Goal: Communication & Community: Answer question/provide support

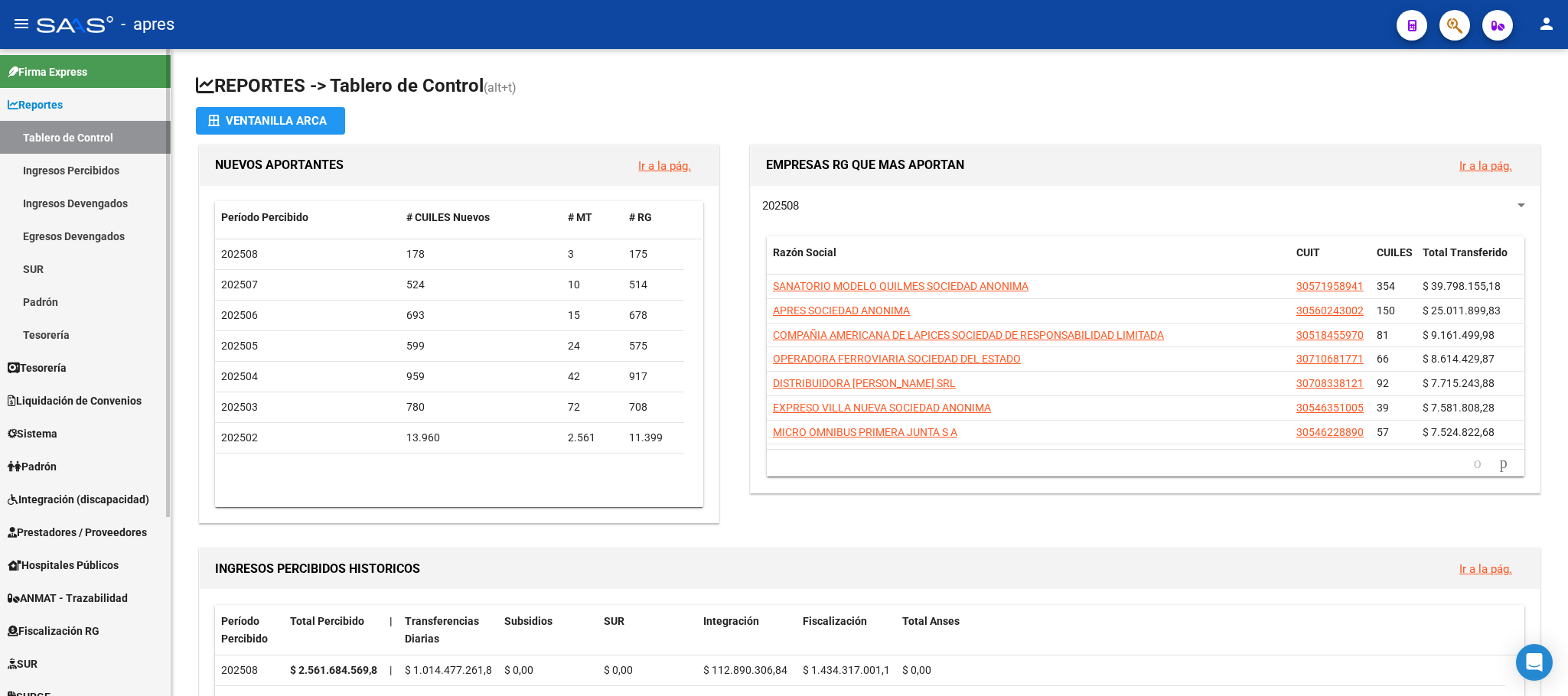
click at [67, 163] on link "Ingresos Percibidos" at bounding box center [85, 170] width 170 height 33
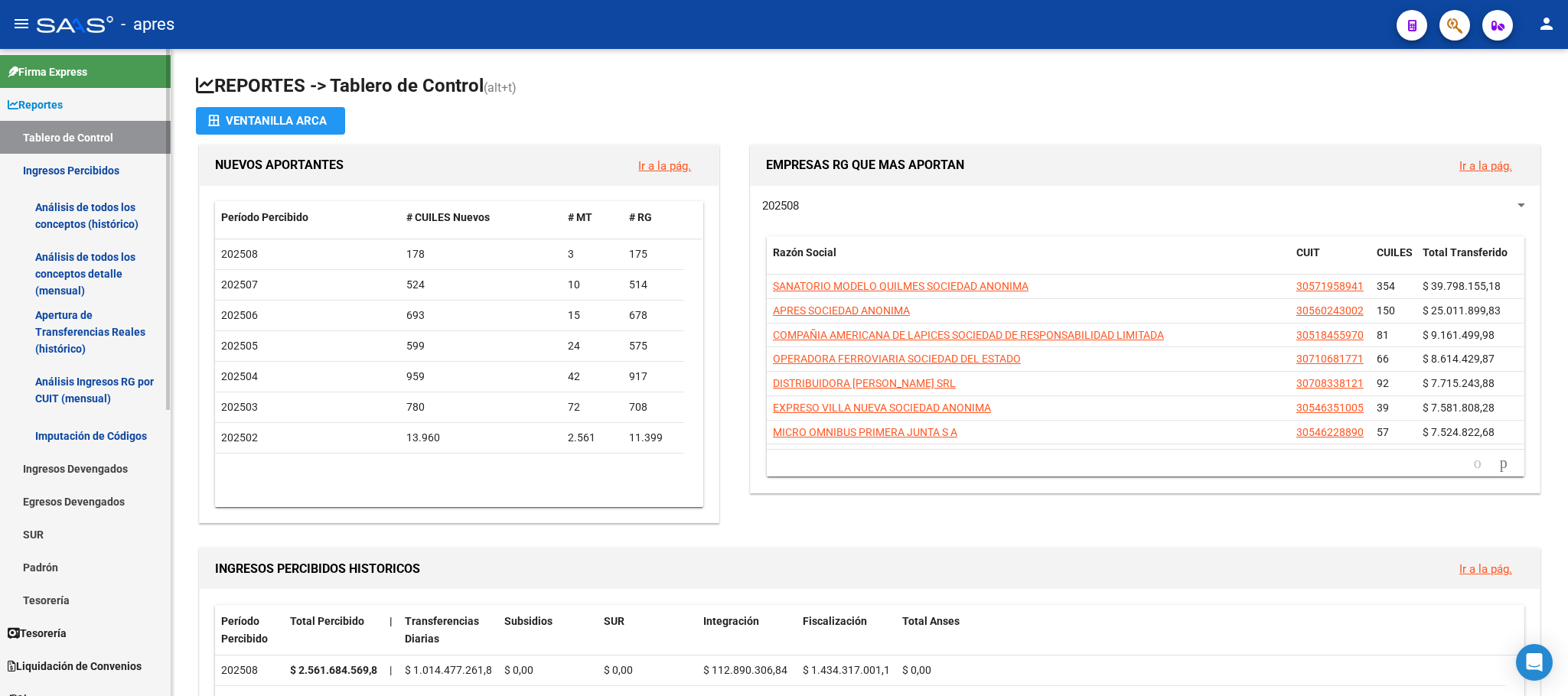
click at [72, 250] on link "Análisis de todos los conceptos detalle (mensual)" at bounding box center [85, 274] width 170 height 58
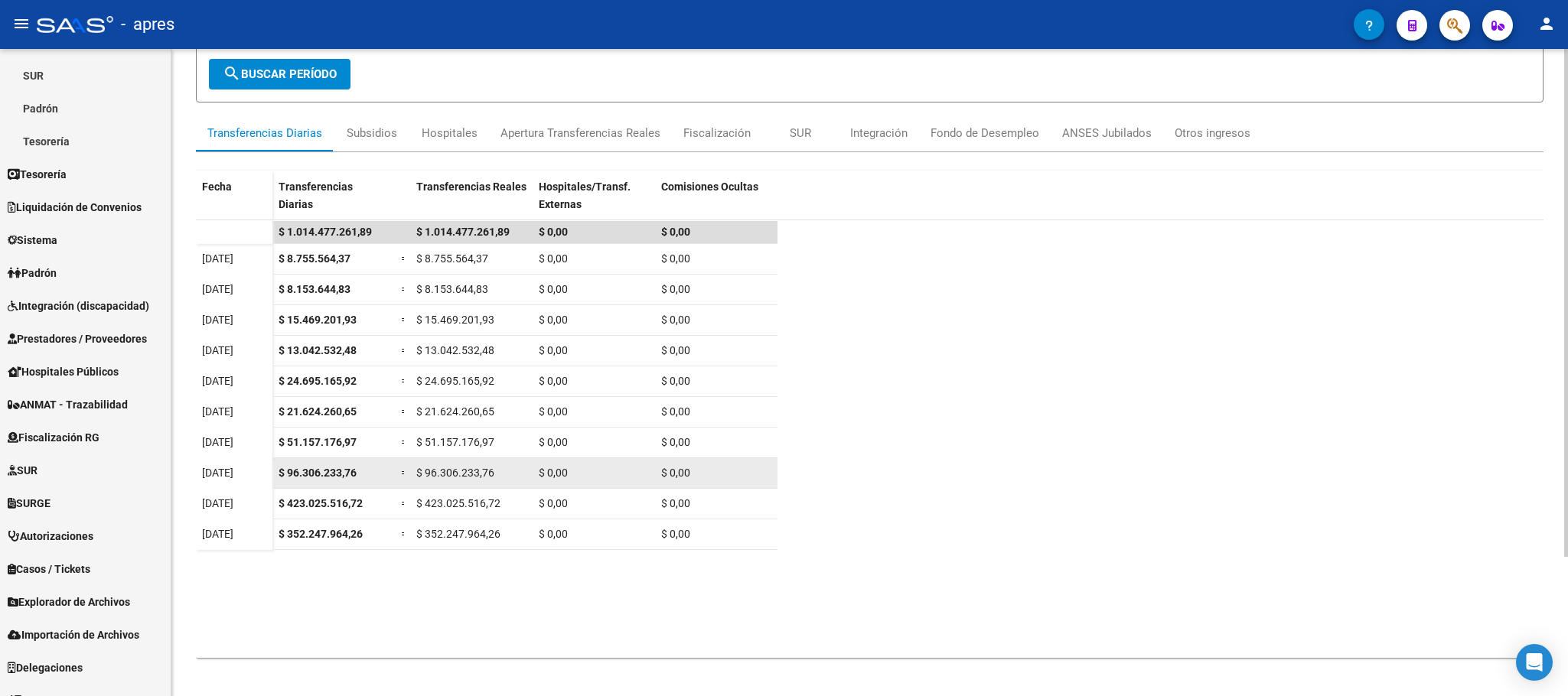
scroll to position [177, 0]
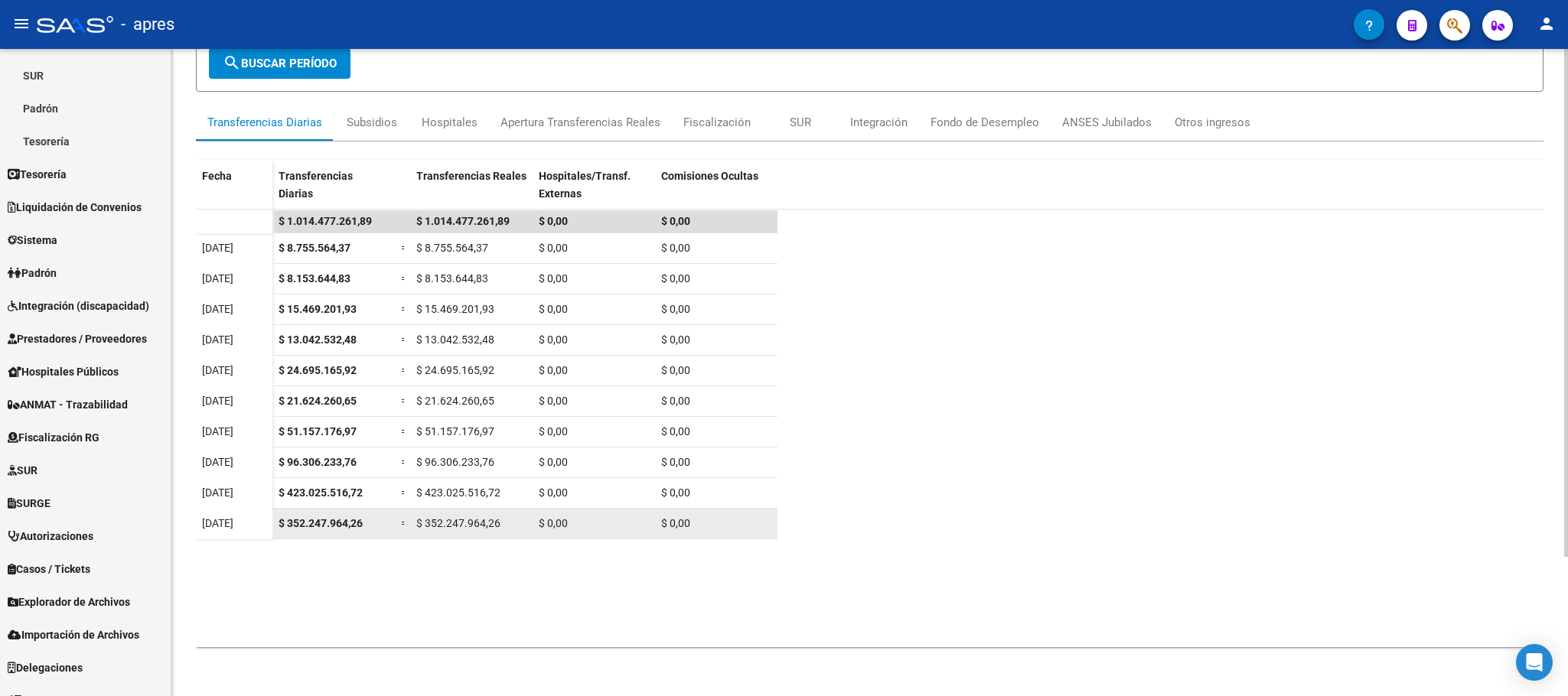
click at [329, 521] on span "$ 352.247.964,26" at bounding box center [320, 523] width 84 height 13
click at [329, 522] on span "$ 352.247.964,26" at bounding box center [320, 523] width 84 height 13
copy span "352.247.964,26"
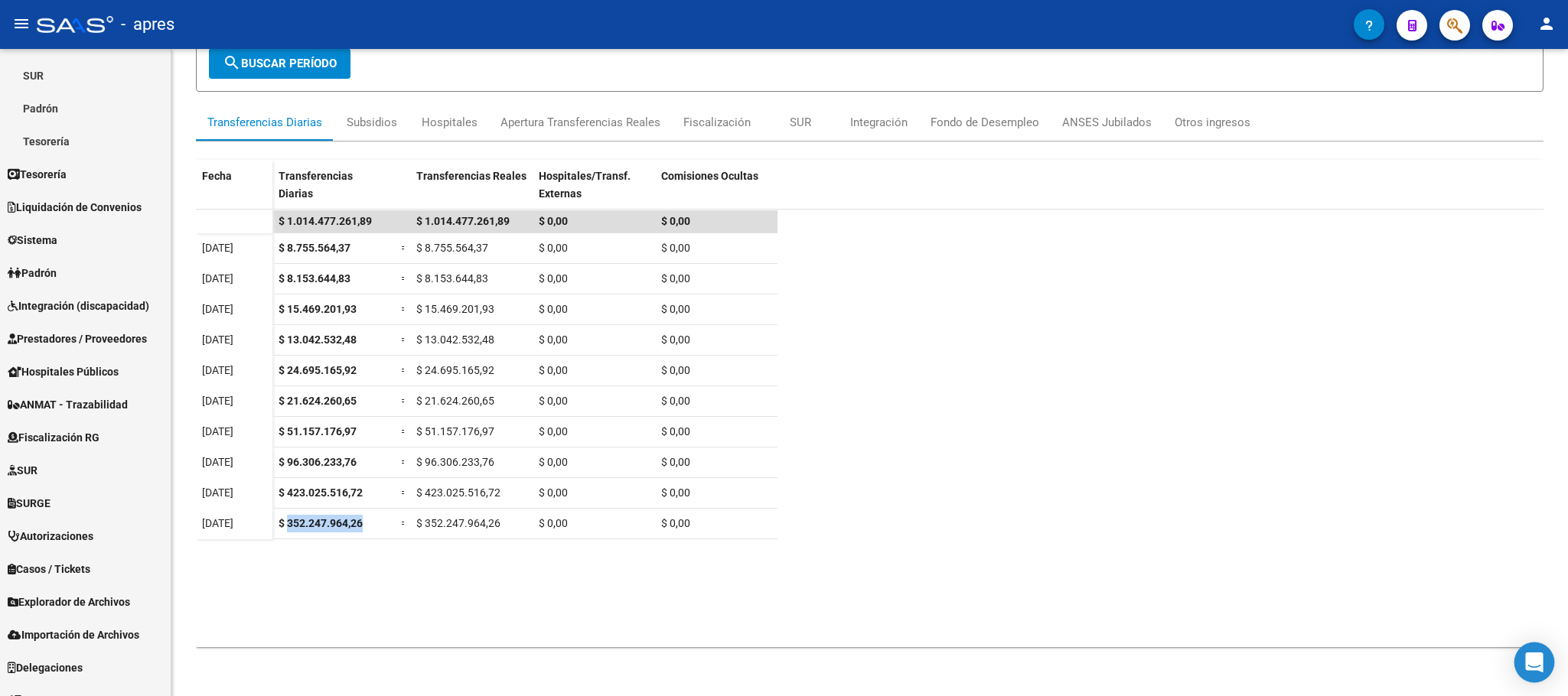
click at [1527, 650] on div "Open Intercom Messenger" at bounding box center [1535, 663] width 41 height 41
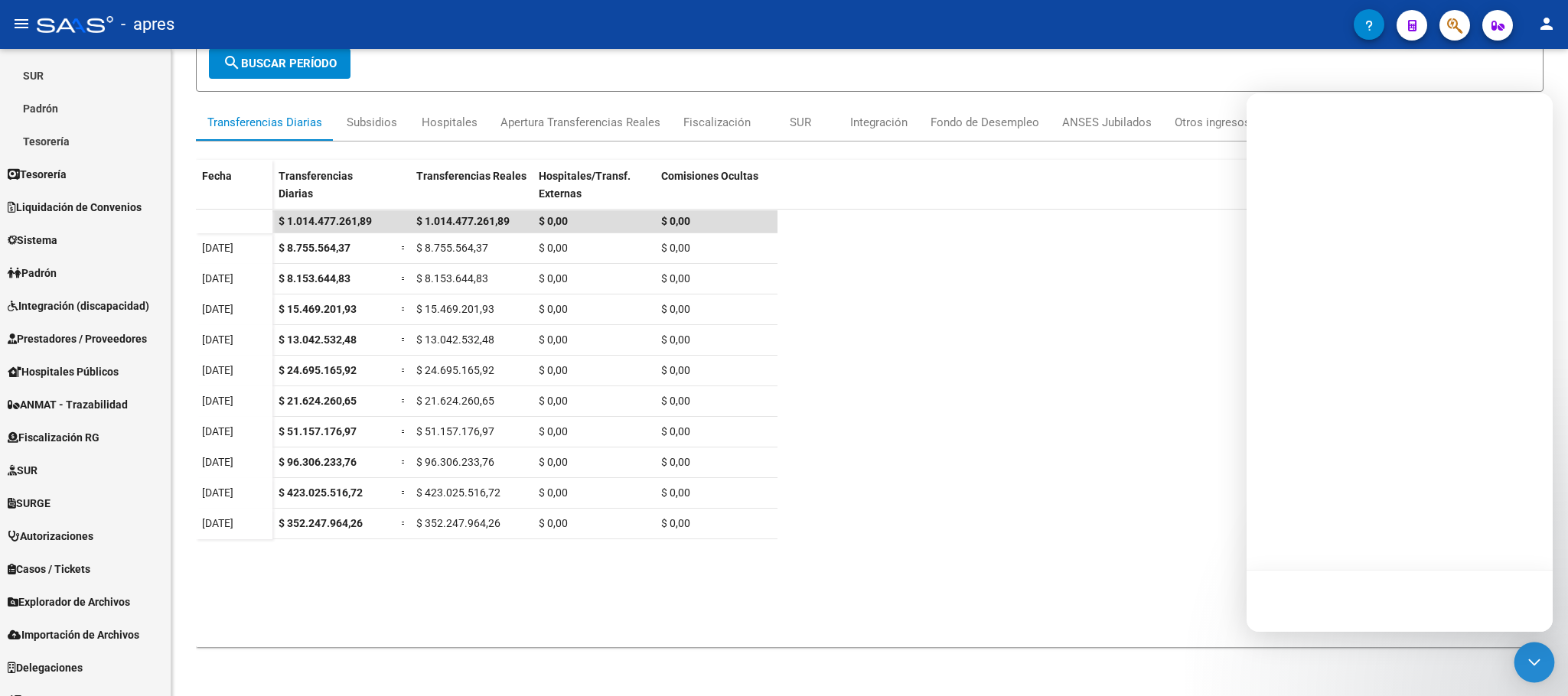
click at [1527, 661] on icon "Open Intercom Messenger" at bounding box center [1534, 662] width 20 height 20
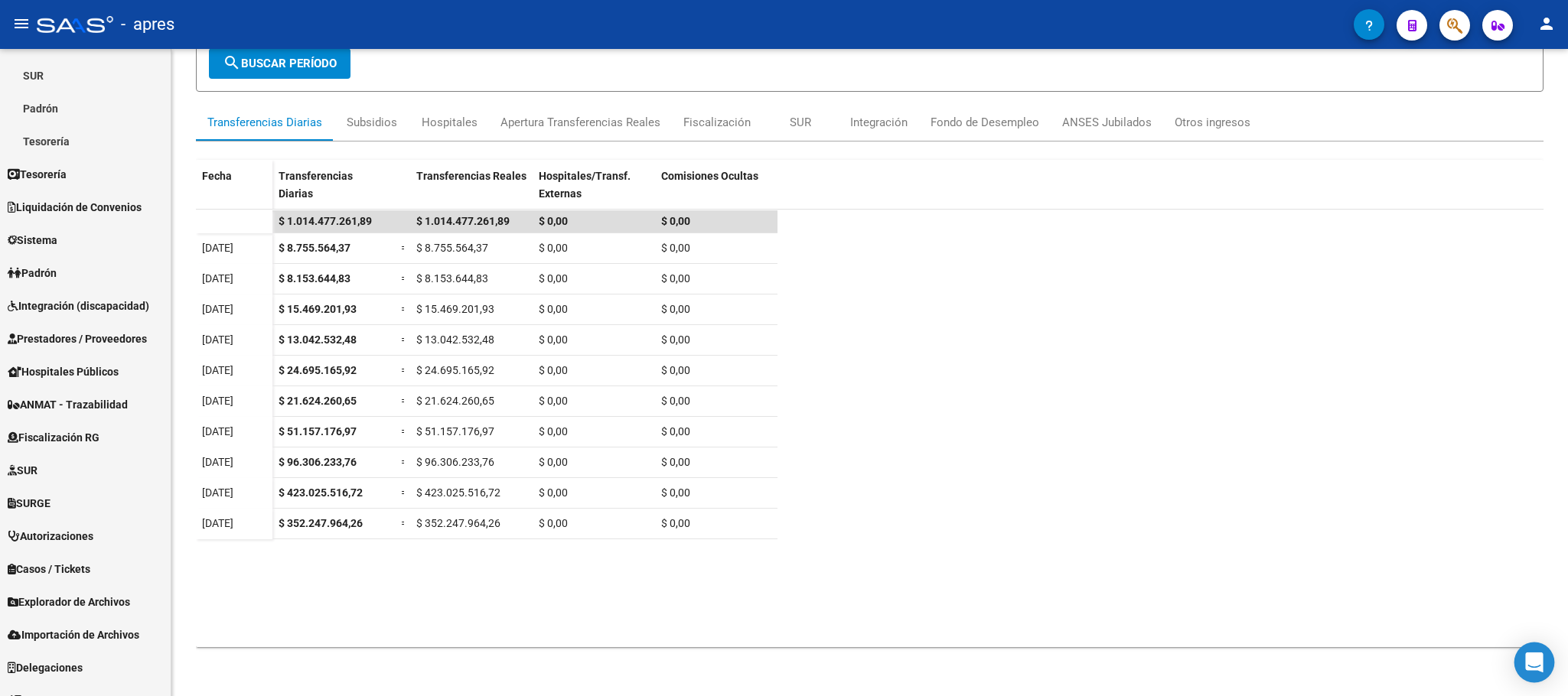
click at [1527, 658] on icon "Open Intercom Messenger" at bounding box center [1534, 662] width 17 height 20
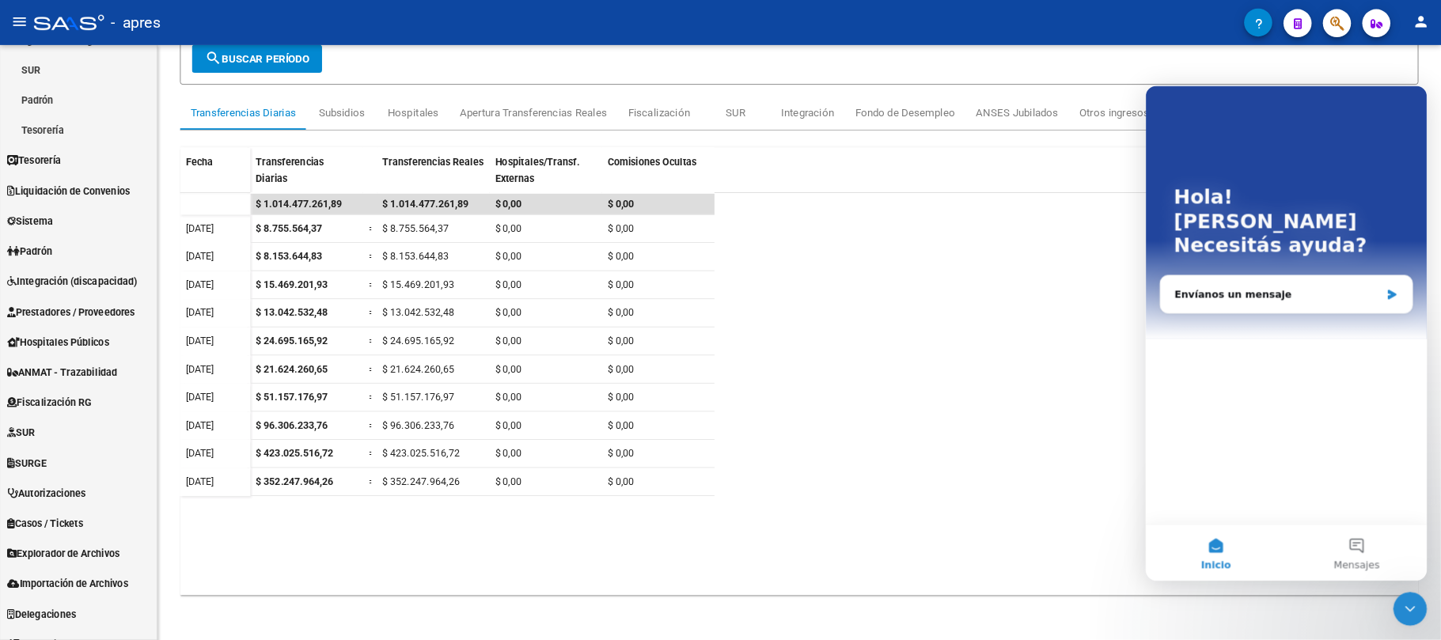
scroll to position [0, 0]
click at [1356, 309] on div "Envíanos un mensaje" at bounding box center [1447, 331] width 285 height 44
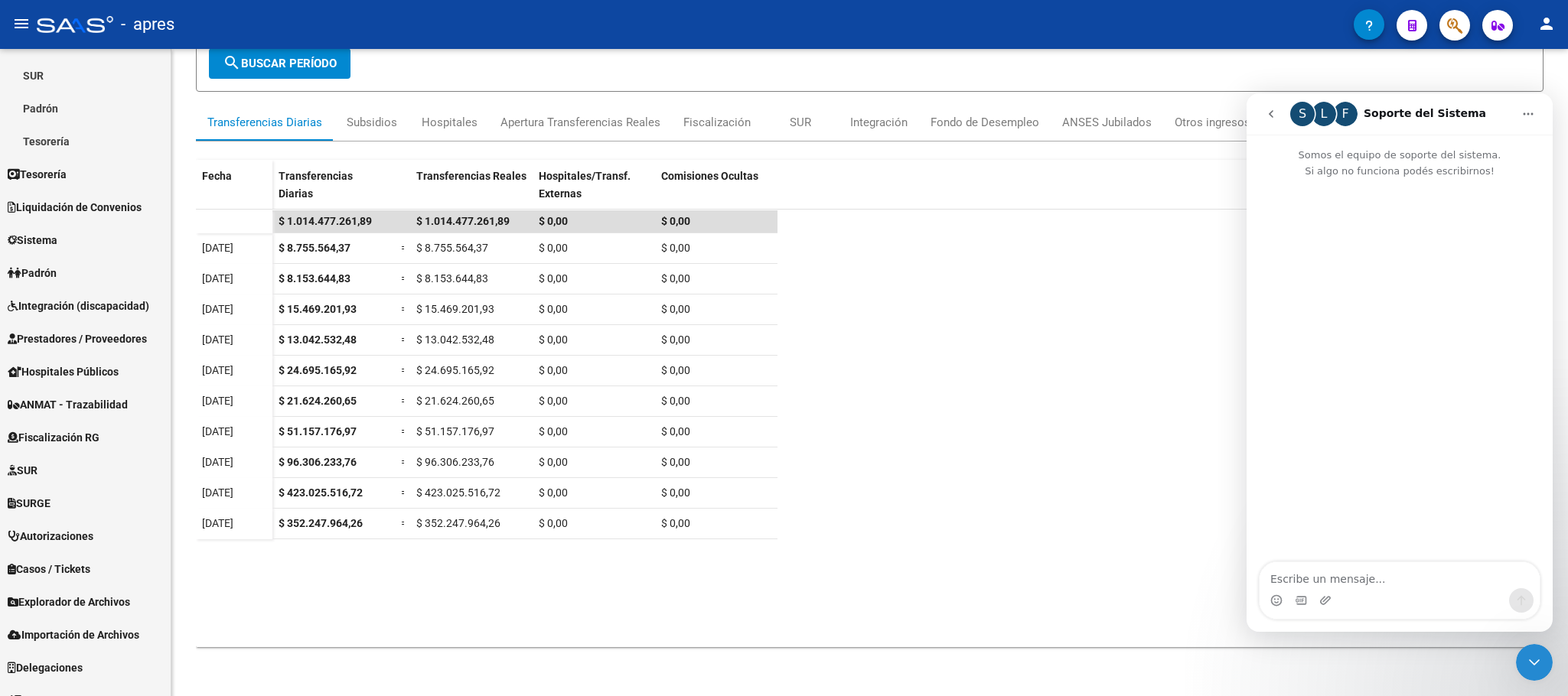
click at [1317, 284] on div "Intercom Messenger" at bounding box center [1400, 371] width 307 height 385
click at [1347, 575] on textarea "Escribe un mensaje..." at bounding box center [1401, 575] width 281 height 26
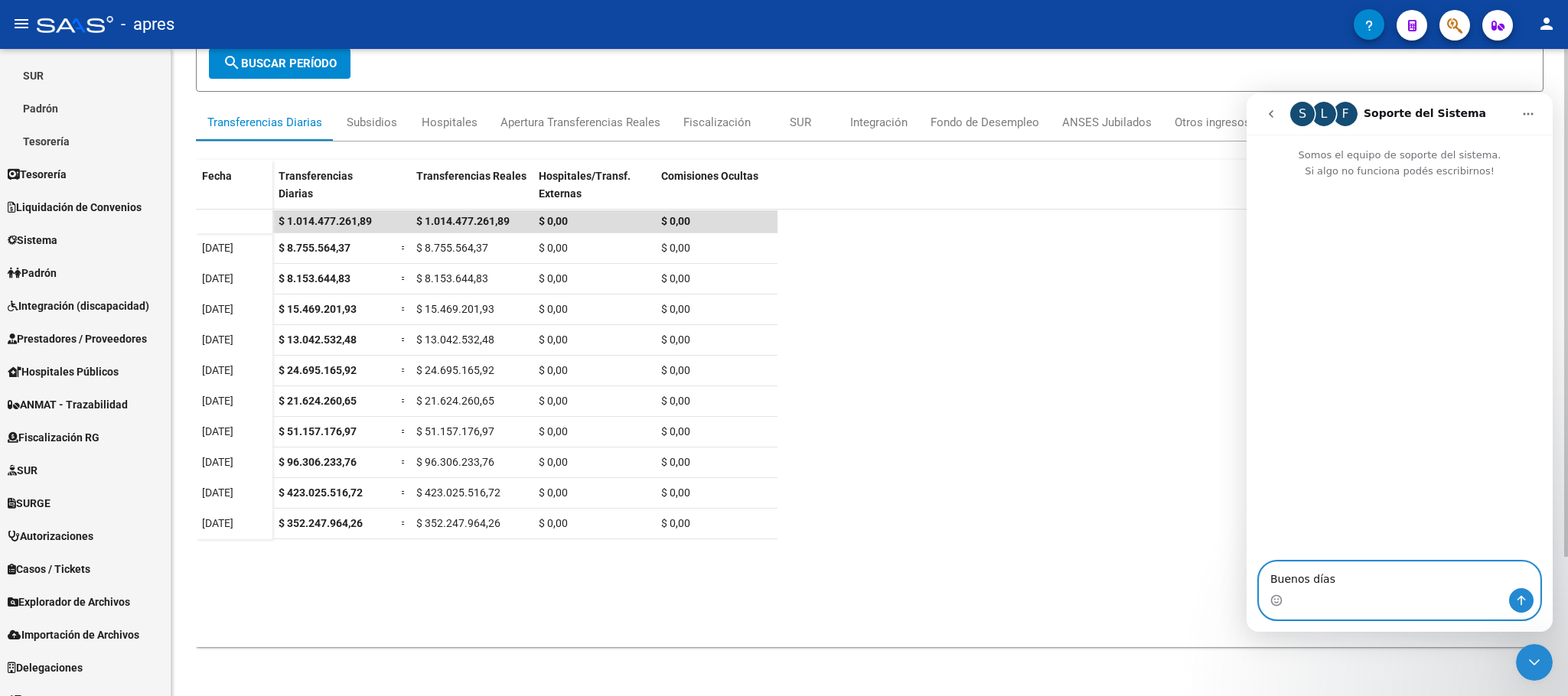
type textarea "Buenos días"
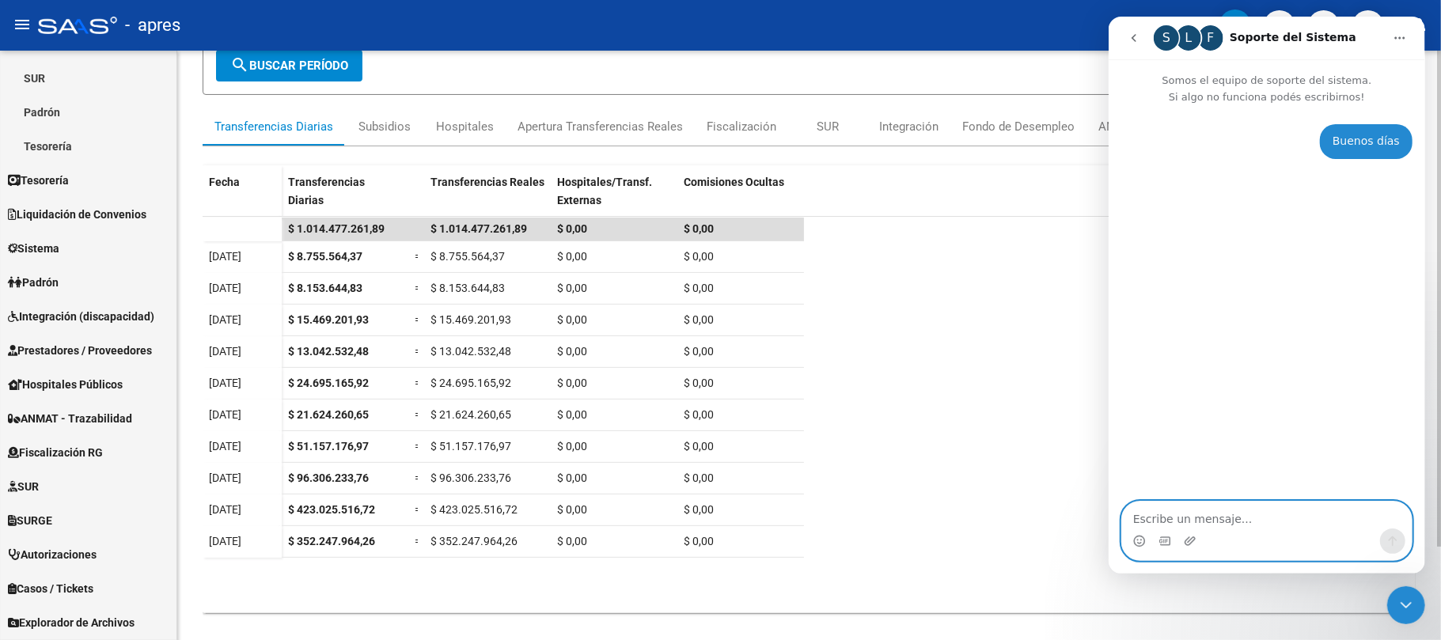
scroll to position [182, 0]
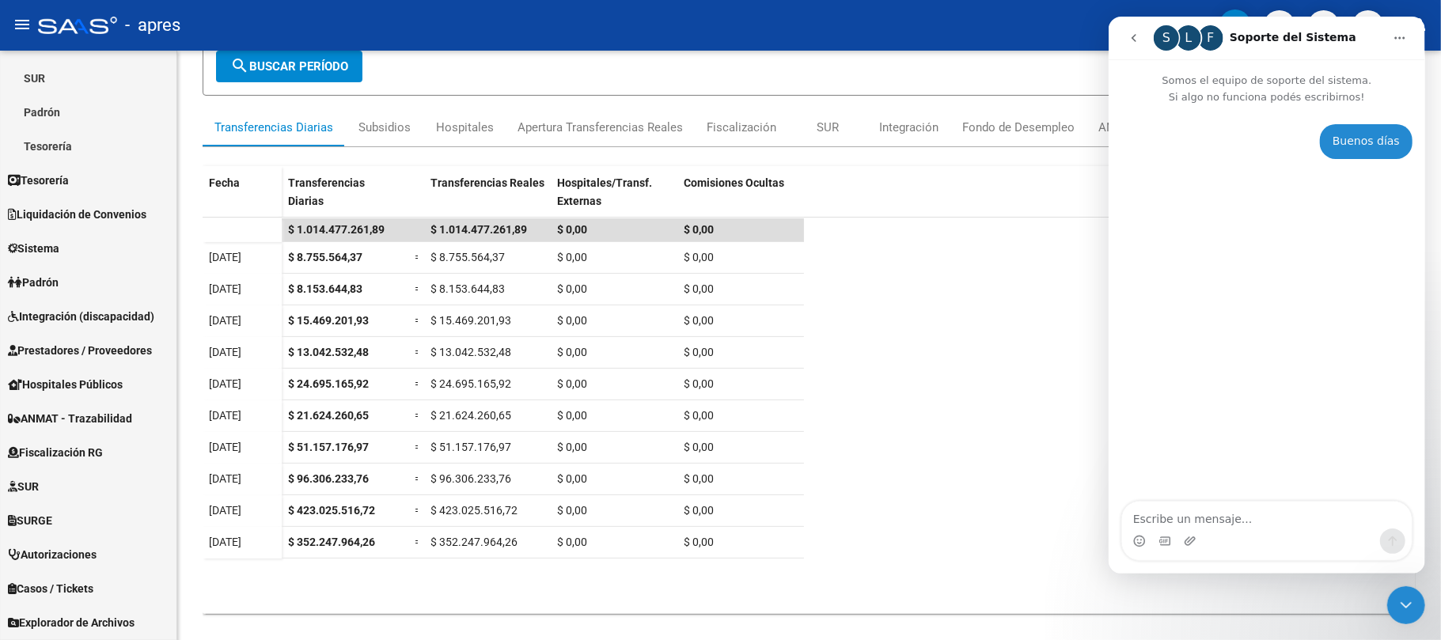
click at [1217, 523] on textarea "Escribe un mensaje..." at bounding box center [1266, 515] width 290 height 27
type textarea "¿cómo están?"
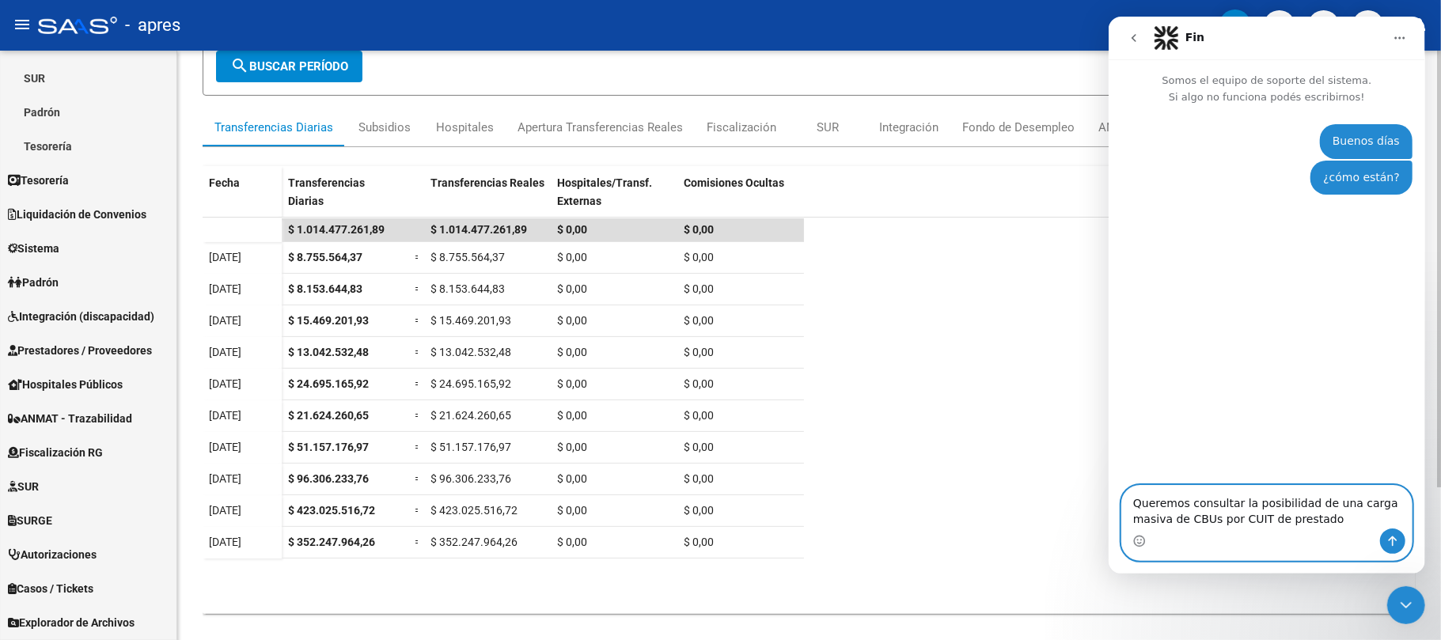
type textarea "Queremos consultar la posibilidad de una carga masiva de CBUs por CUIT de prest…"
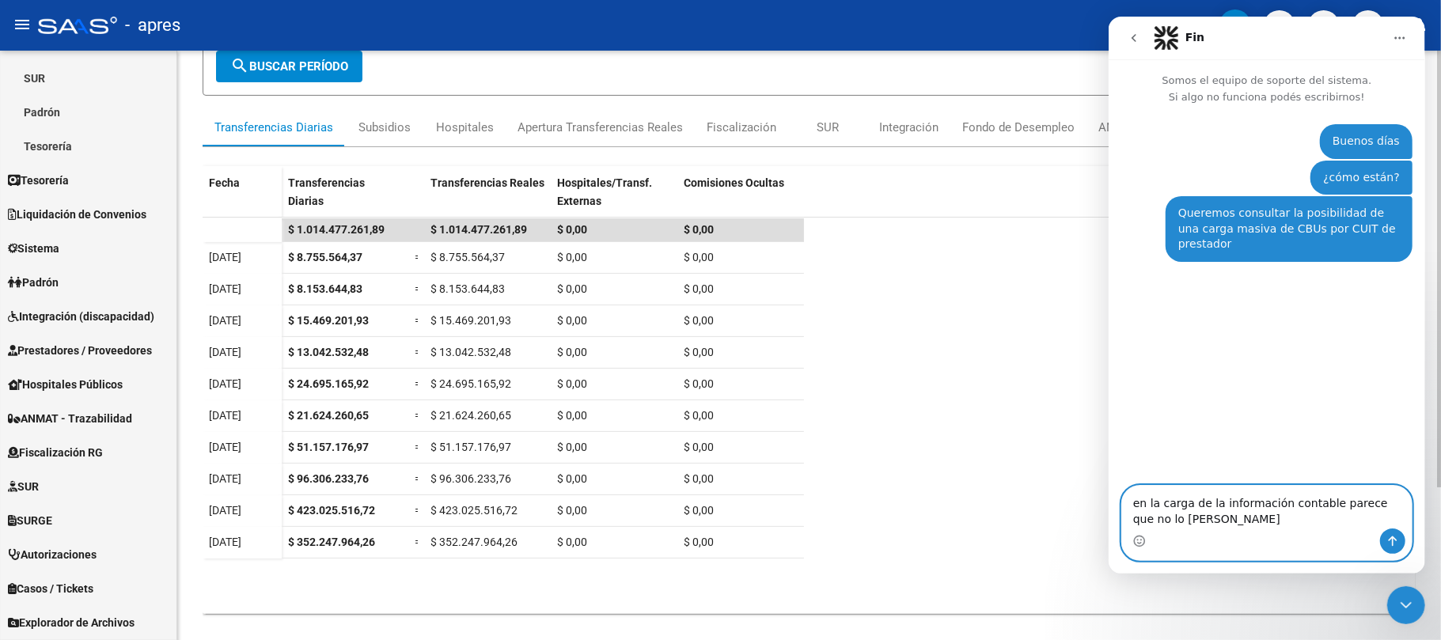
type textarea "en la carga de la información contable parece que no lo tomó"
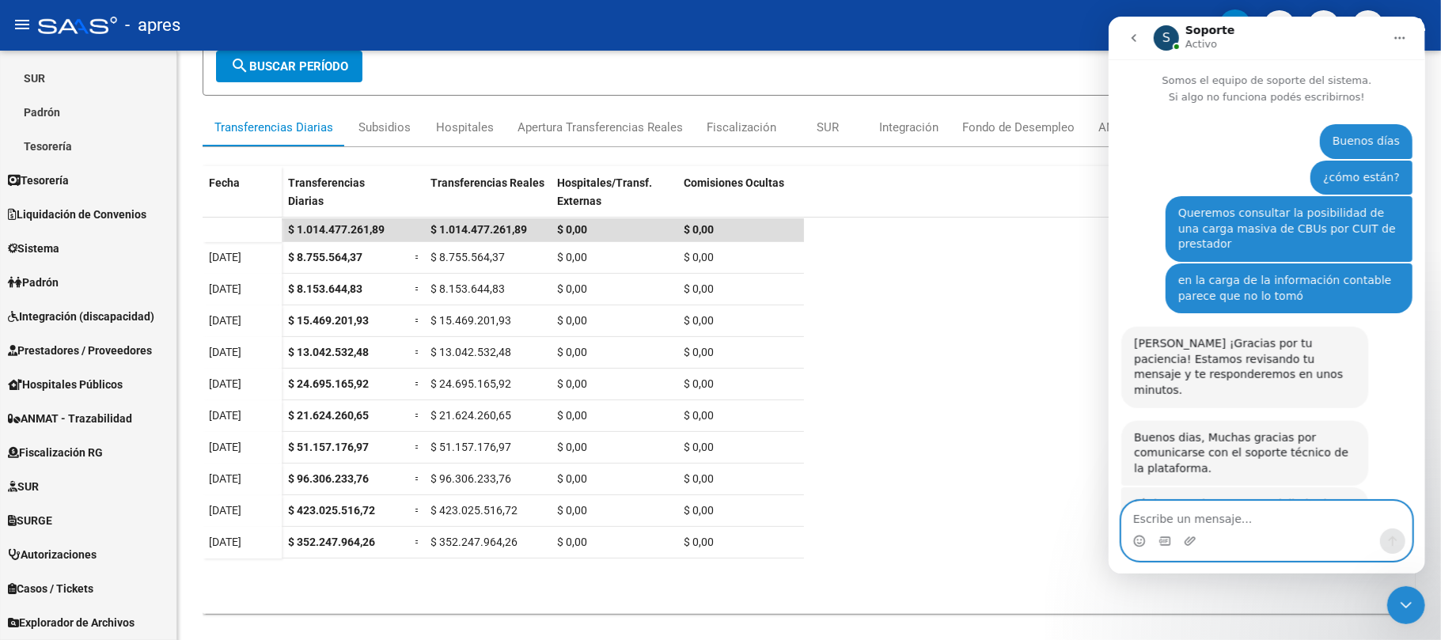
scroll to position [156, 0]
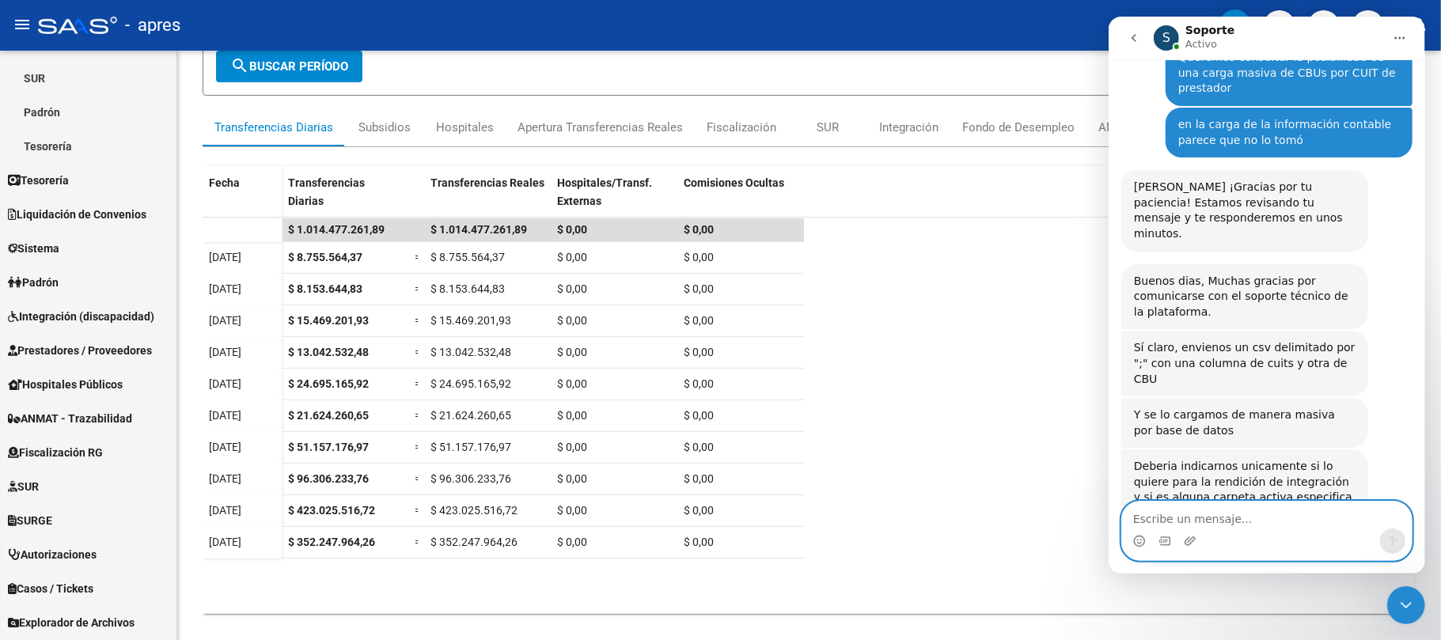
click at [1305, 515] on textarea "Escribe un mensaje..." at bounding box center [1266, 515] width 290 height 27
type textarea "perfecto"
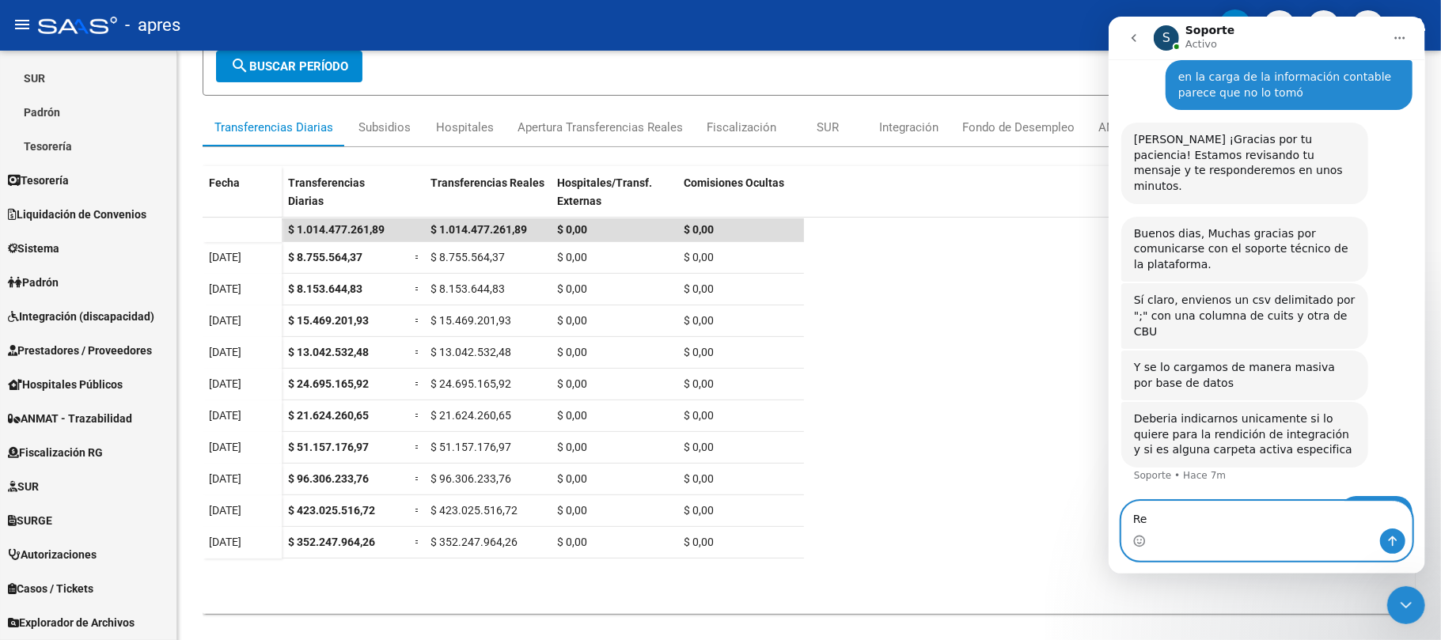
type textarea "R"
type textarea "Ya hablamos con [PERSON_NAME] que enviamos la misma consulta"
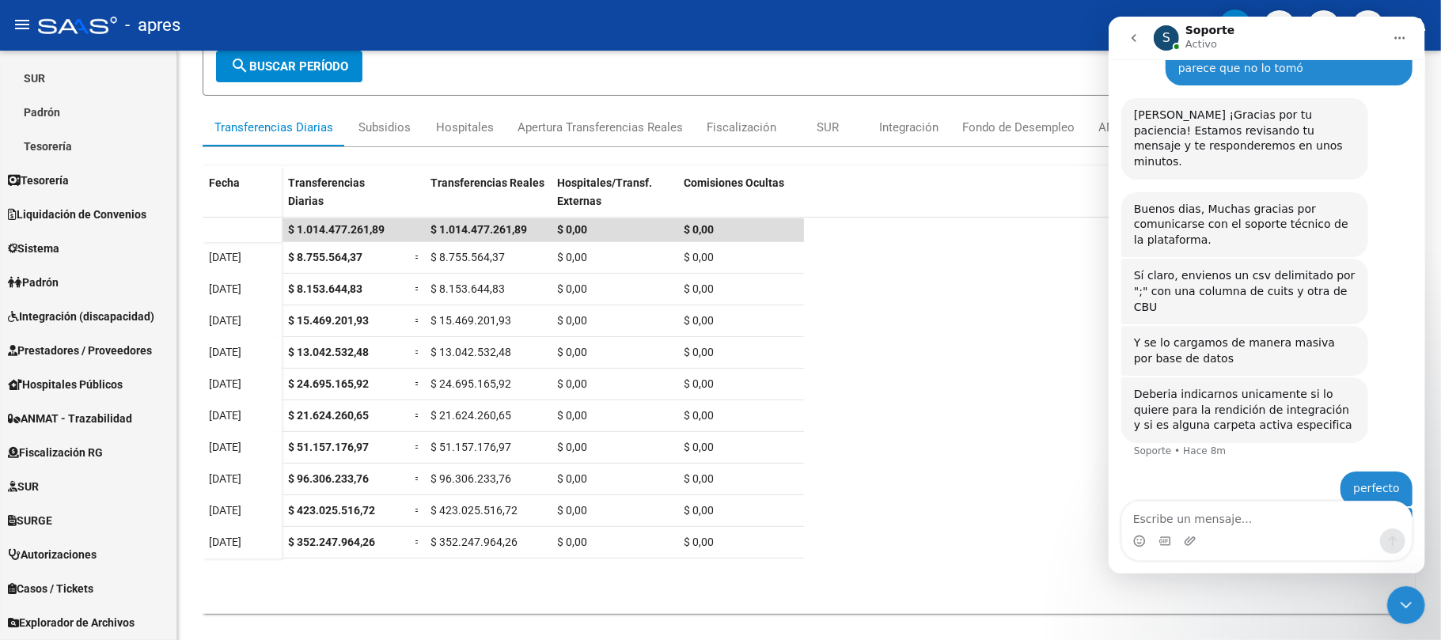
scroll to position [255, 0]
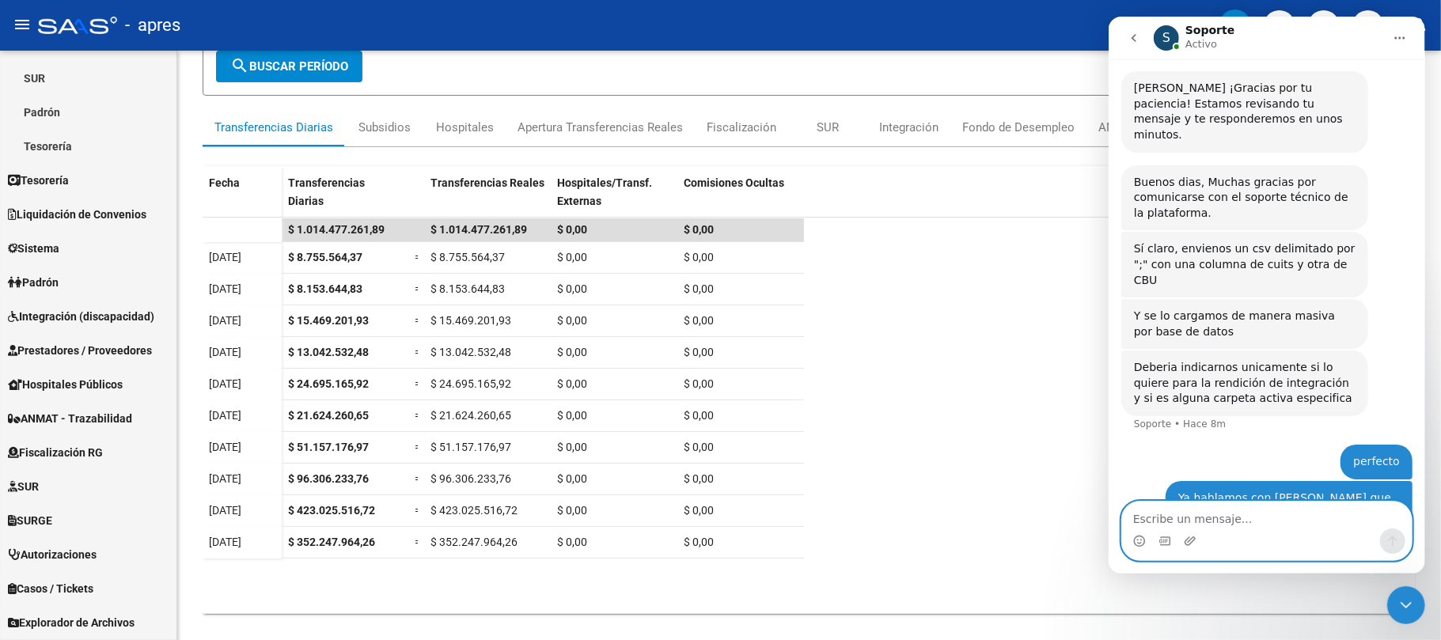
click at [1234, 523] on textarea "Escribe un mensaje..." at bounding box center [1266, 515] width 290 height 27
click at [1246, 515] on textarea "Escribe un mensaje..." at bounding box center [1266, 515] width 290 height 27
click at [58, 274] on span "Padrón" at bounding box center [33, 282] width 51 height 17
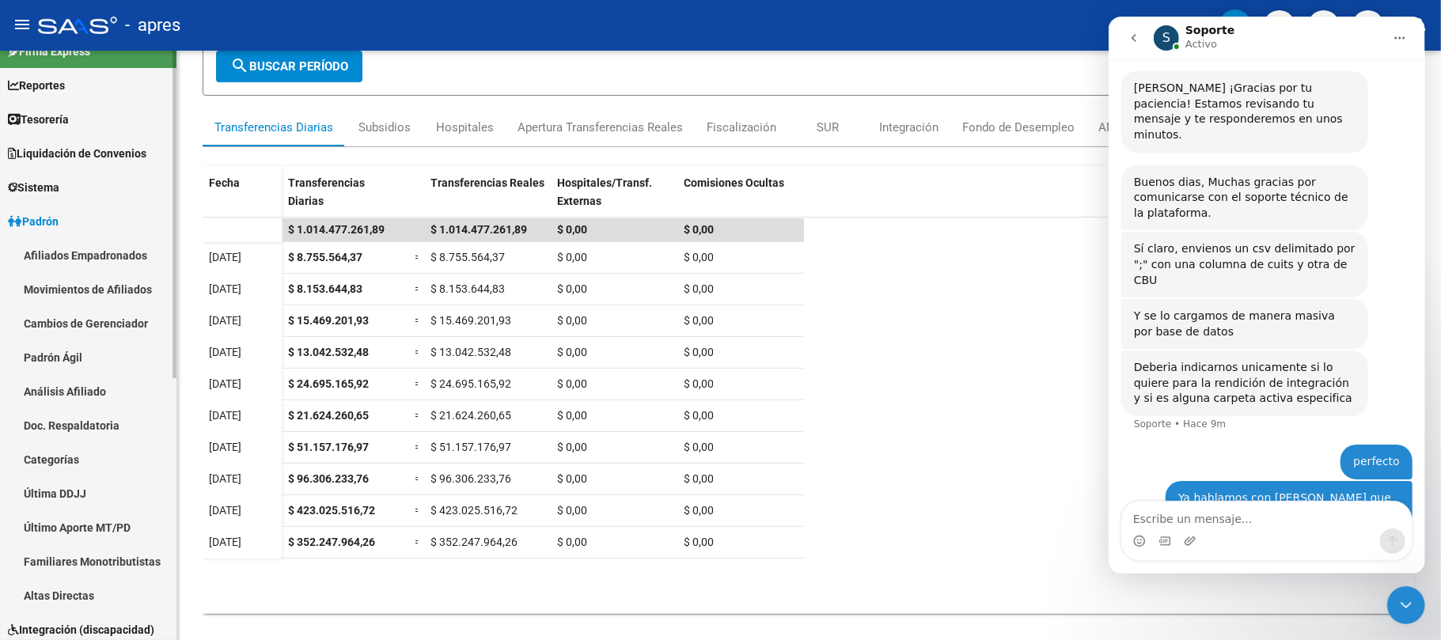
scroll to position [0, 0]
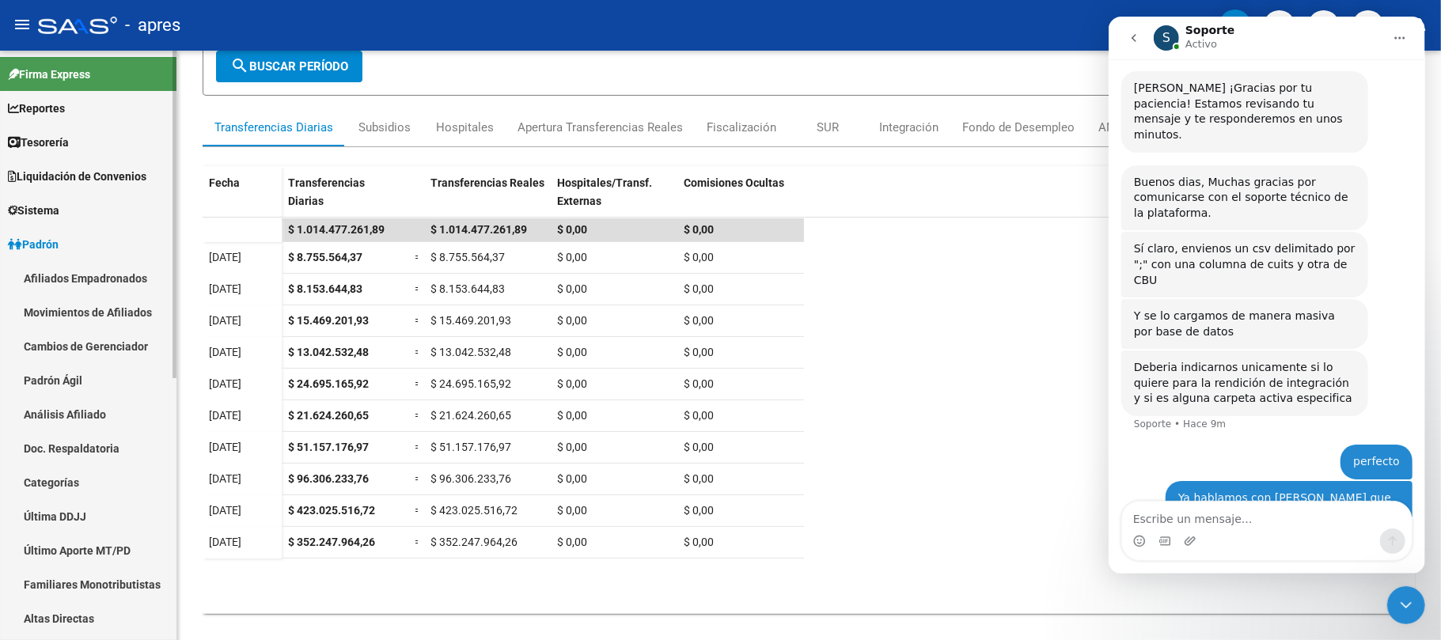
click at [46, 207] on span "Sistema" at bounding box center [33, 210] width 51 height 17
click at [51, 241] on link "Usuarios" at bounding box center [88, 244] width 176 height 34
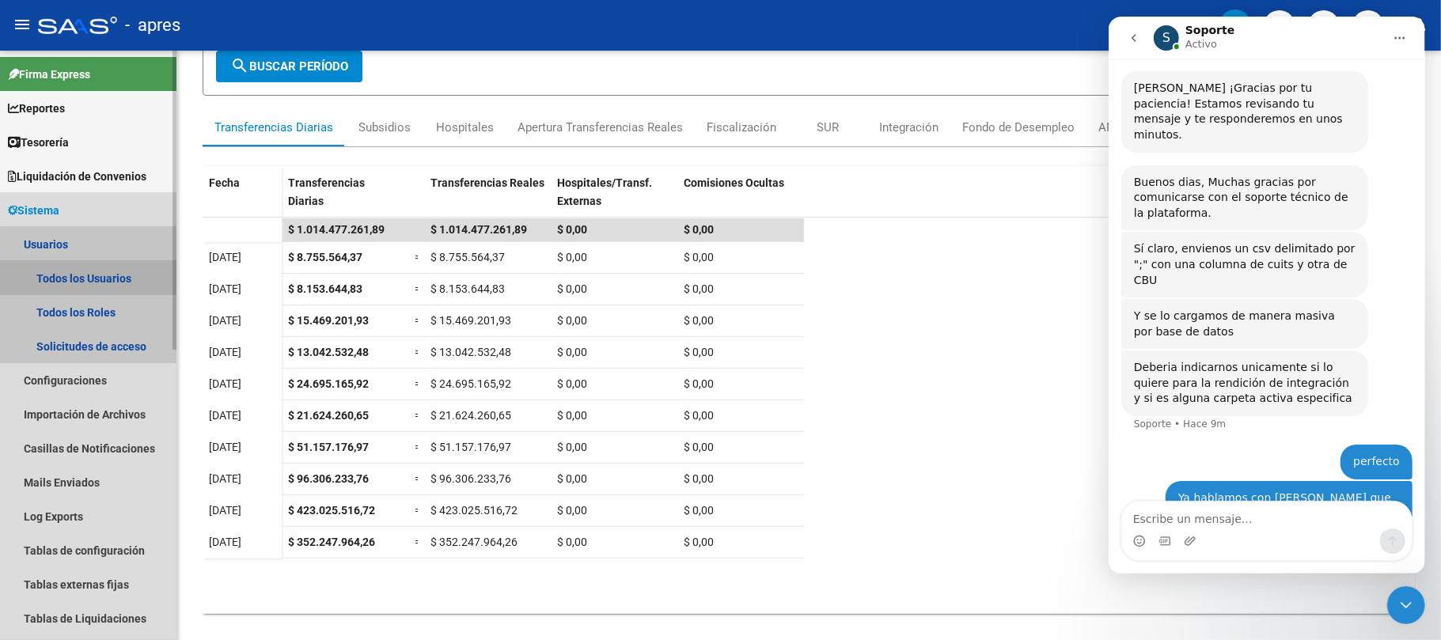
click at [74, 270] on link "Todos los Usuarios" at bounding box center [88, 278] width 176 height 34
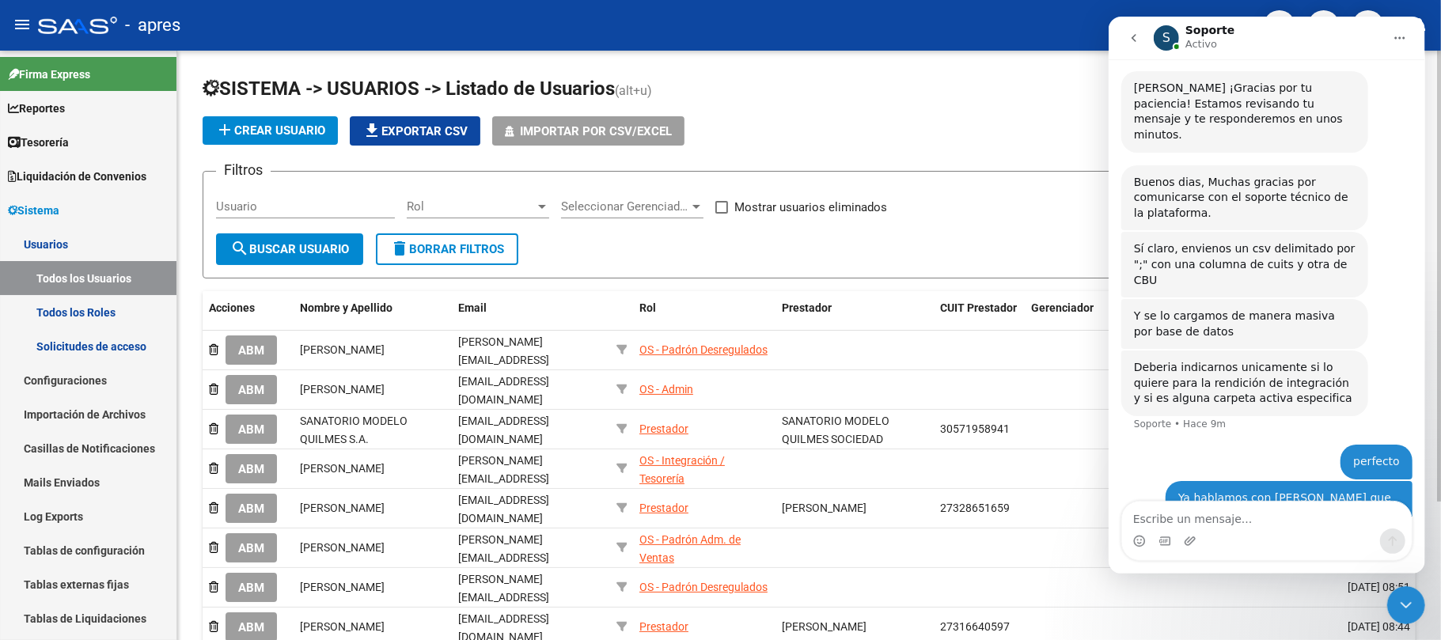
click at [926, 152] on app-list-header "SISTEMA -> USUARIOS -> Listado de Usuarios (alt+u) add Crear Usuario file_downl…" at bounding box center [809, 177] width 1213 height 203
click at [1390, 602] on div "Cerrar Intercom Messenger" at bounding box center [1405, 605] width 38 height 38
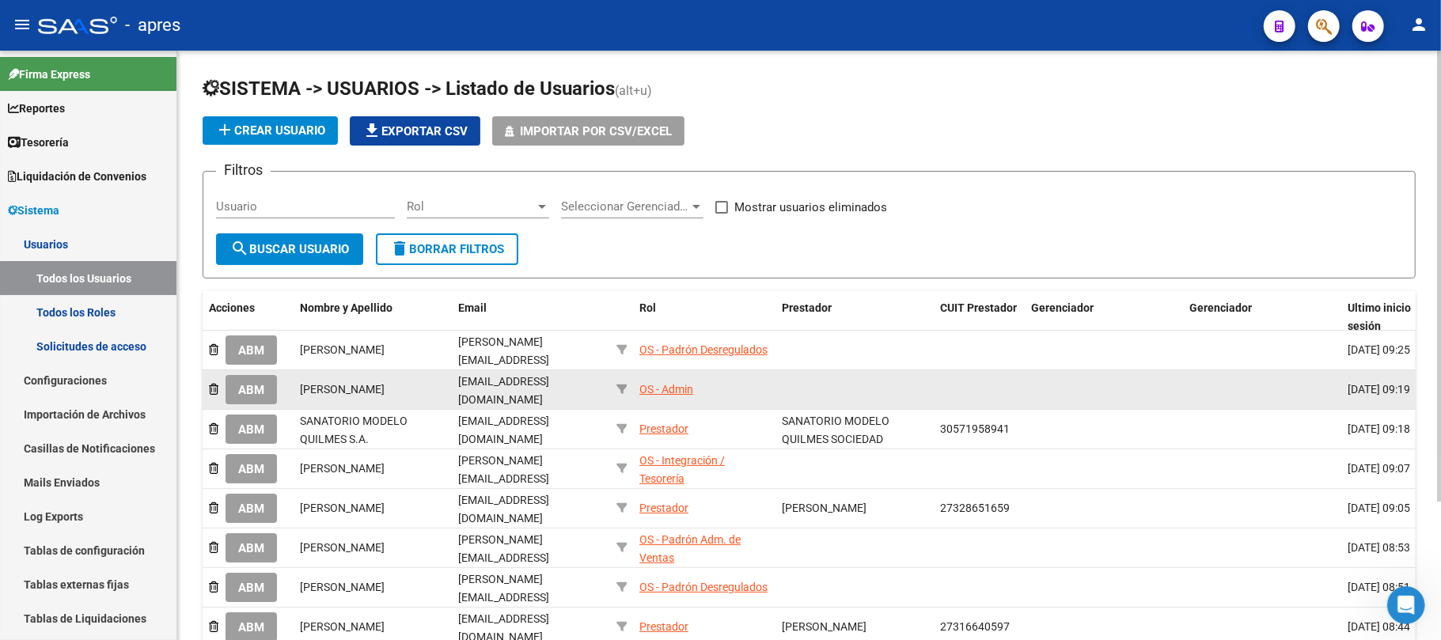
scroll to position [254, 0]
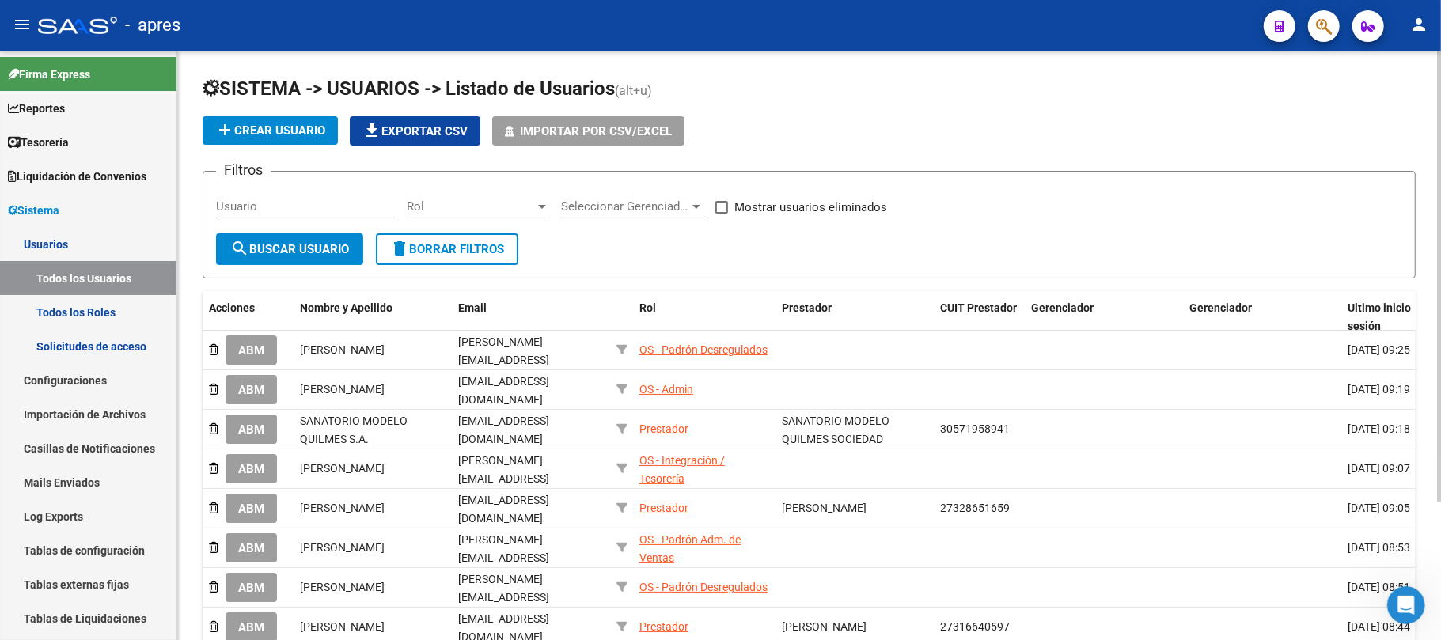
click at [652, 197] on div "Seleccionar Gerenciador Seleccionar Gerenciador" at bounding box center [632, 201] width 142 height 34
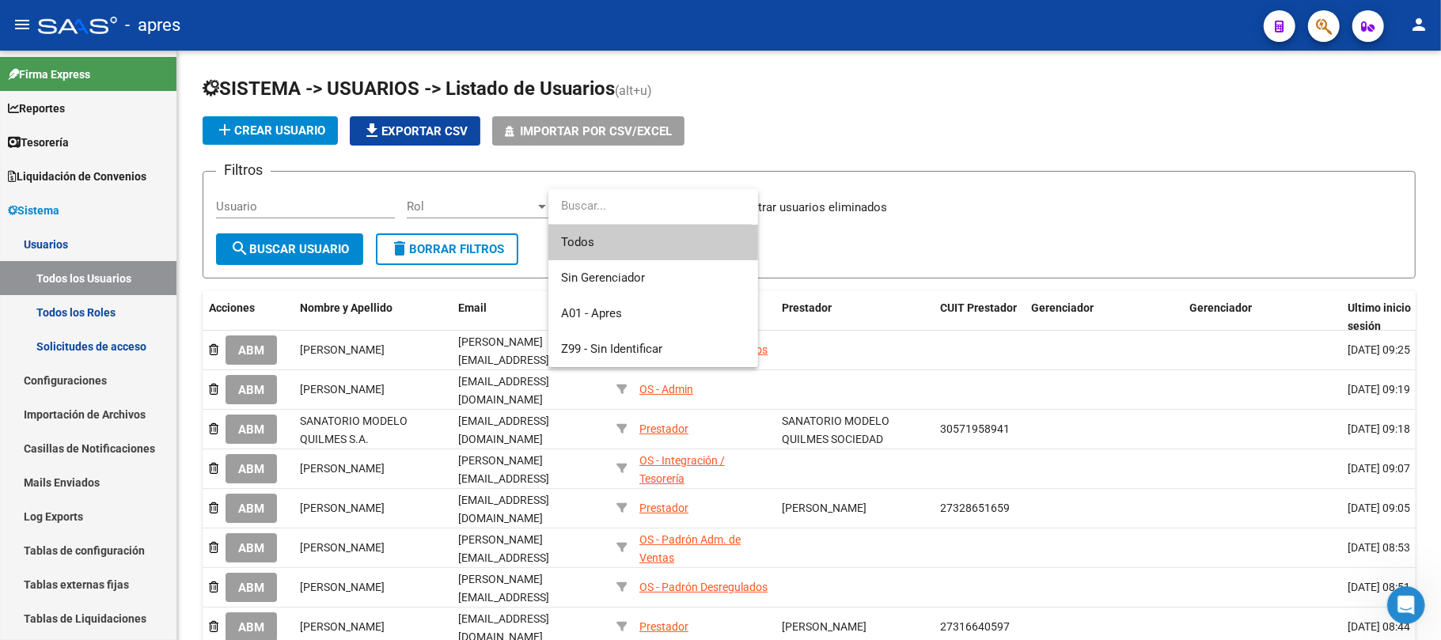
click at [843, 100] on div at bounding box center [720, 320] width 1441 height 640
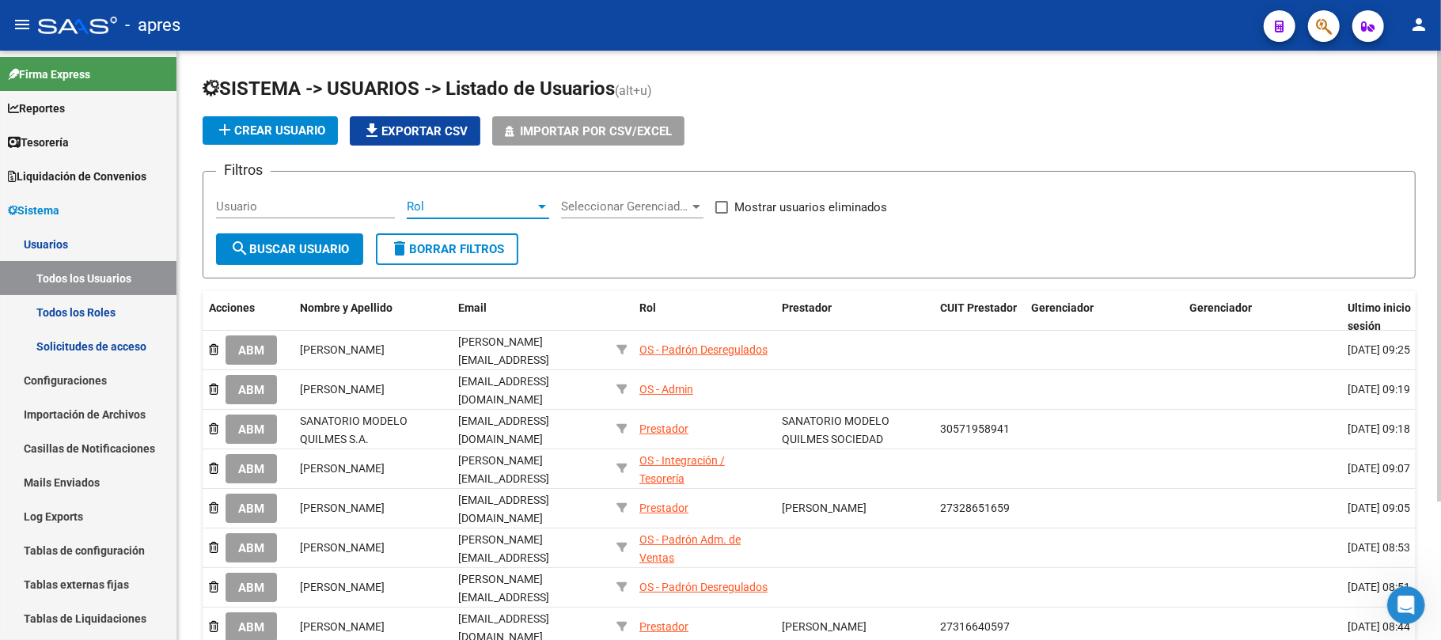
click at [457, 210] on span "Rol" at bounding box center [471, 206] width 128 height 14
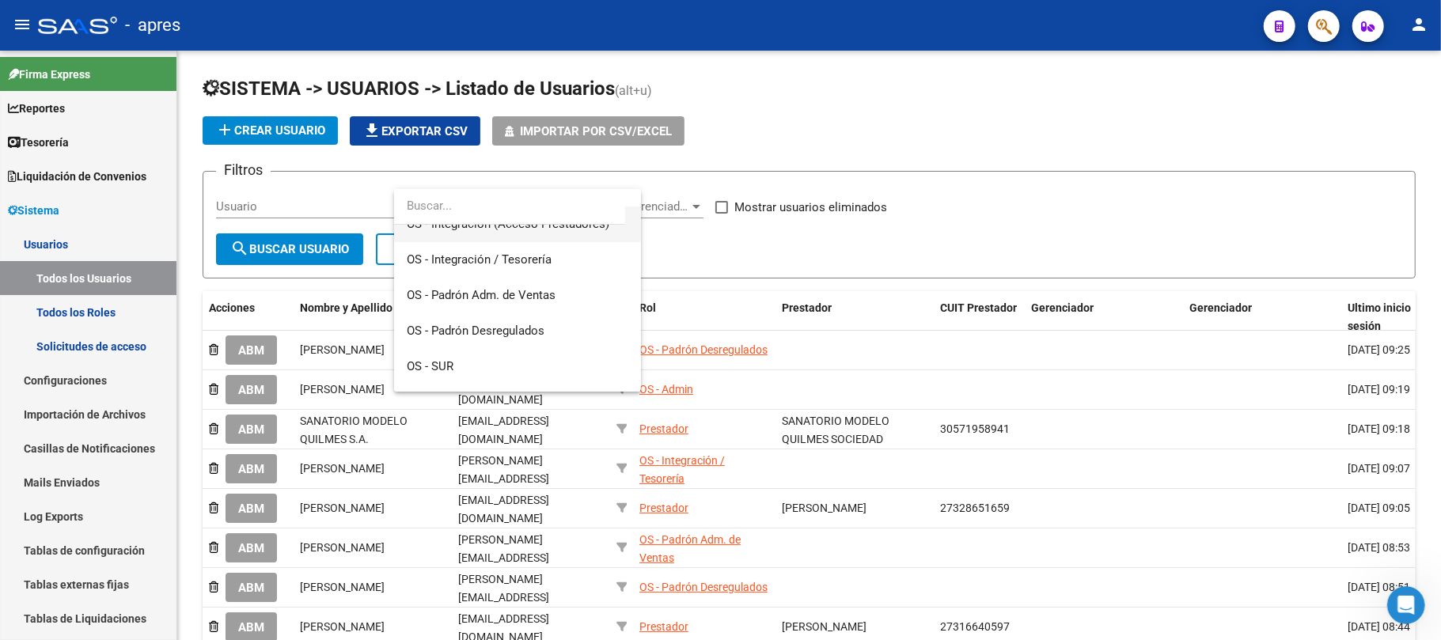
scroll to position [225, 0]
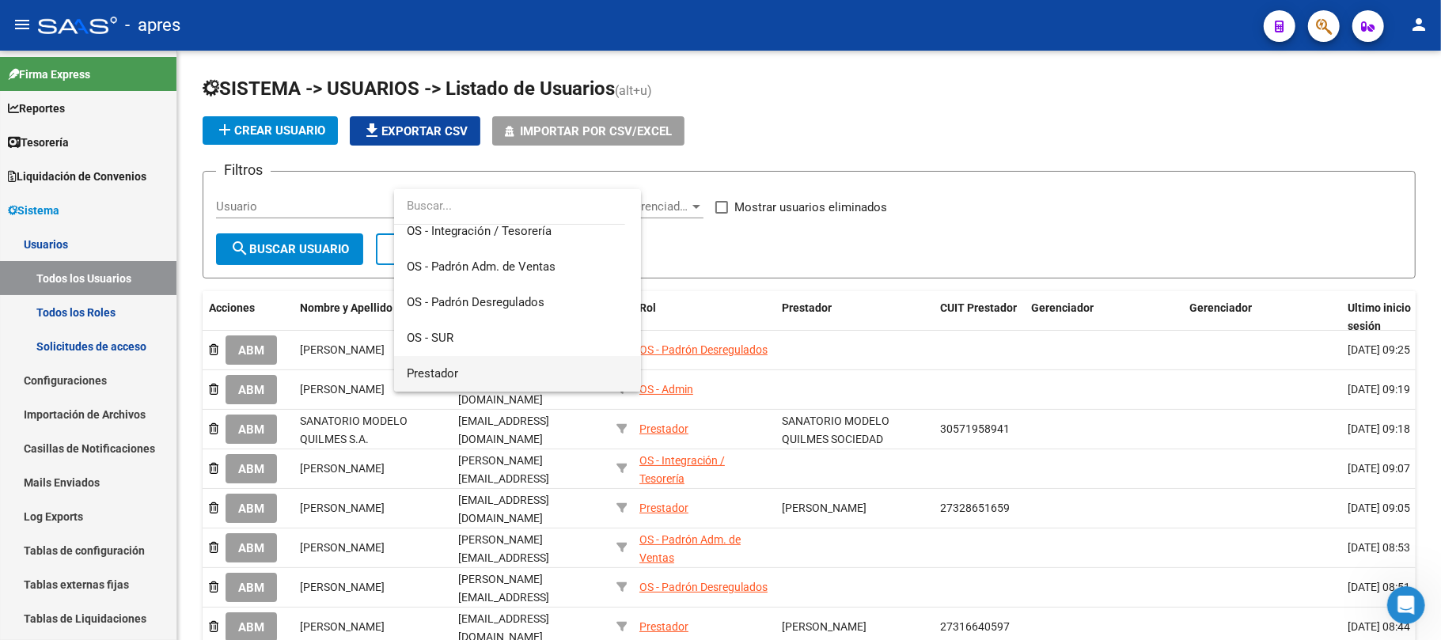
click at [472, 368] on span "Prestador" at bounding box center [518, 374] width 222 height 36
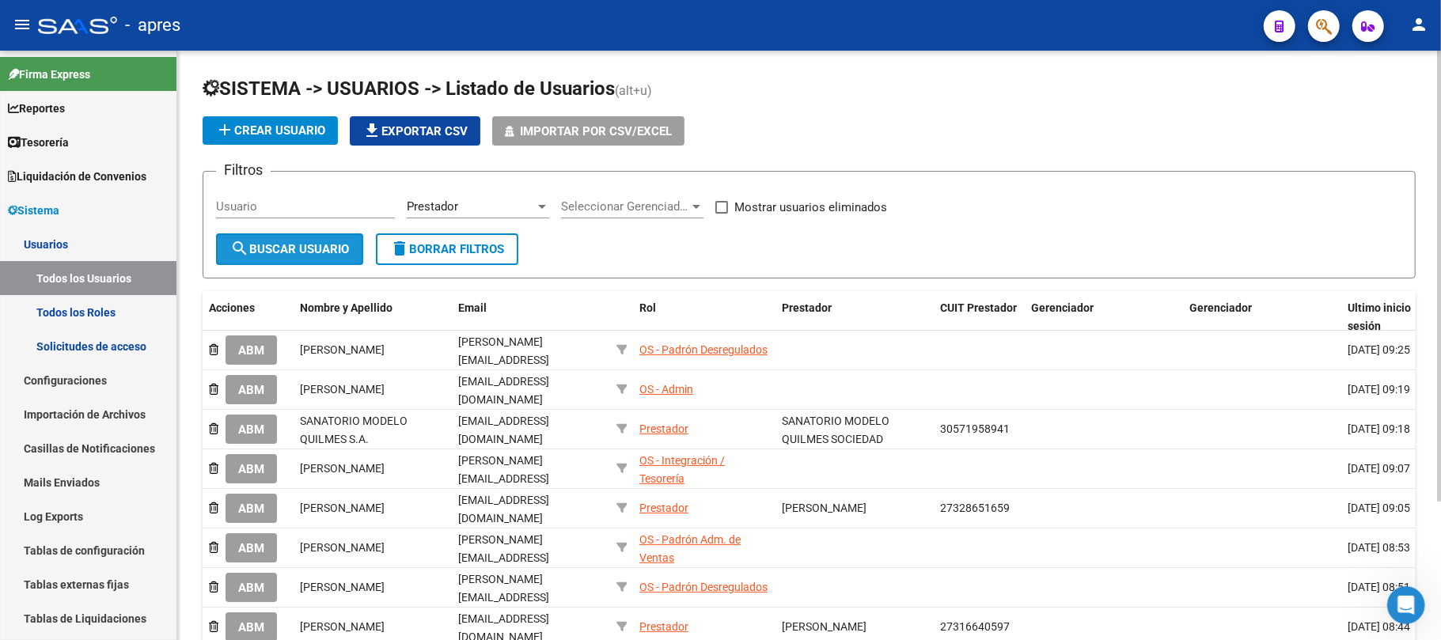
click at [318, 247] on span "search Buscar Usuario" at bounding box center [289, 249] width 119 height 14
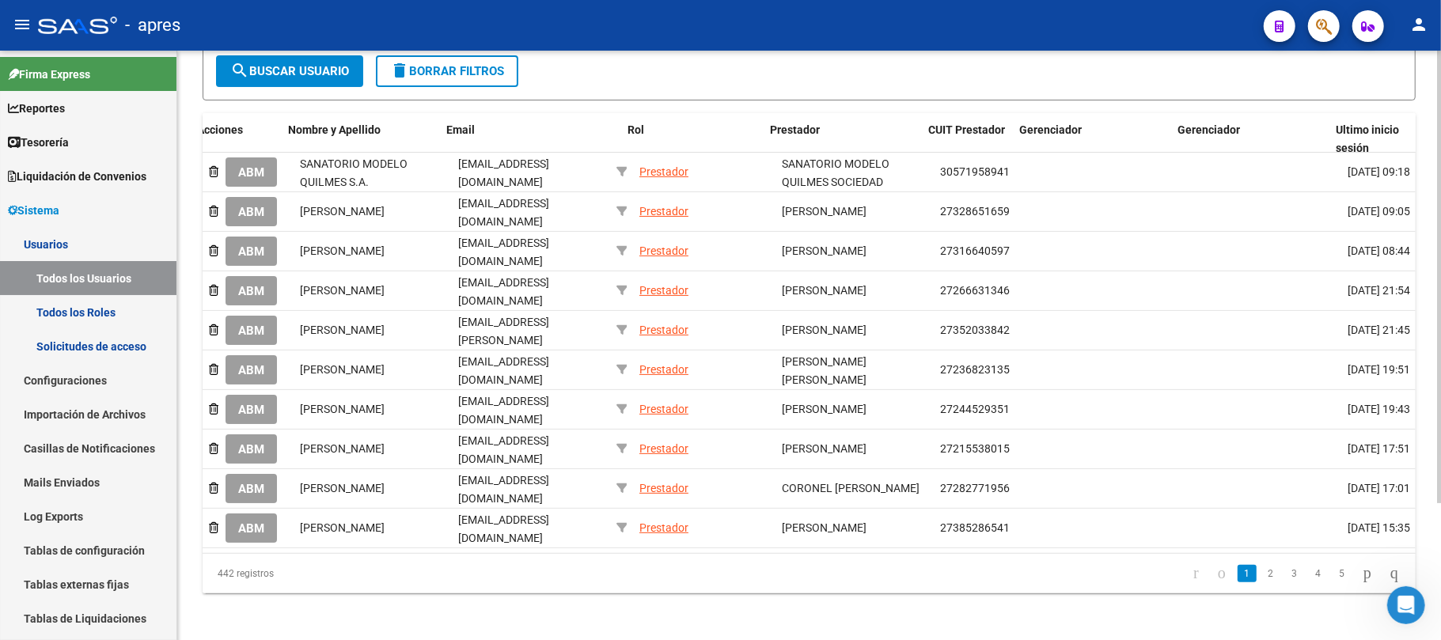
scroll to position [0, 234]
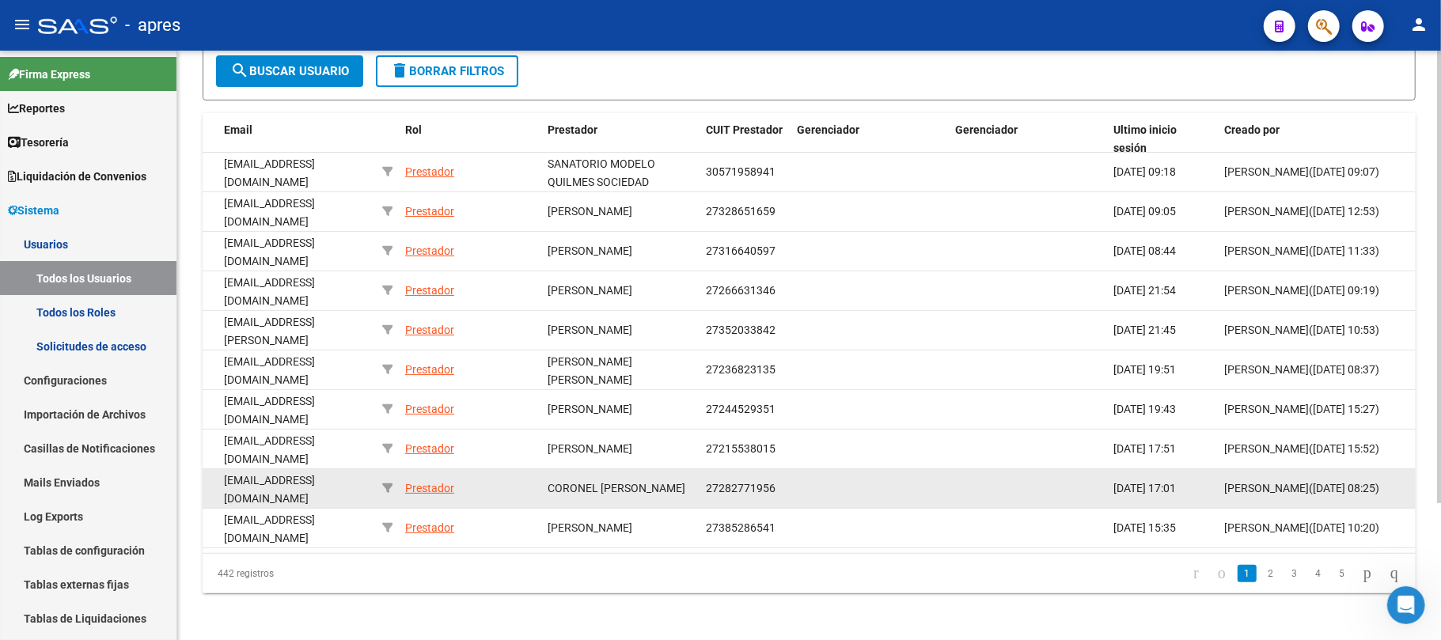
click at [385, 480] on div at bounding box center [387, 489] width 10 height 18
click at [385, 483] on icon at bounding box center [387, 488] width 11 height 11
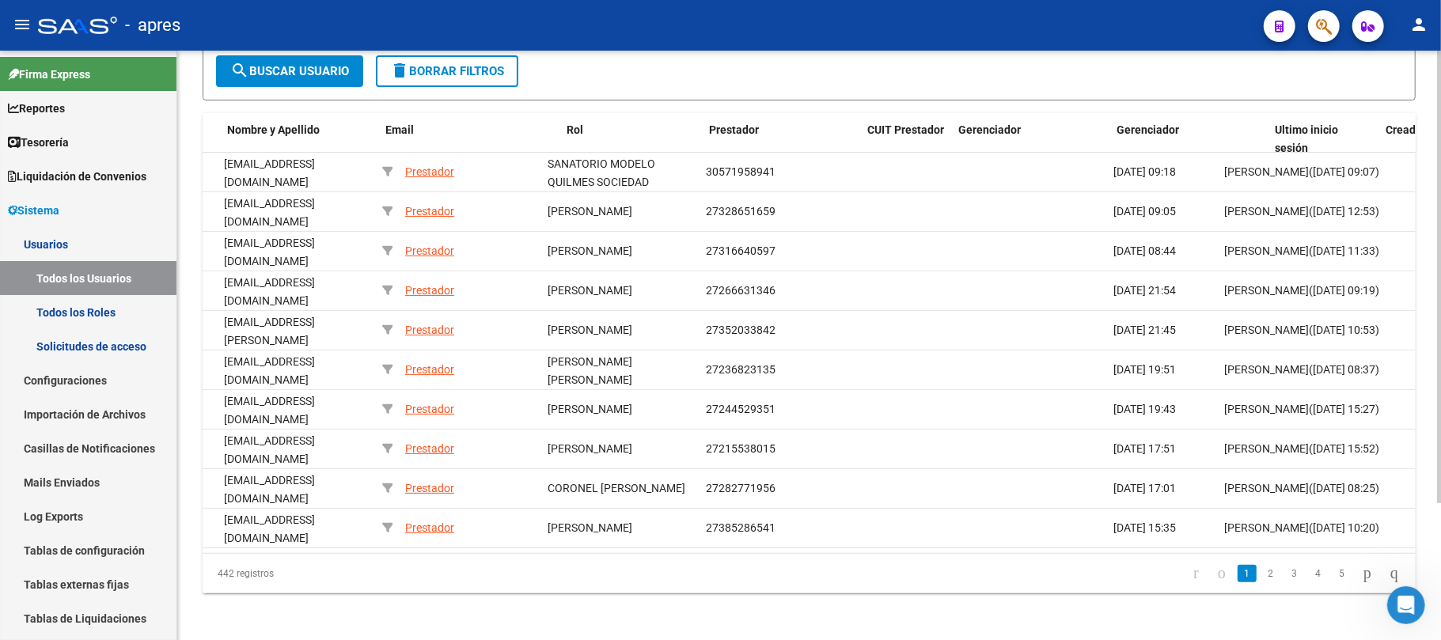
scroll to position [0, 0]
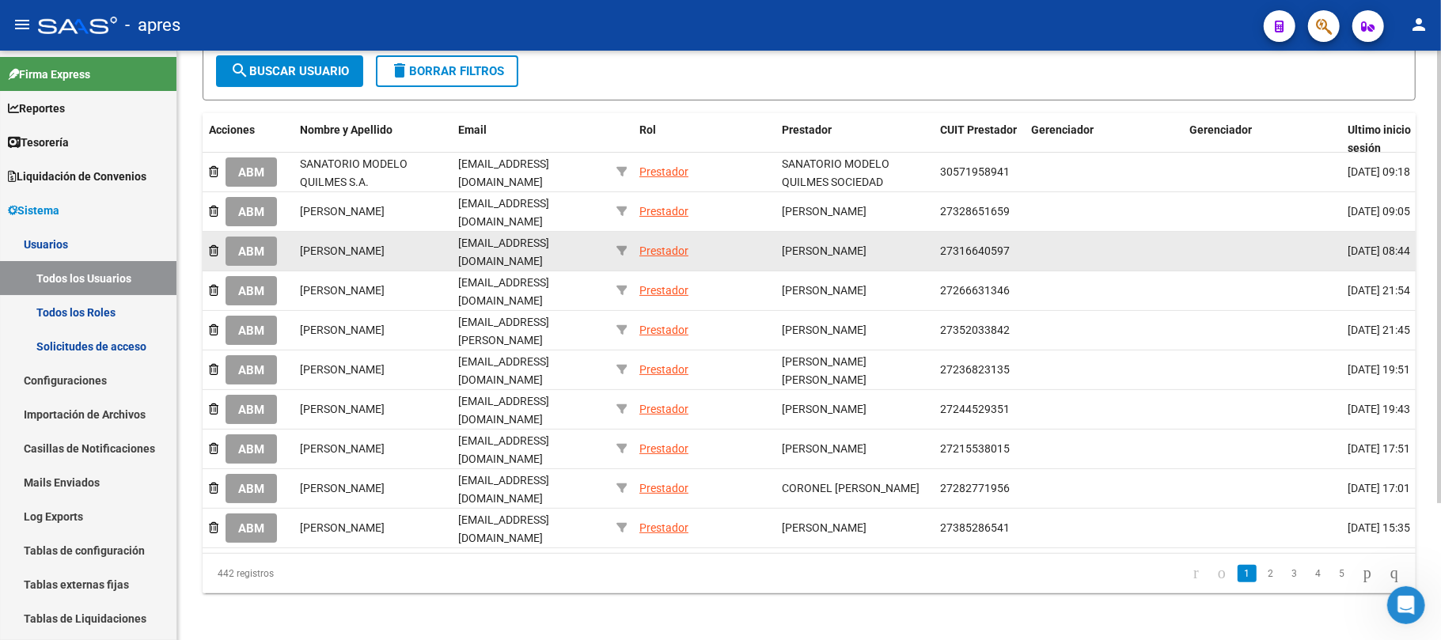
click at [675, 244] on div "Prestador" at bounding box center [663, 251] width 49 height 18
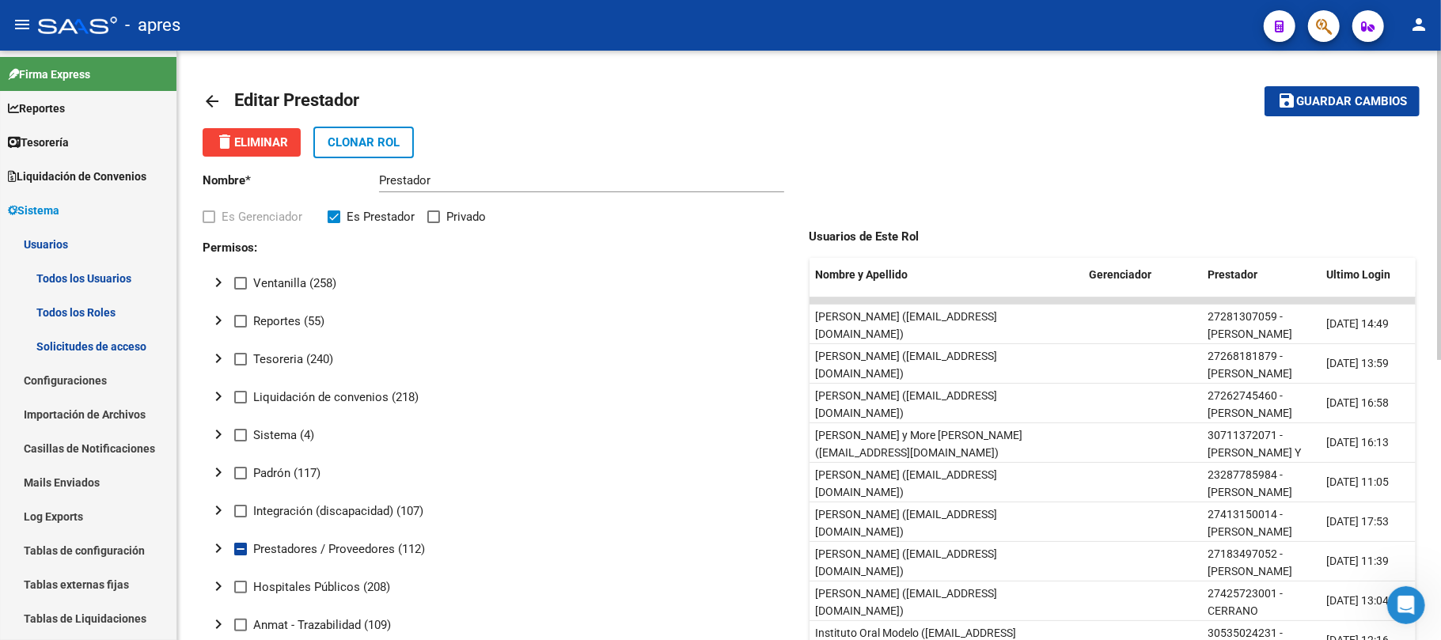
click at [207, 98] on mat-icon "arrow_back" at bounding box center [212, 101] width 19 height 19
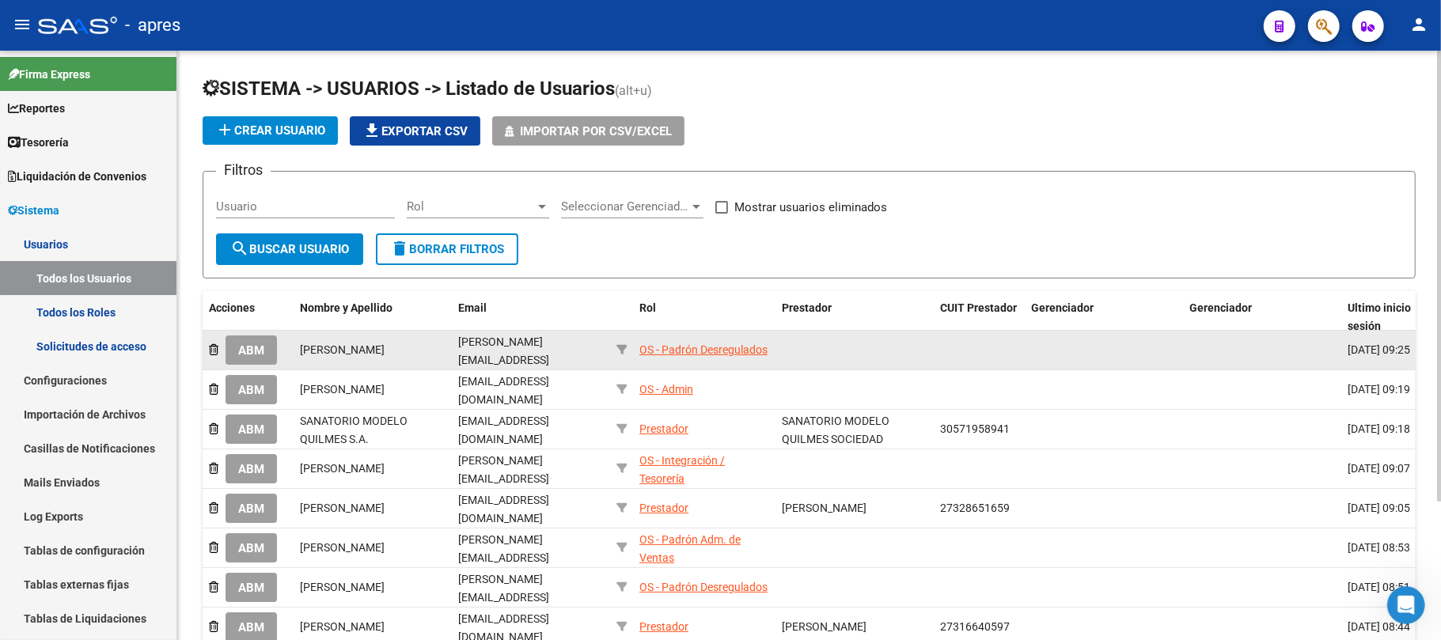
click at [257, 358] on button "ABM" at bounding box center [251, 350] width 51 height 29
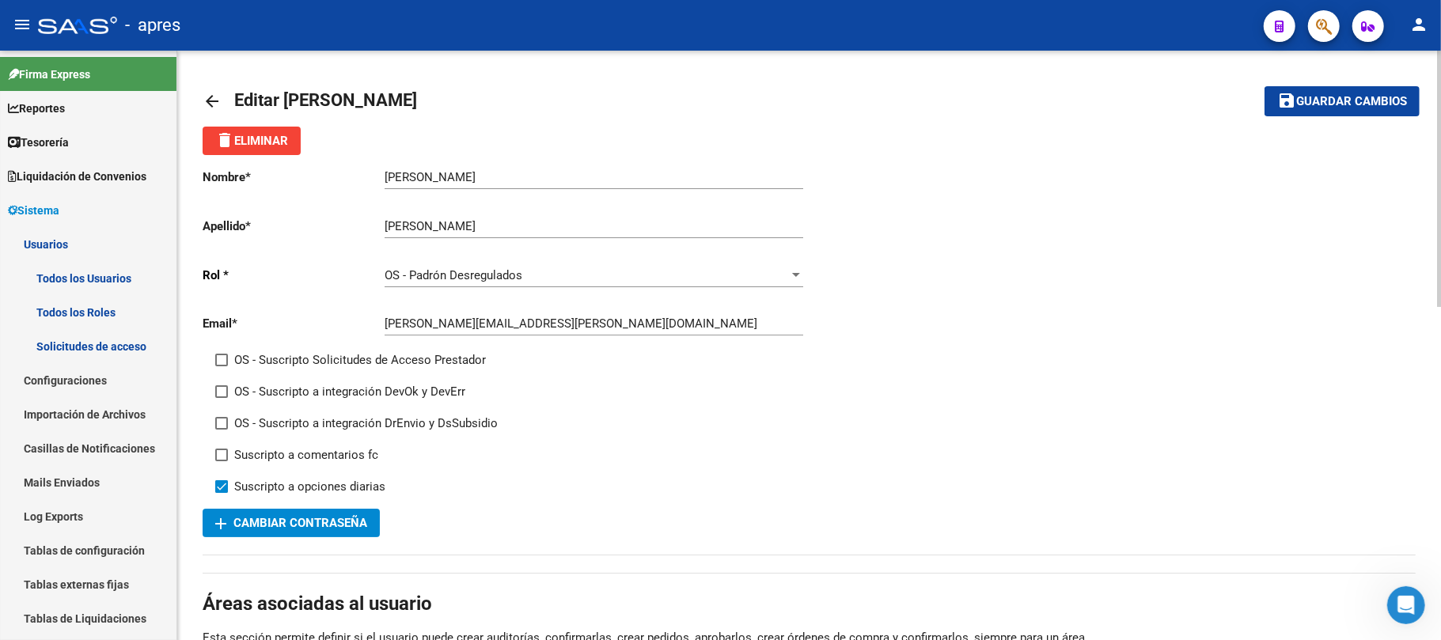
click at [210, 100] on mat-icon "arrow_back" at bounding box center [212, 101] width 19 height 19
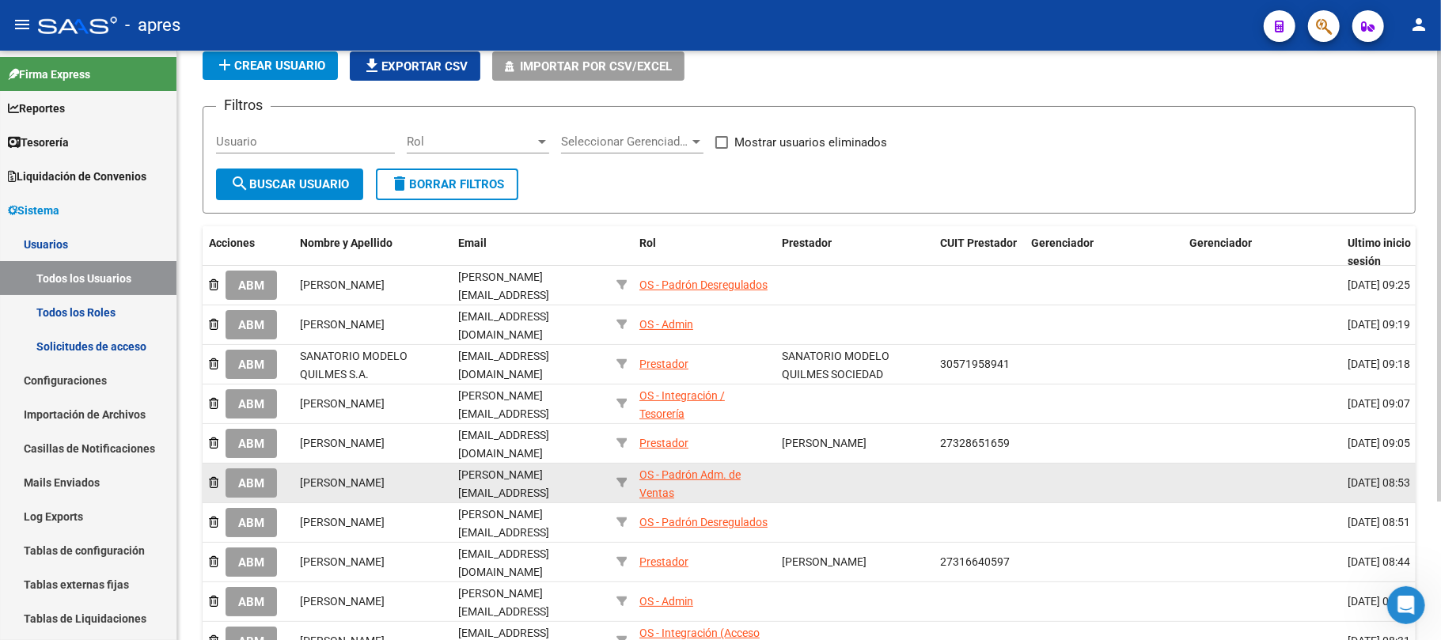
scroll to position [181, 0]
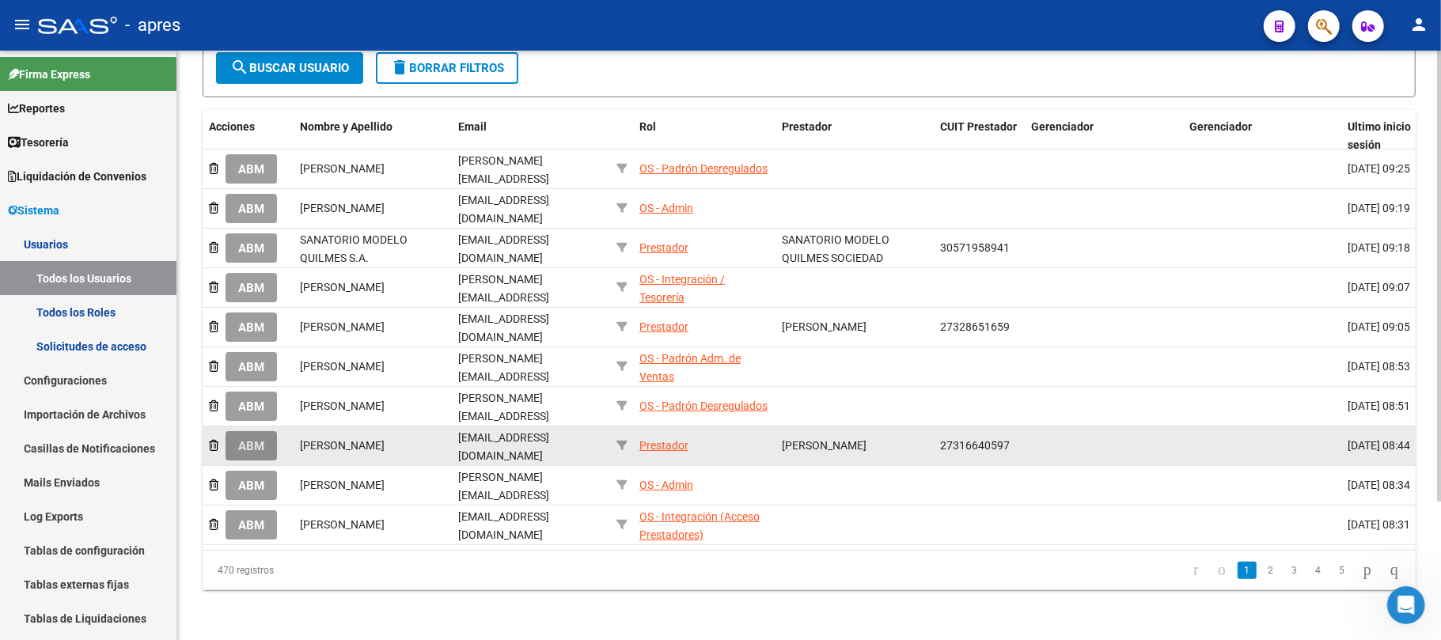
click at [252, 439] on span "ABM" at bounding box center [251, 446] width 26 height 14
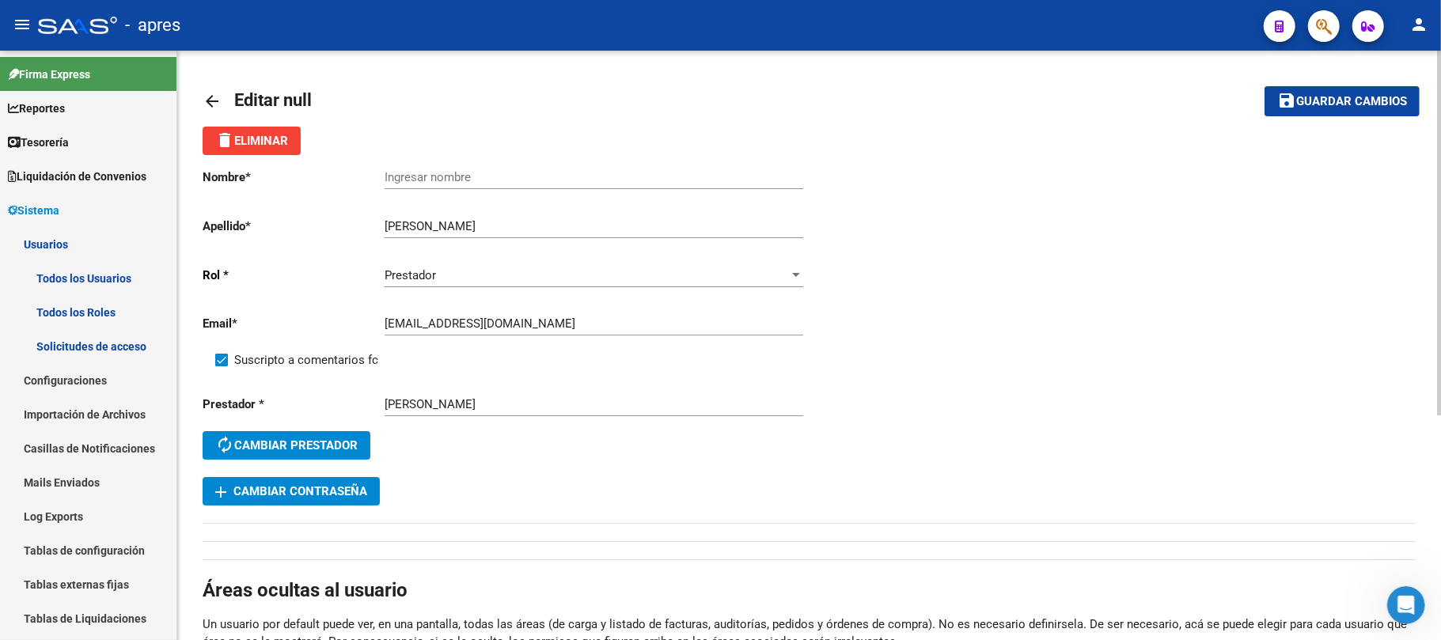
click at [212, 99] on mat-icon "arrow_back" at bounding box center [212, 101] width 19 height 19
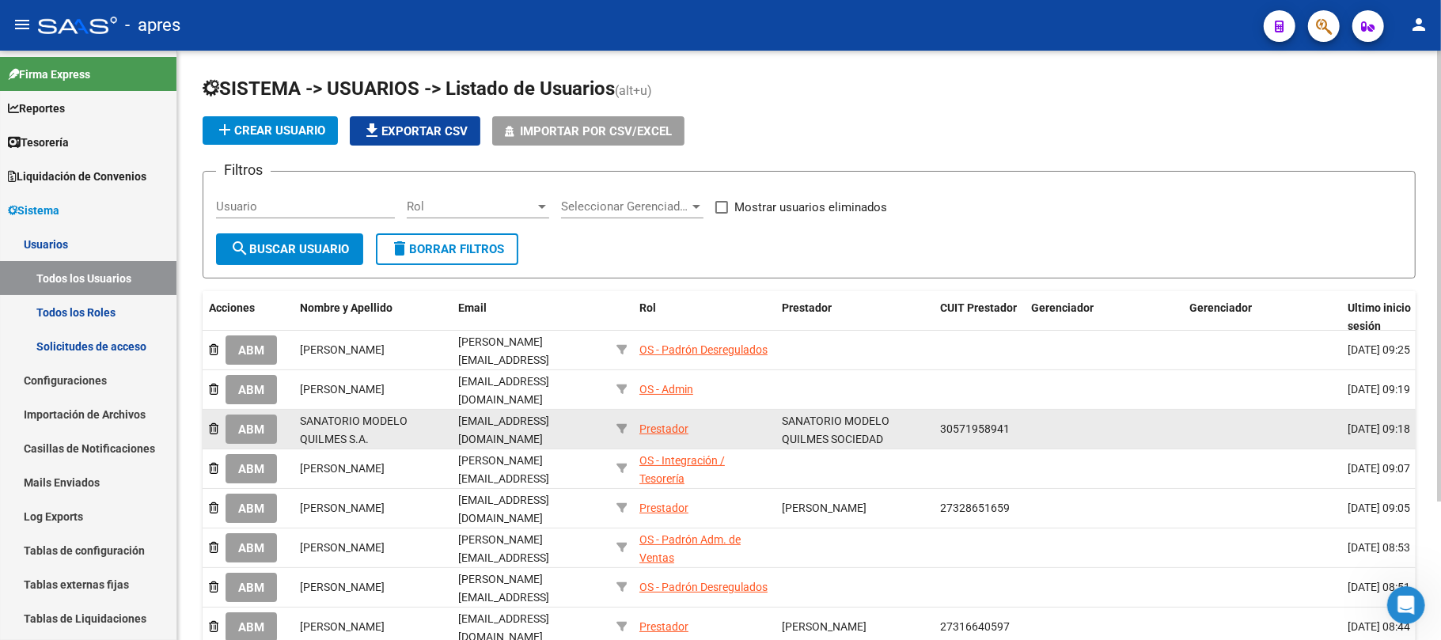
click at [258, 423] on span "ABM" at bounding box center [251, 430] width 26 height 14
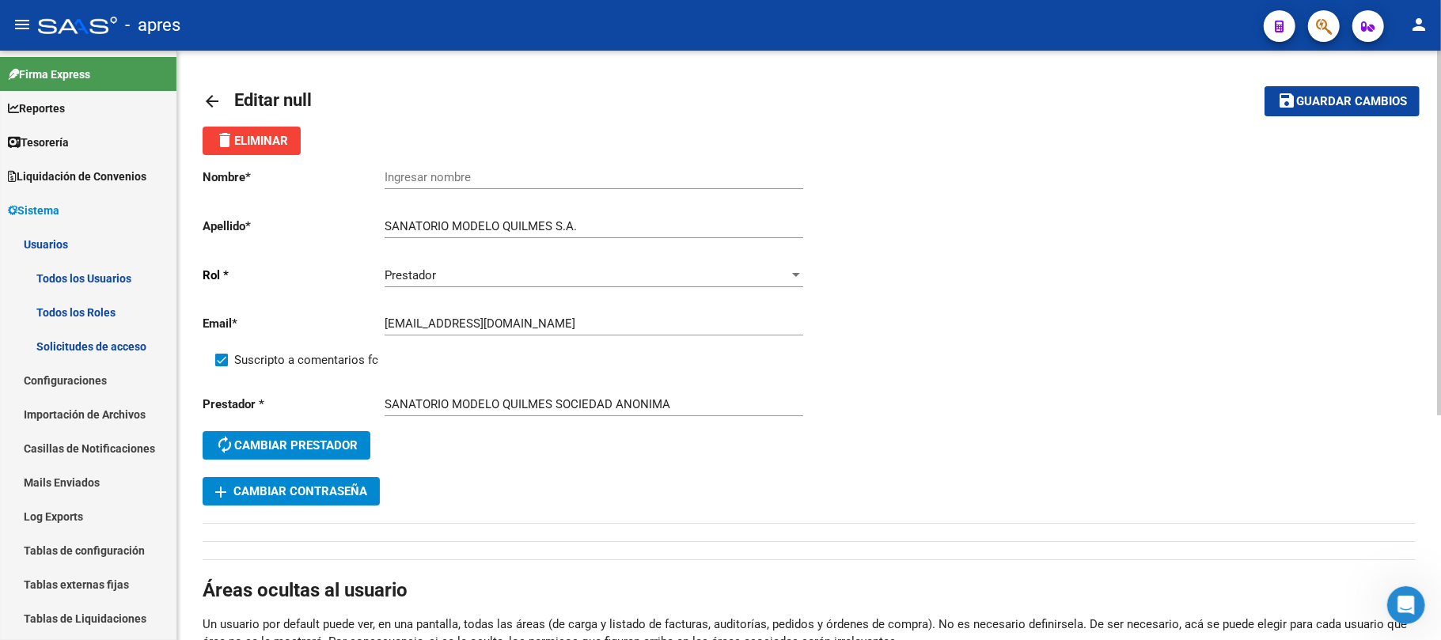
click at [212, 97] on mat-icon "arrow_back" at bounding box center [212, 101] width 19 height 19
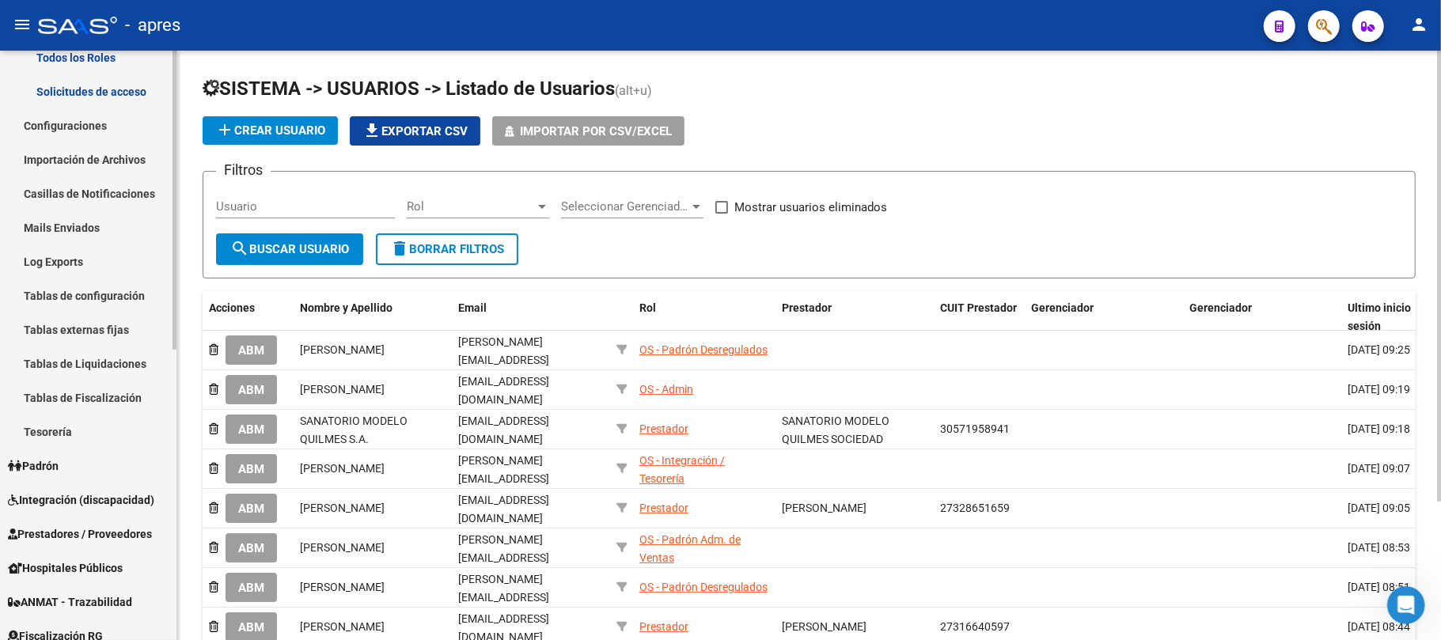
scroll to position [422, 0]
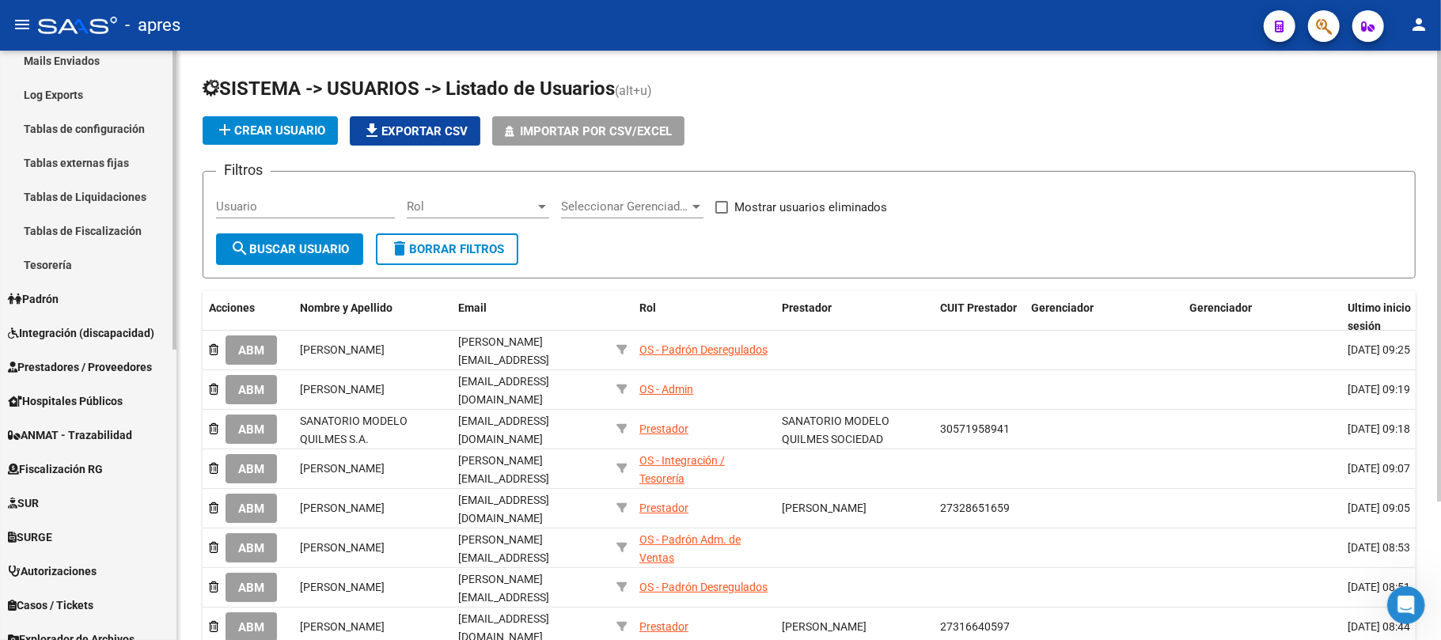
click at [98, 320] on link "Integración (discapacidad)" at bounding box center [88, 333] width 176 height 34
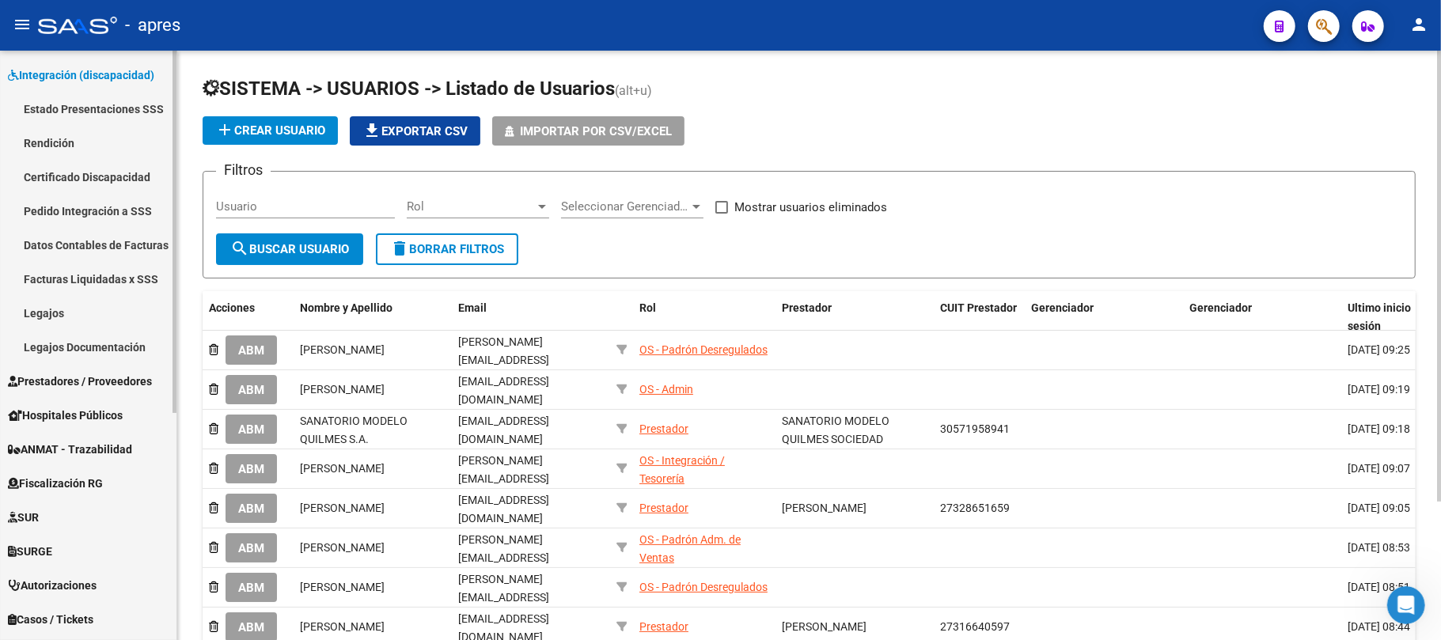
scroll to position [158, 0]
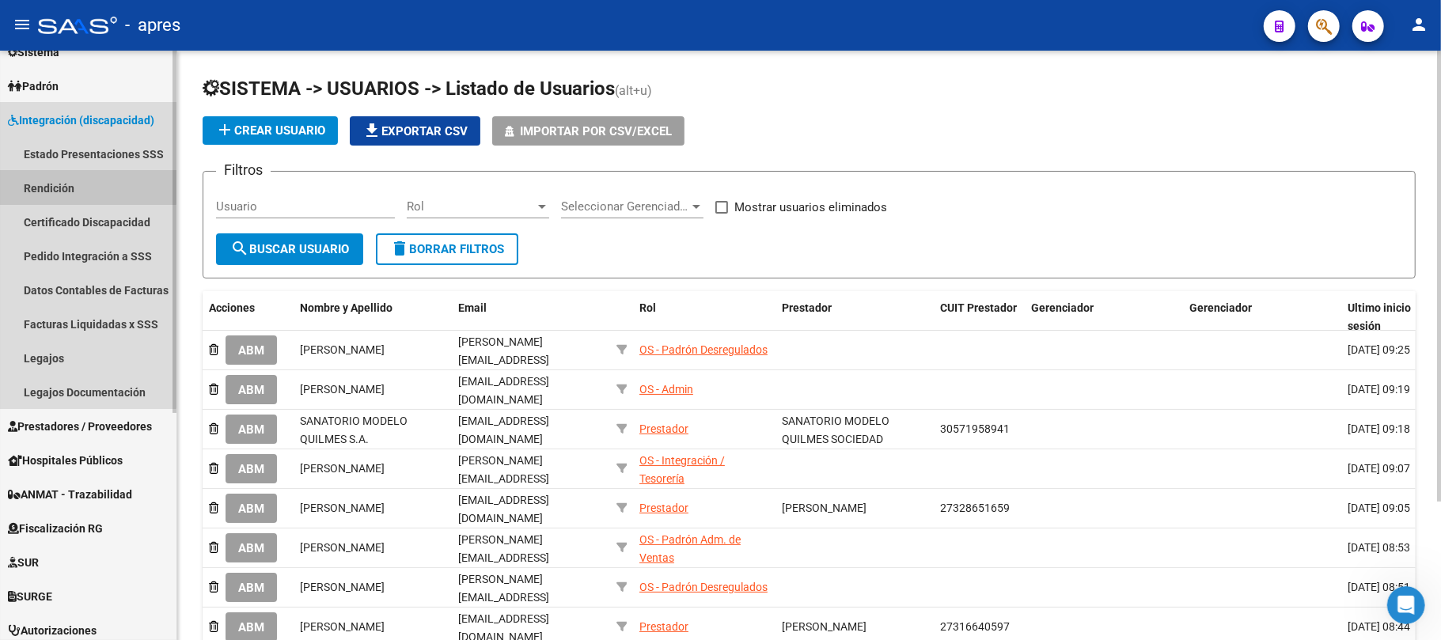
click at [42, 172] on link "Rendición" at bounding box center [88, 188] width 176 height 34
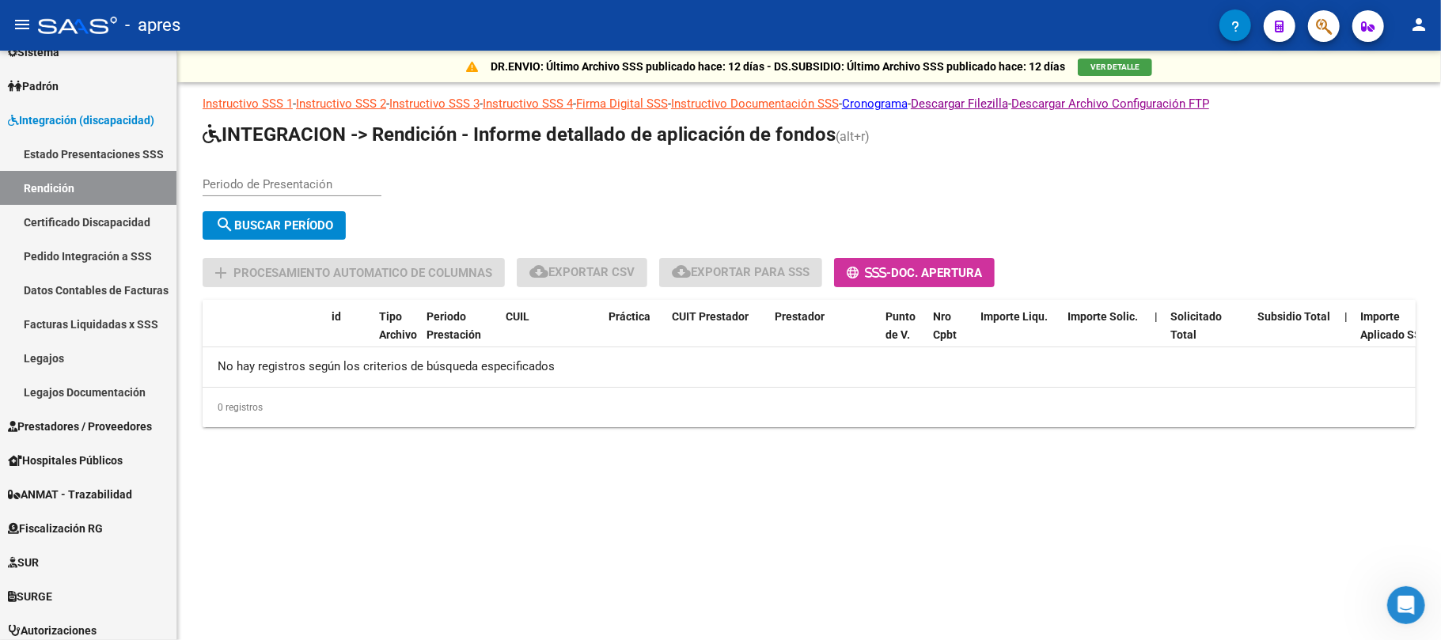
click at [293, 179] on input "Periodo de Presentación" at bounding box center [292, 184] width 179 height 14
click at [101, 424] on span "Prestadores / Proveedores" at bounding box center [80, 426] width 144 height 17
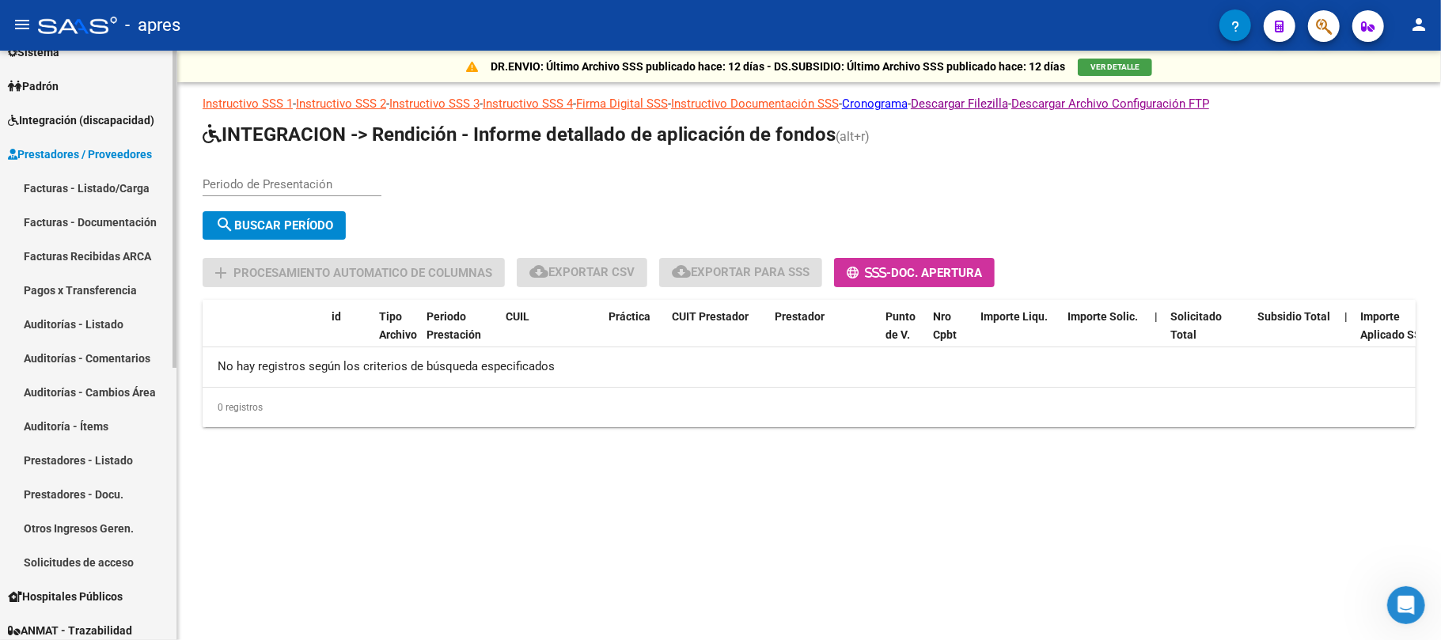
click at [49, 445] on link "Prestadores - Listado" at bounding box center [88, 460] width 176 height 34
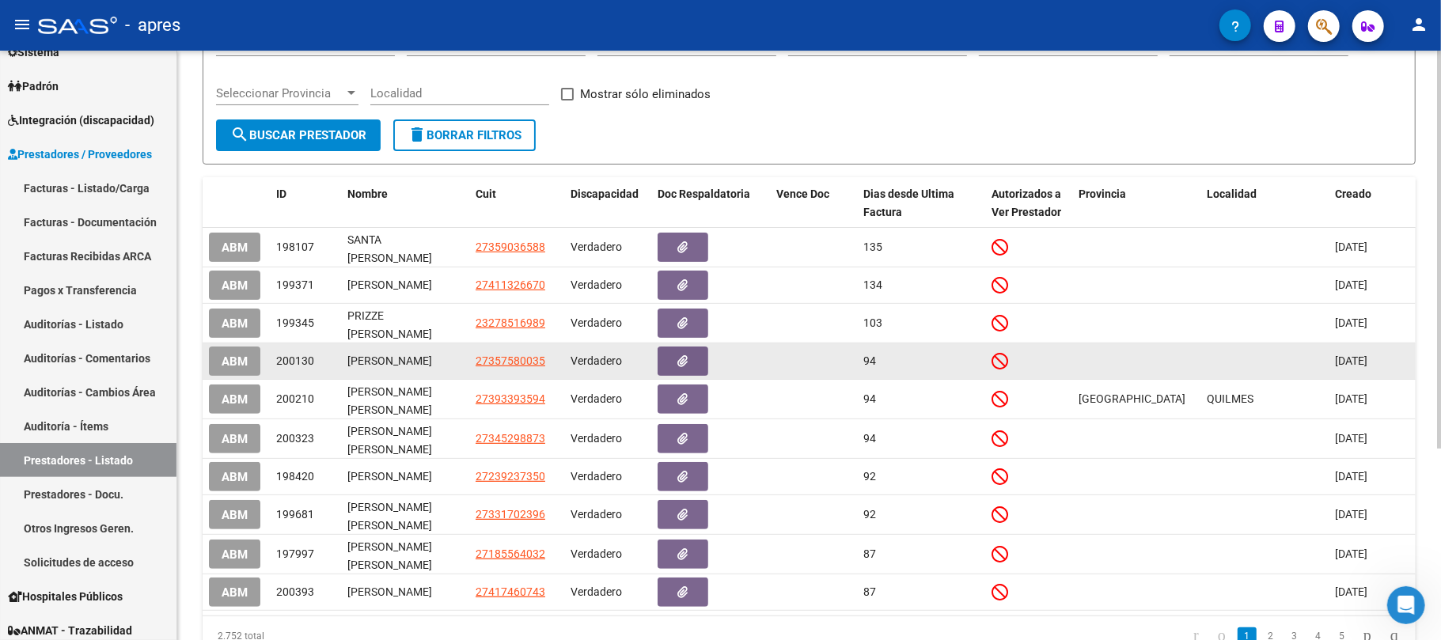
scroll to position [283, 0]
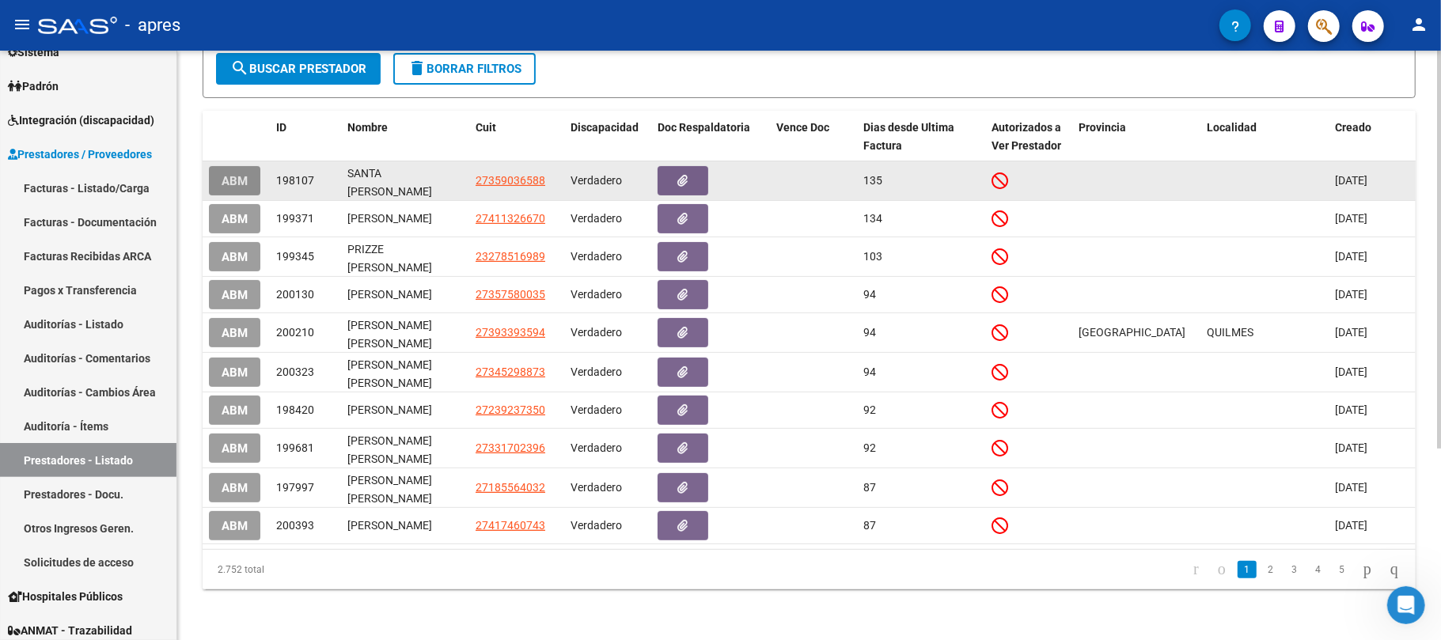
click at [236, 174] on span "ABM" at bounding box center [235, 181] width 26 height 14
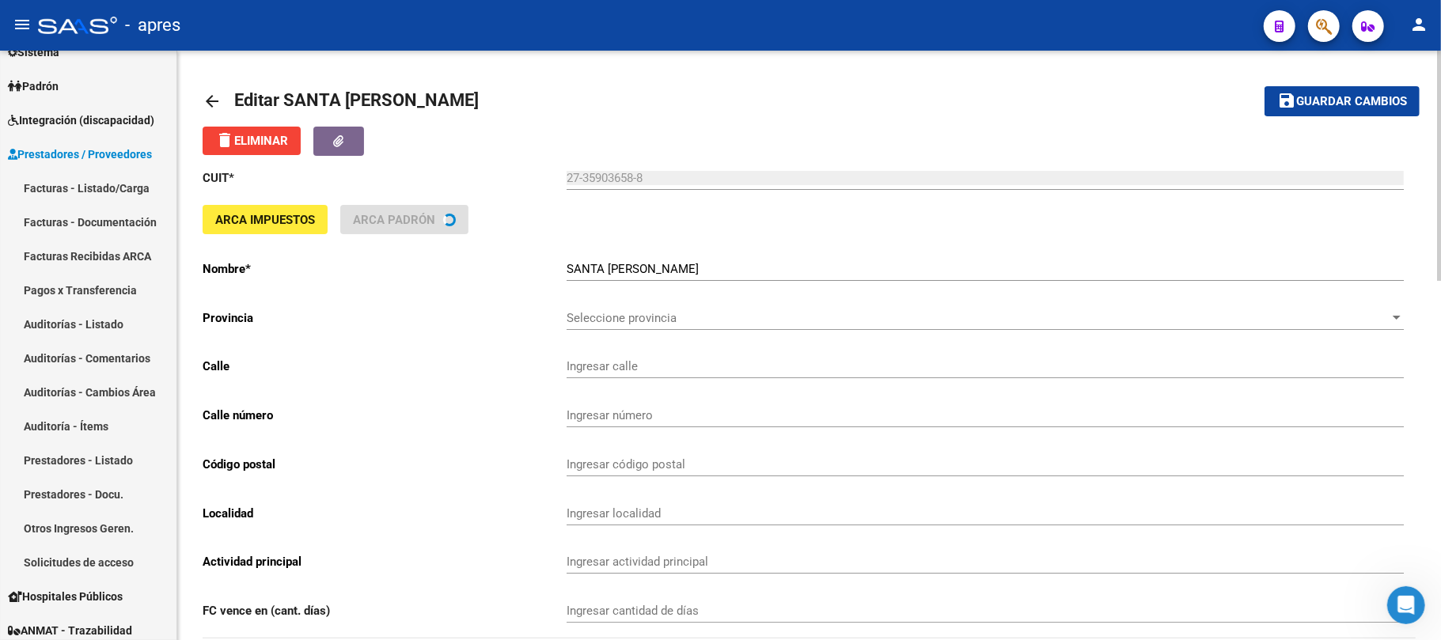
type input "[PERSON_NAME]"
type input "1593"
type input "6070"
type input "LINCOLN"
type input "863200"
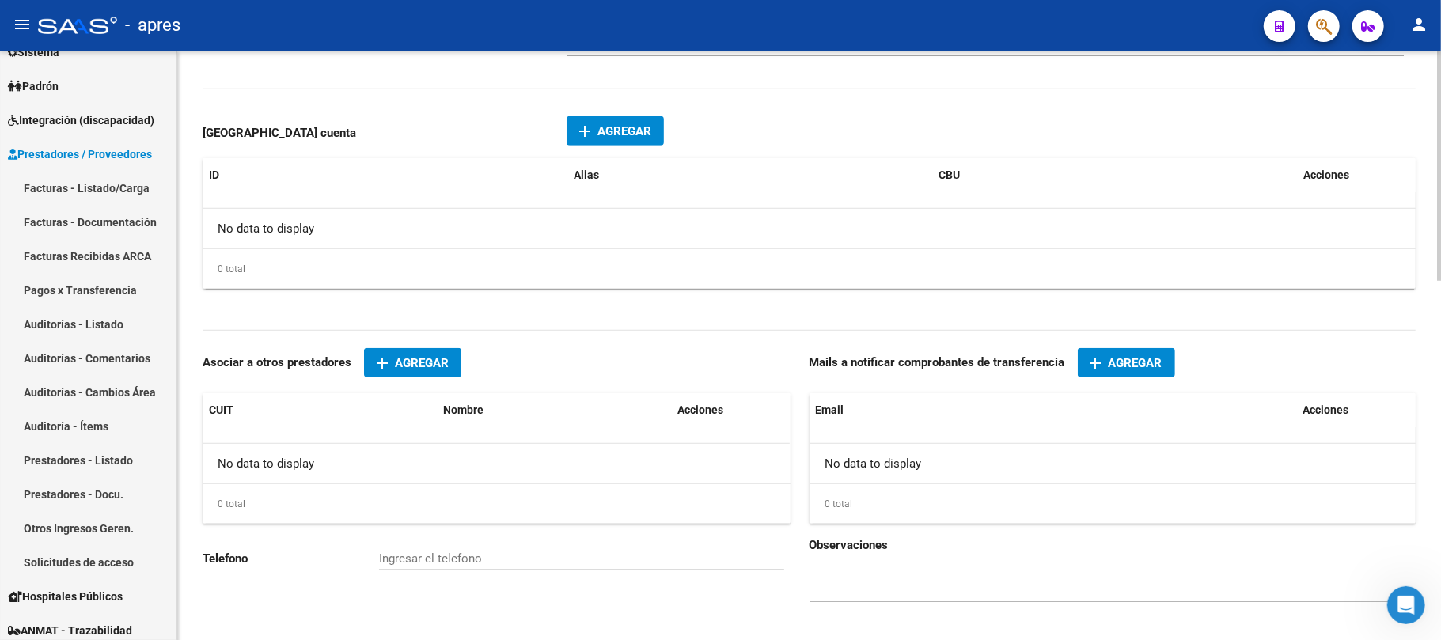
scroll to position [918, 0]
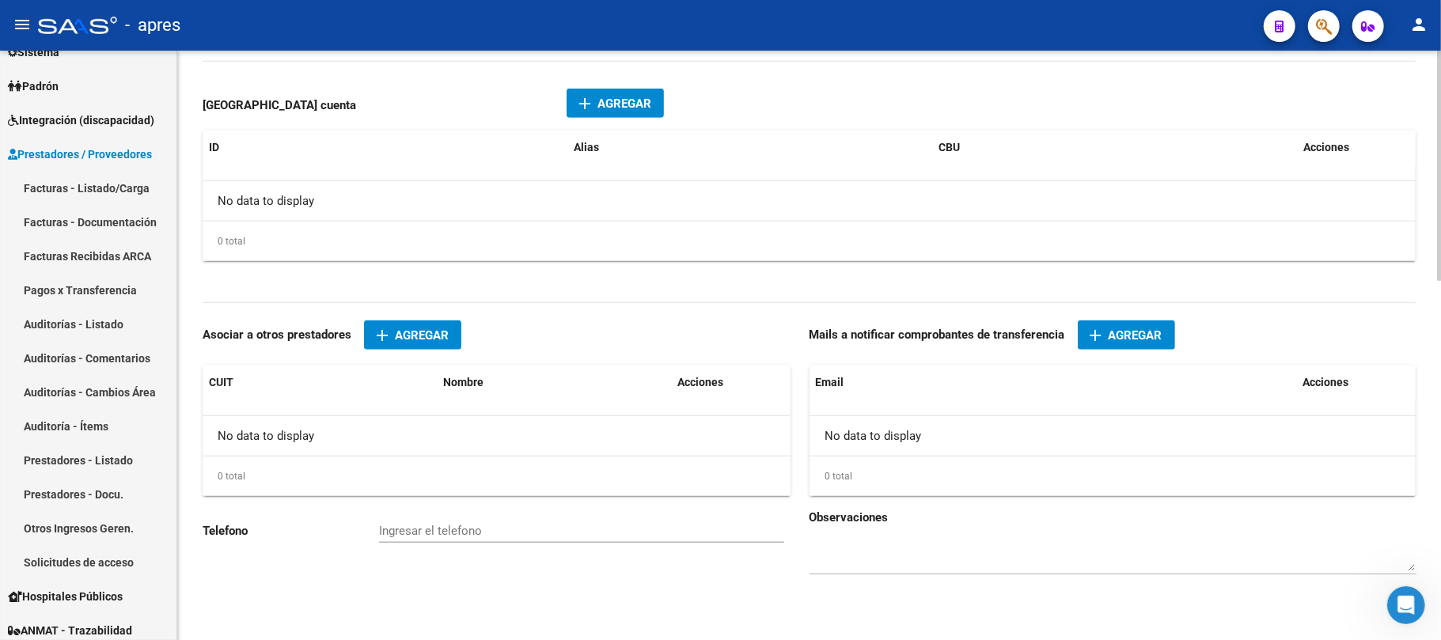
click at [481, 544] on div "Ingresar el telefono" at bounding box center [581, 533] width 405 height 49
click at [571, 538] on input "Ingresar el telefono" at bounding box center [581, 531] width 405 height 14
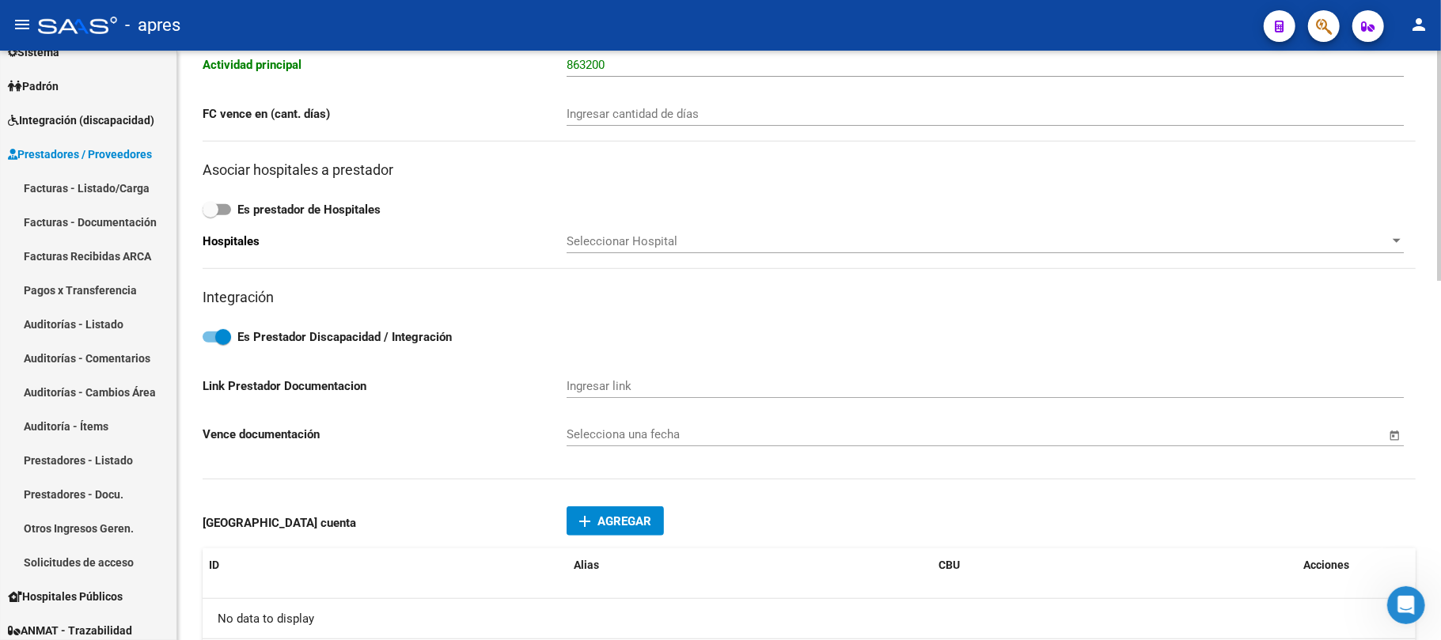
scroll to position [738, 0]
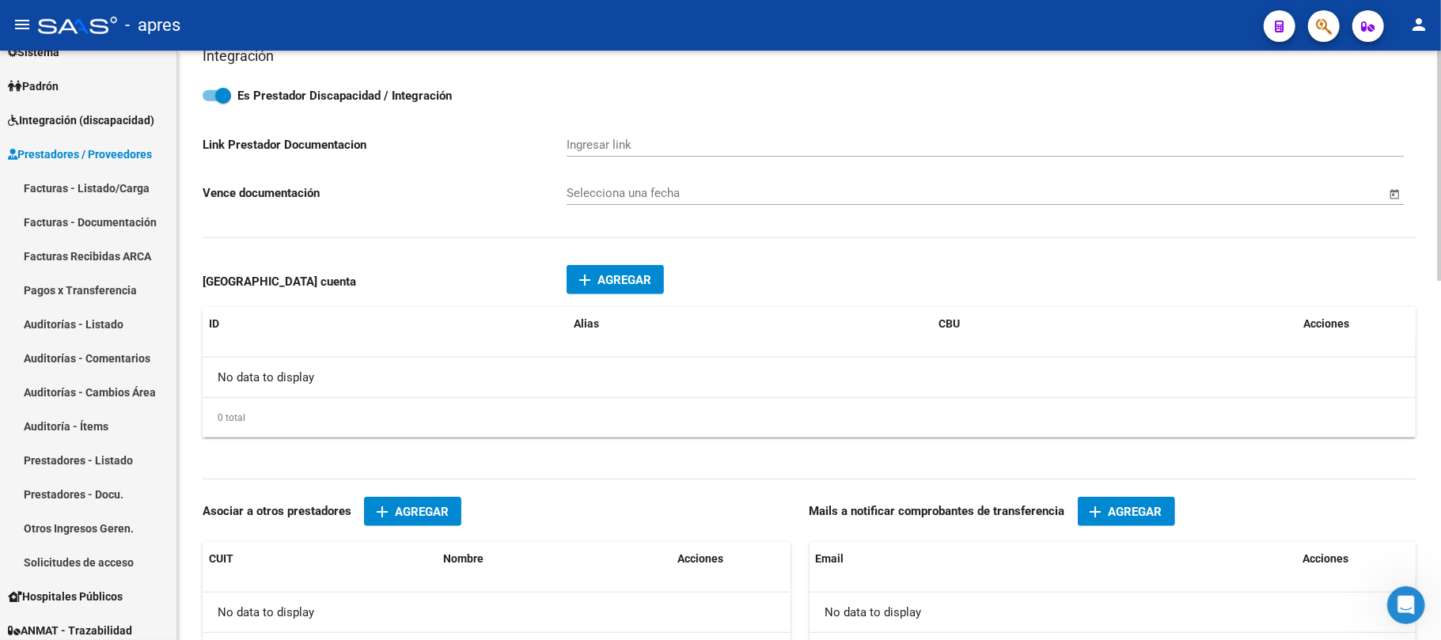
click at [595, 307] on div "add Agregar Prestador cuenta ID Alias CBU Acciones No data to display 0 total 1" at bounding box center [809, 359] width 1213 height 206
click at [595, 298] on div "add Agregar Prestador cuenta ID Alias CBU Acciones No data to display 0 total 1" at bounding box center [809, 359] width 1213 height 206
click at [600, 286] on span "Agregar" at bounding box center [624, 280] width 54 height 14
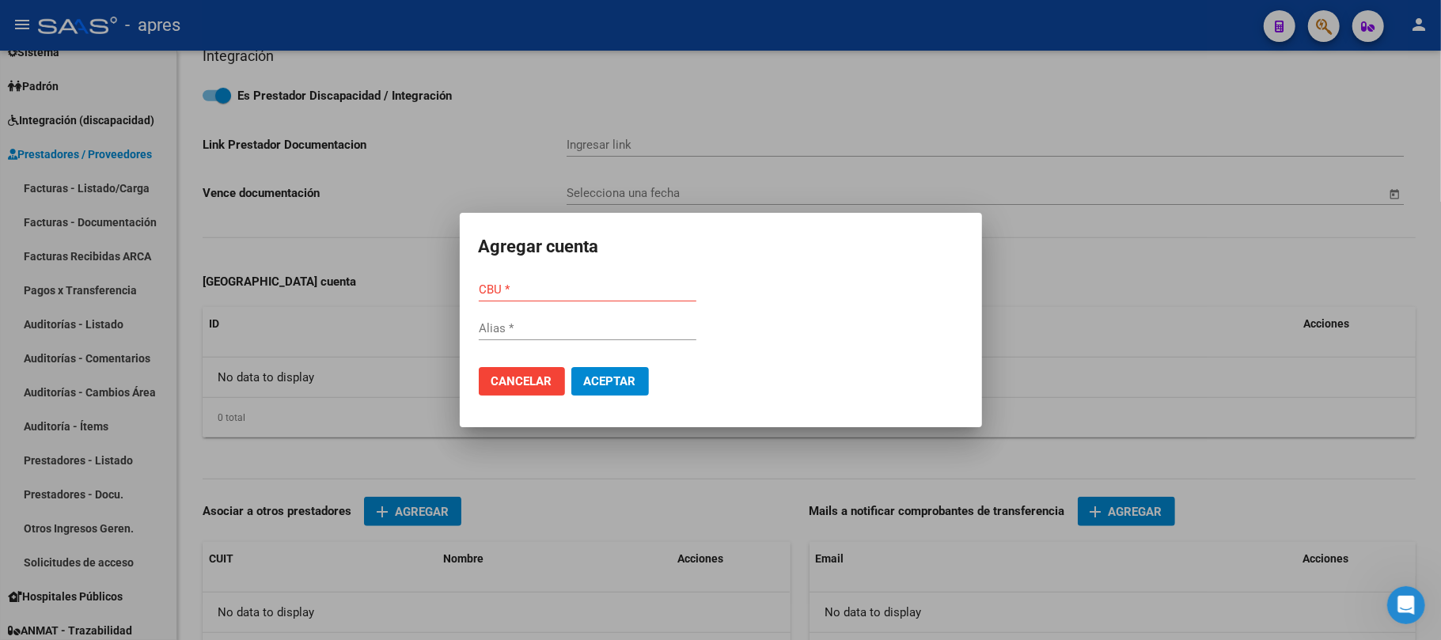
click at [855, 353] on div "CBU * Alias *" at bounding box center [721, 317] width 484 height 78
click at [619, 387] on span "Aceptar" at bounding box center [610, 381] width 52 height 14
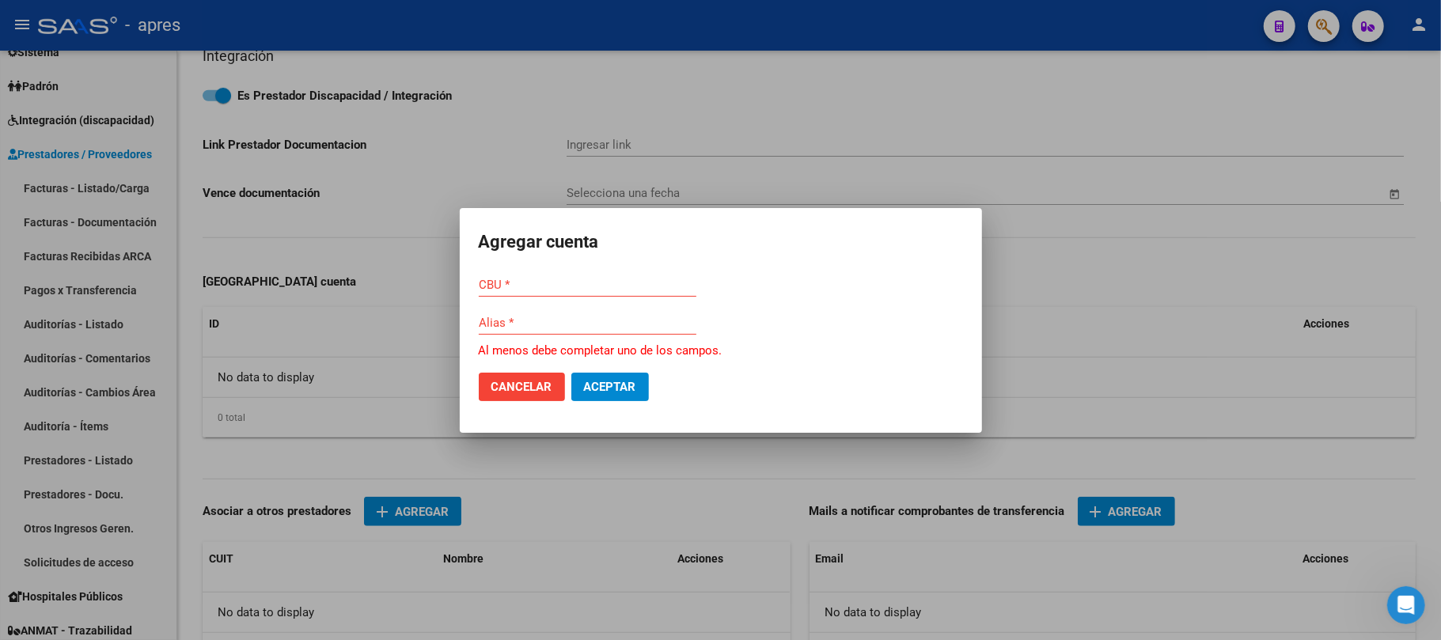
click at [510, 394] on button "Cancelar" at bounding box center [522, 387] width 86 height 28
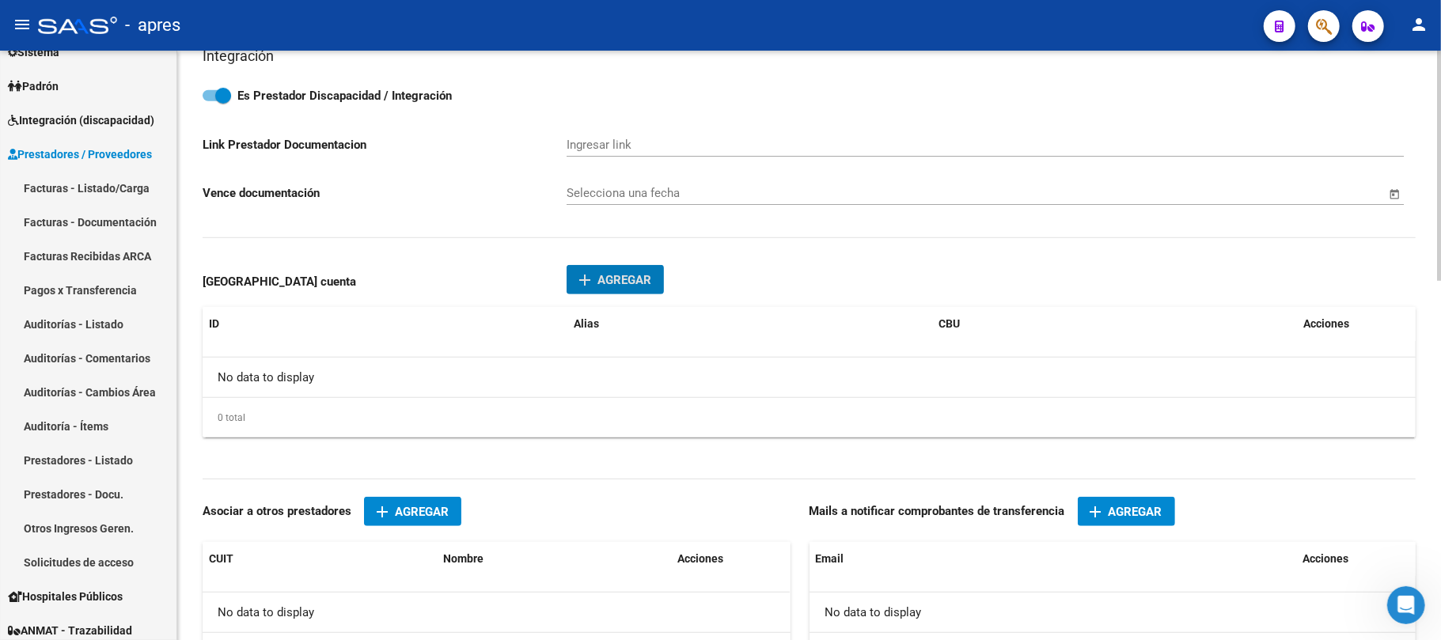
scroll to position [315, 0]
click at [618, 333] on div "Alias" at bounding box center [750, 324] width 352 height 18
click at [609, 287] on span "Agregar" at bounding box center [624, 280] width 54 height 14
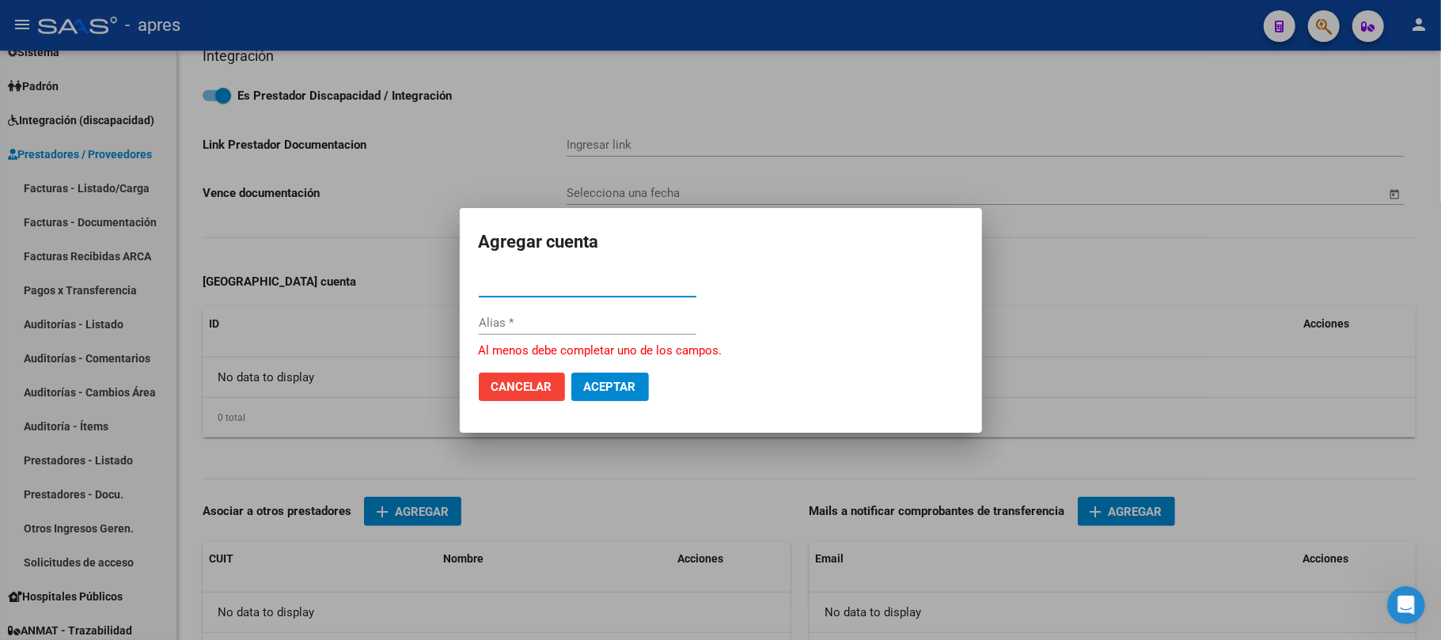
click at [497, 392] on span "Cancelar" at bounding box center [521, 387] width 61 height 14
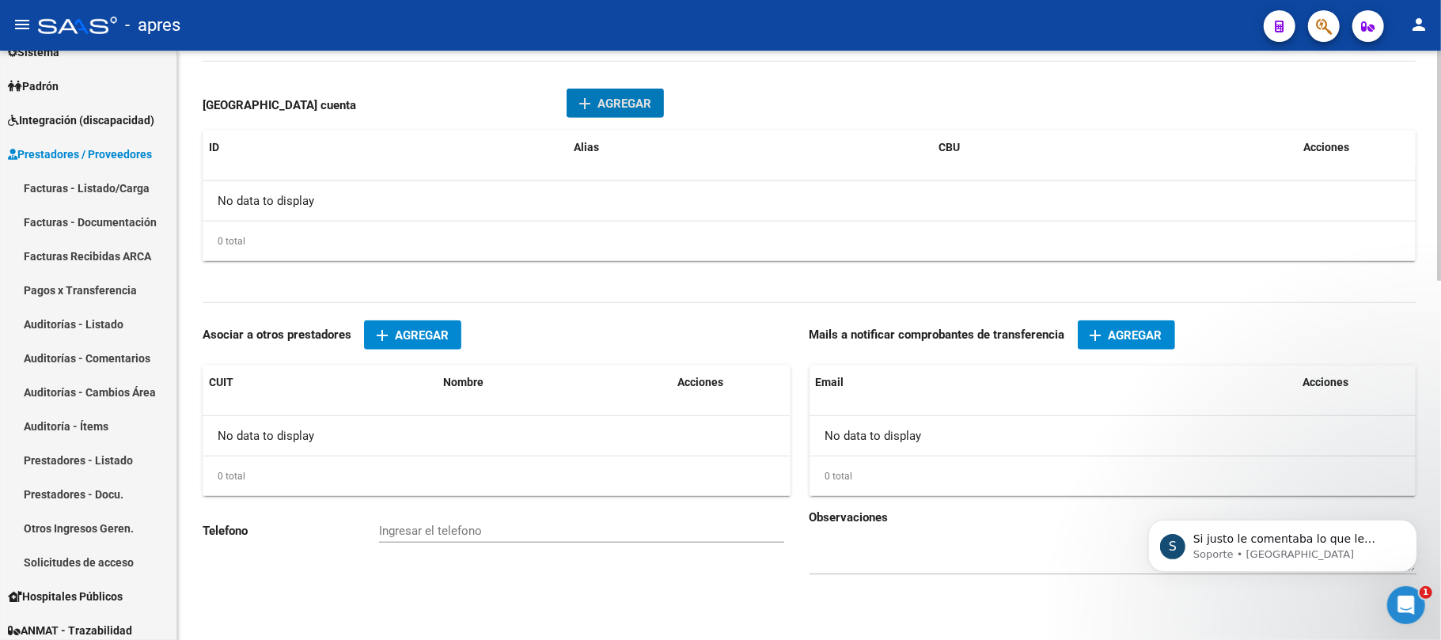
scroll to position [0, 0]
click at [434, 346] on button "add Agregar" at bounding box center [412, 334] width 97 height 29
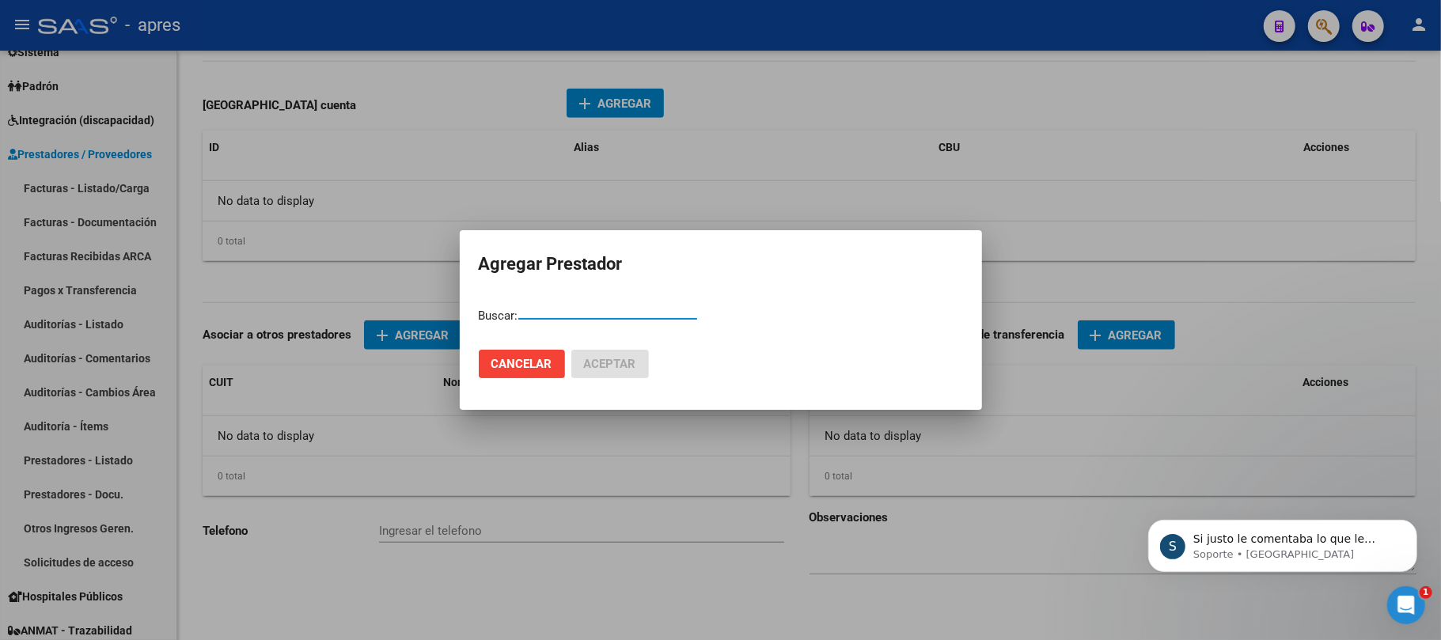
click at [530, 362] on span "Cancelar" at bounding box center [521, 364] width 61 height 14
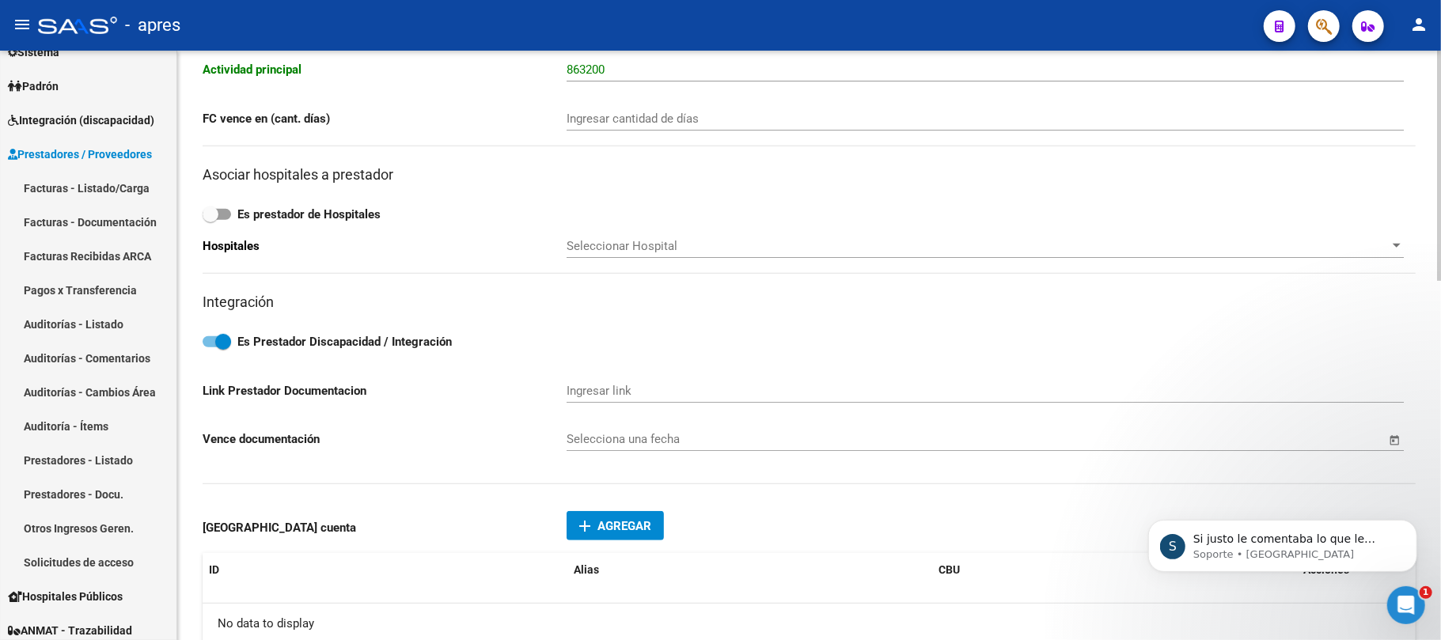
scroll to position [527, 0]
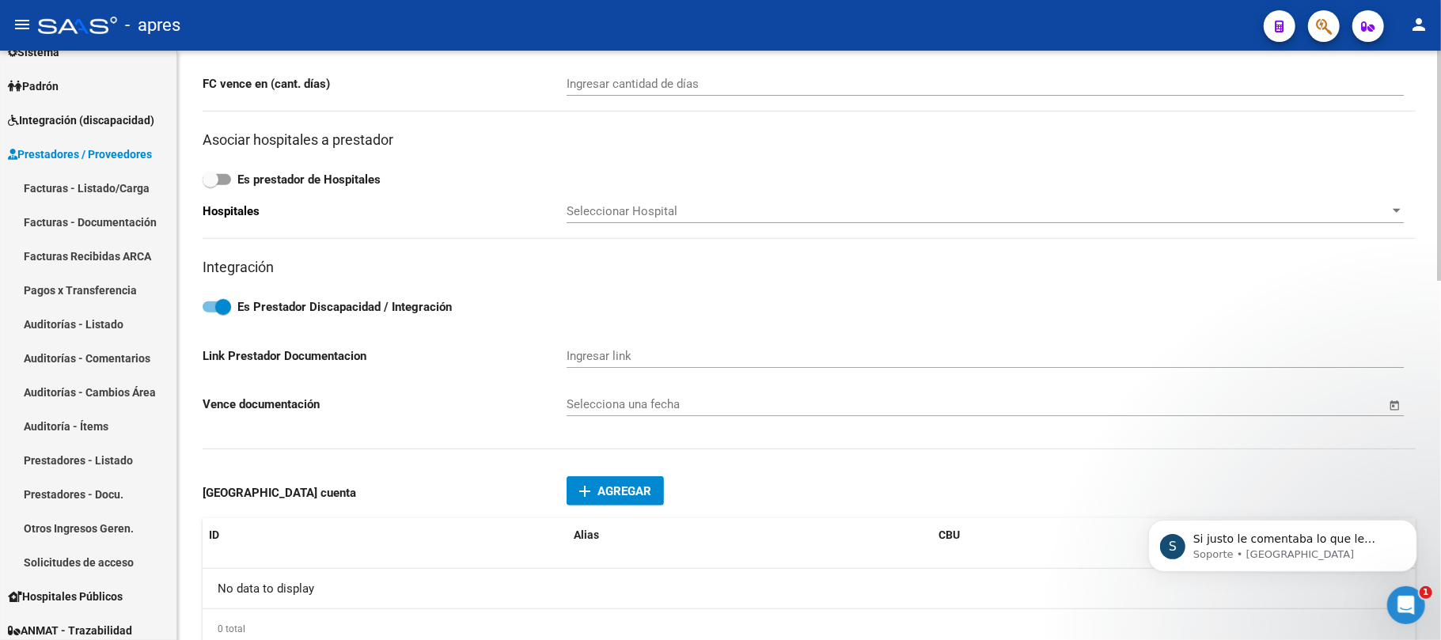
click at [283, 402] on p "Vence documentación" at bounding box center [385, 404] width 364 height 17
click at [366, 406] on p "Vence documentación" at bounding box center [385, 404] width 364 height 17
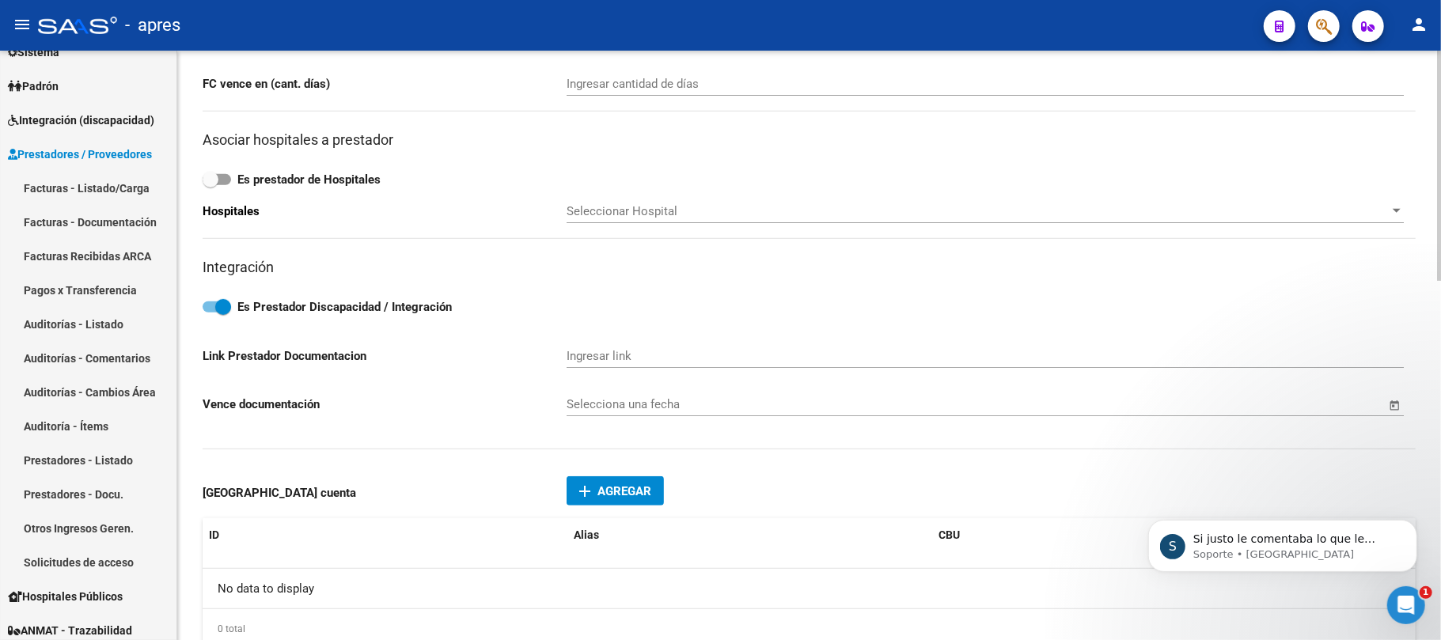
click at [299, 406] on p "Vence documentación" at bounding box center [385, 404] width 364 height 17
click at [295, 410] on p "Vence documentación" at bounding box center [385, 404] width 364 height 17
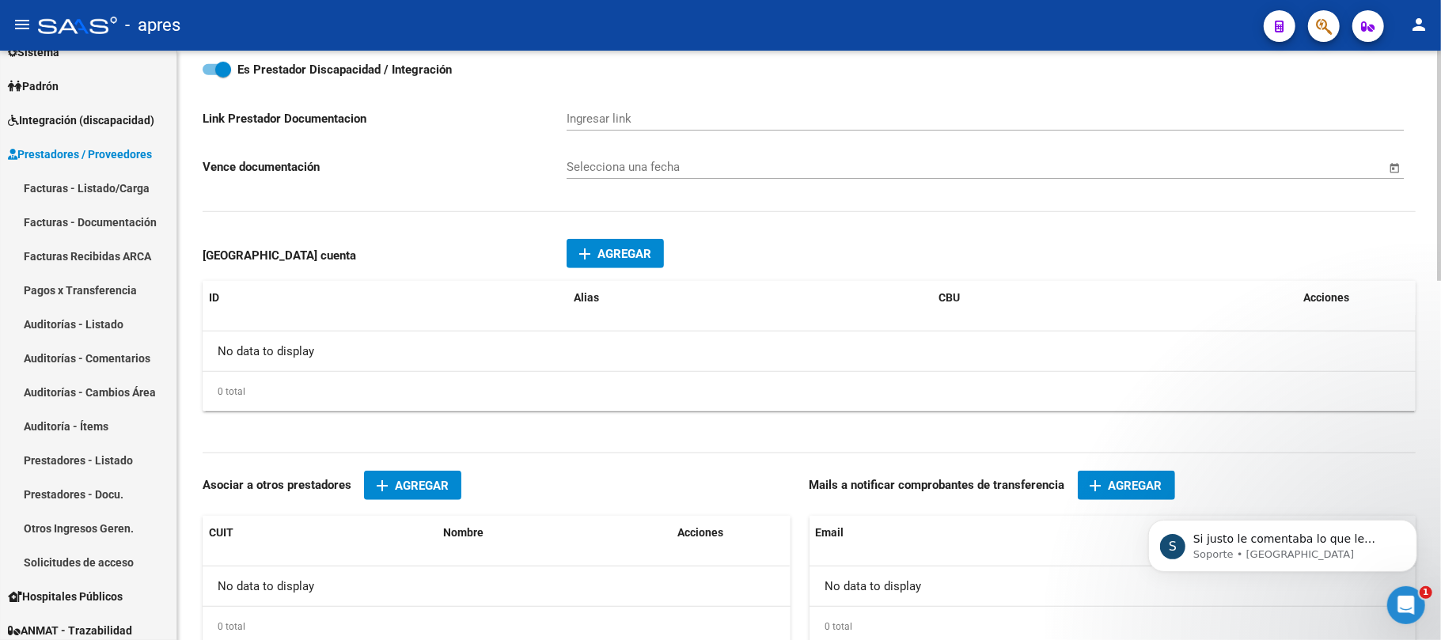
scroll to position [918, 0]
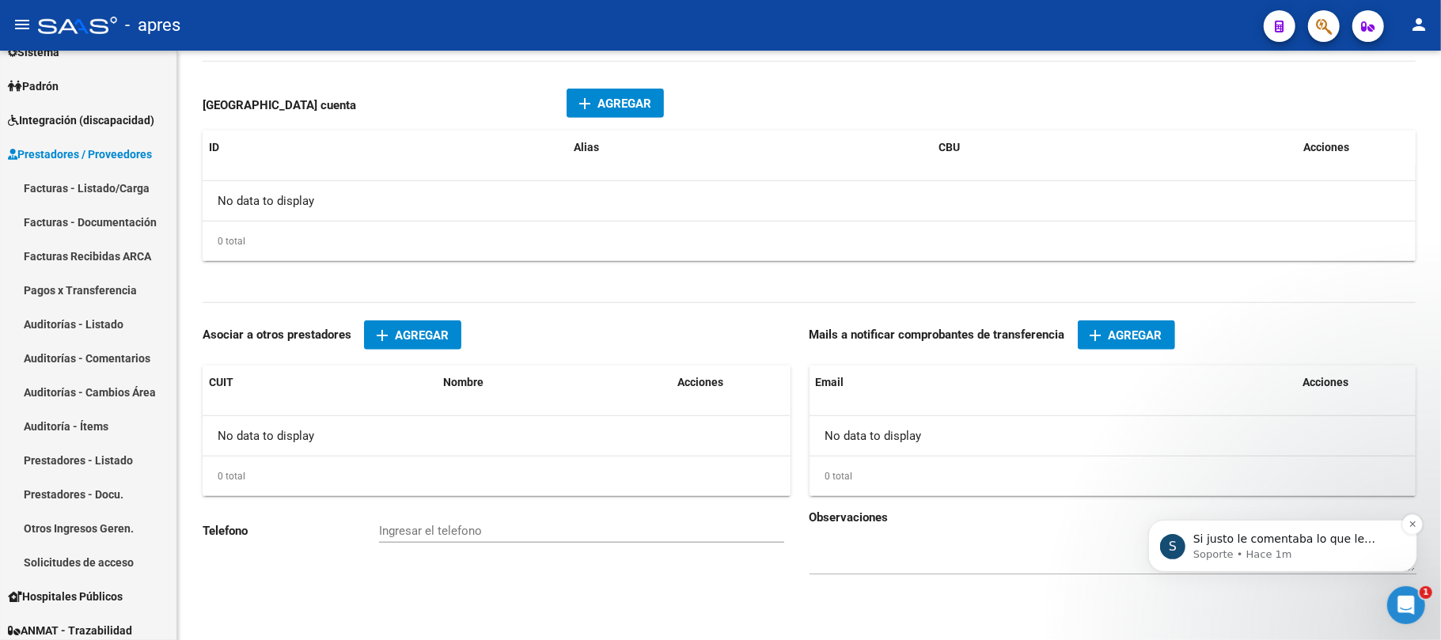
click at [1284, 548] on p "Soporte • Hace 1m" at bounding box center [1295, 554] width 204 height 14
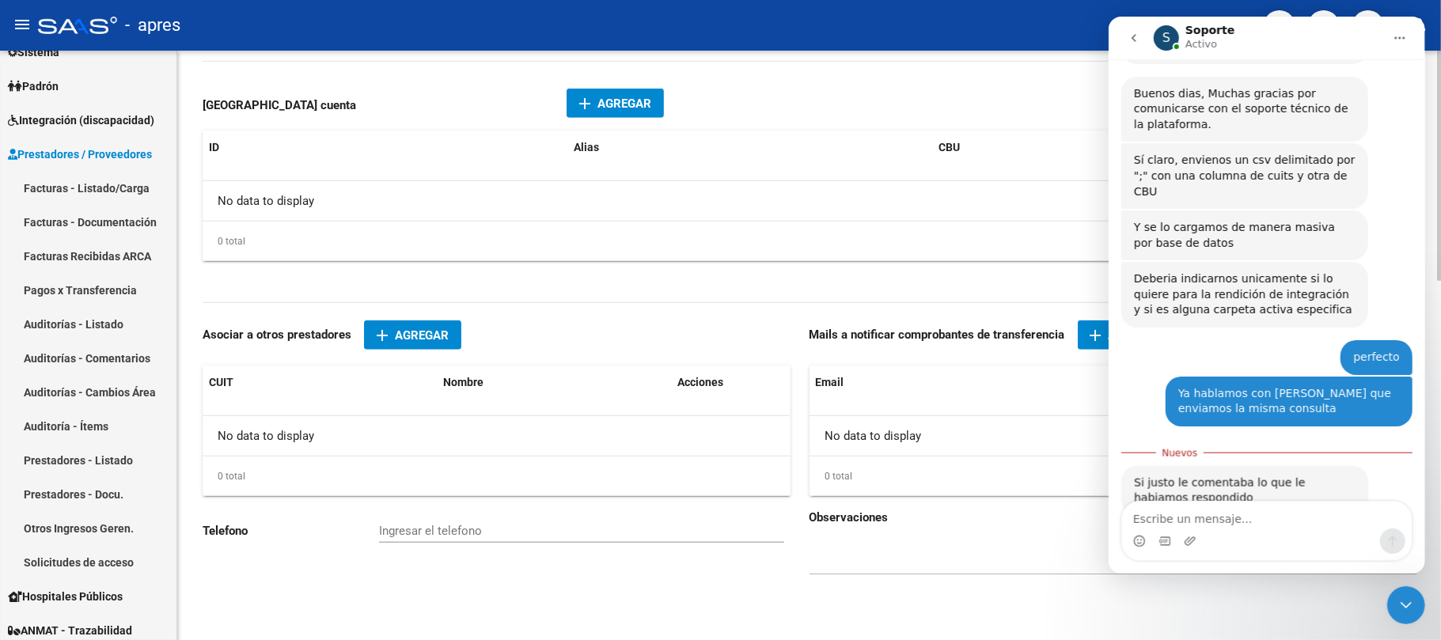
scroll to position [343, 0]
drag, startPoint x: 1321, startPoint y: 121, endPoint x: 1348, endPoint y: 127, distance: 28.4
click at [1348, 151] on div "Sí claro, envienos un csv delimitado por ";" con una columna de cuits y otra de…" at bounding box center [1244, 174] width 222 height 47
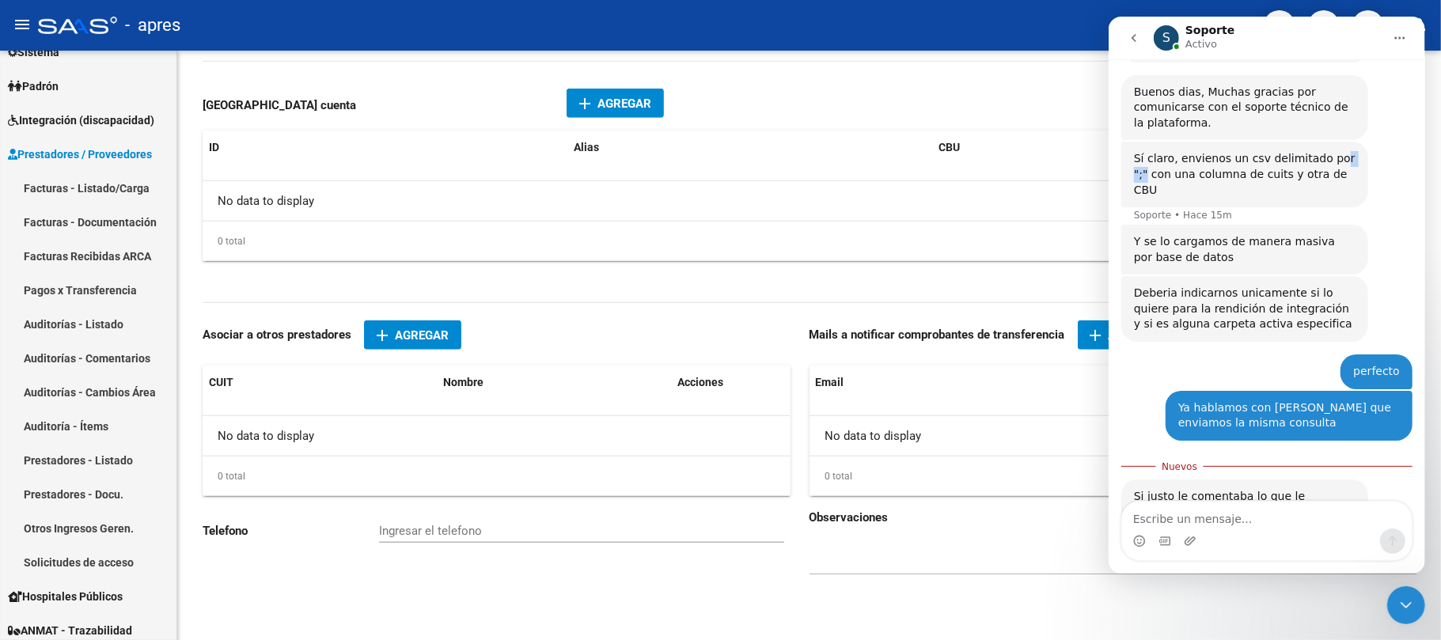
scroll to position [359, 0]
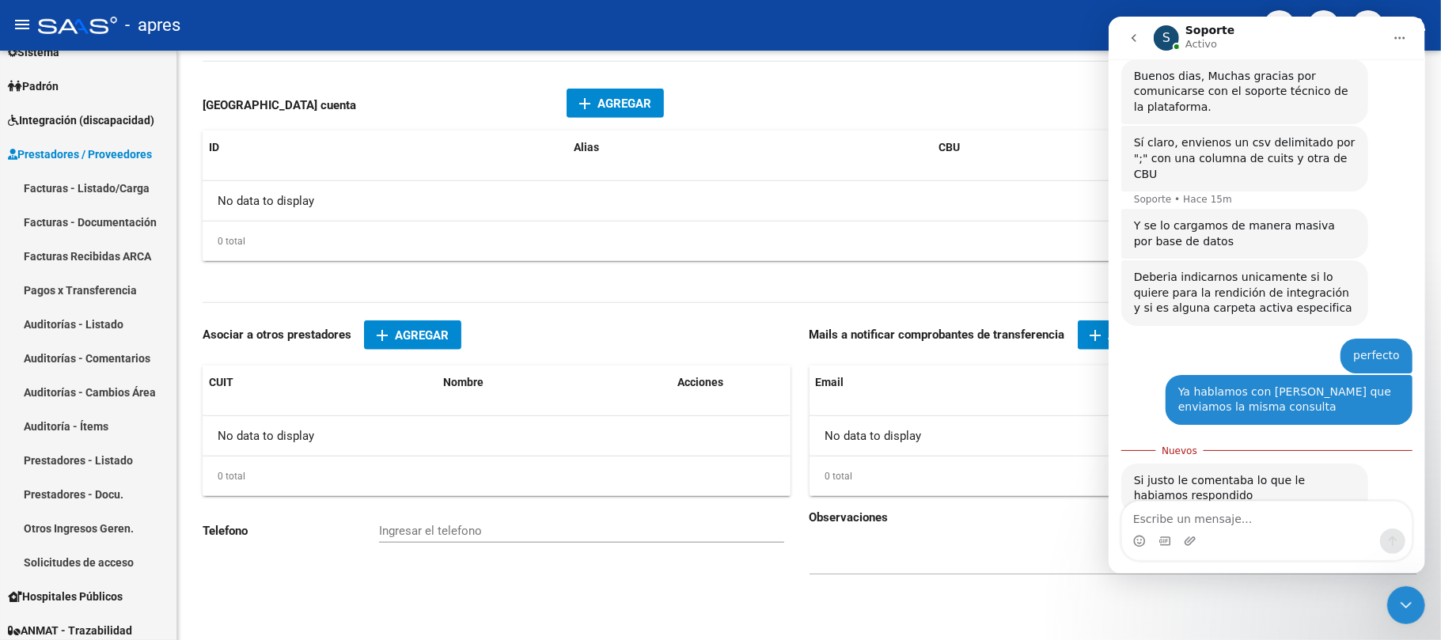
click at [1298, 218] on div "Y se lo cargamos de manera masiva por base de datos" at bounding box center [1244, 233] width 222 height 31
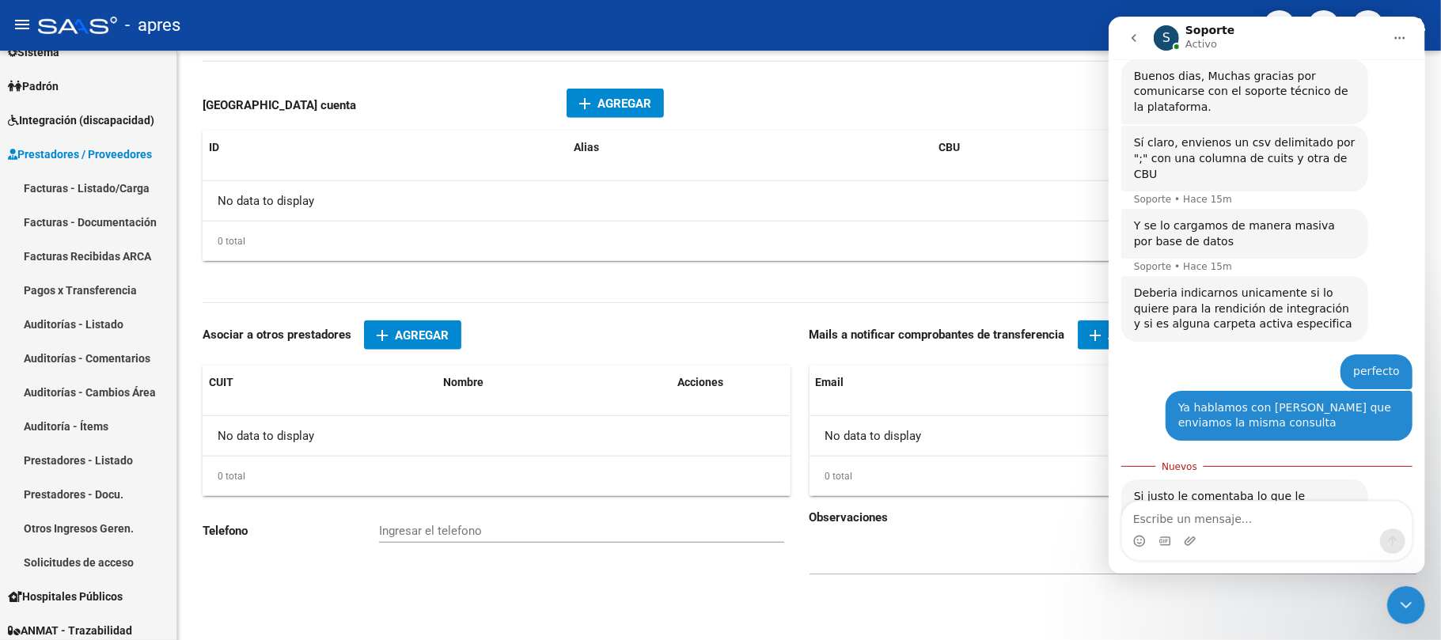
scroll to position [375, 0]
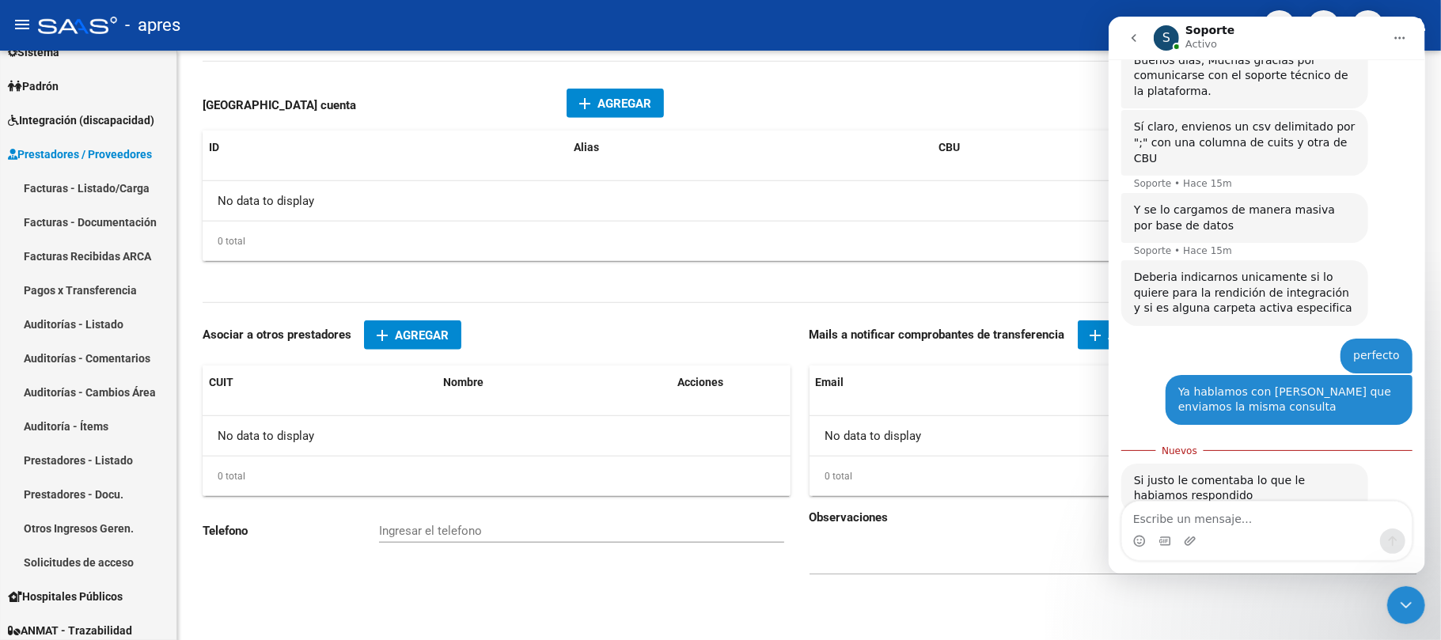
click at [1246, 270] on div "Deberia indicarnos unicamente si lo quiere para la rendición de integración y s…" at bounding box center [1244, 293] width 222 height 47
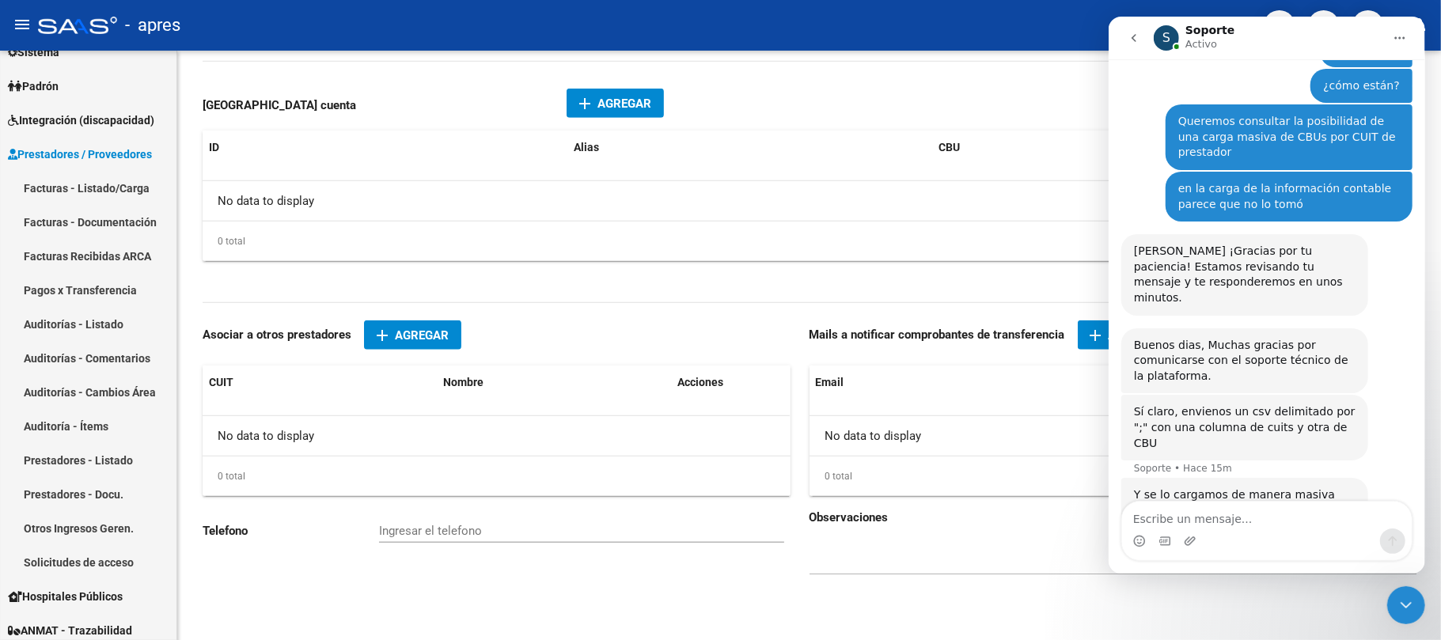
scroll to position [74, 0]
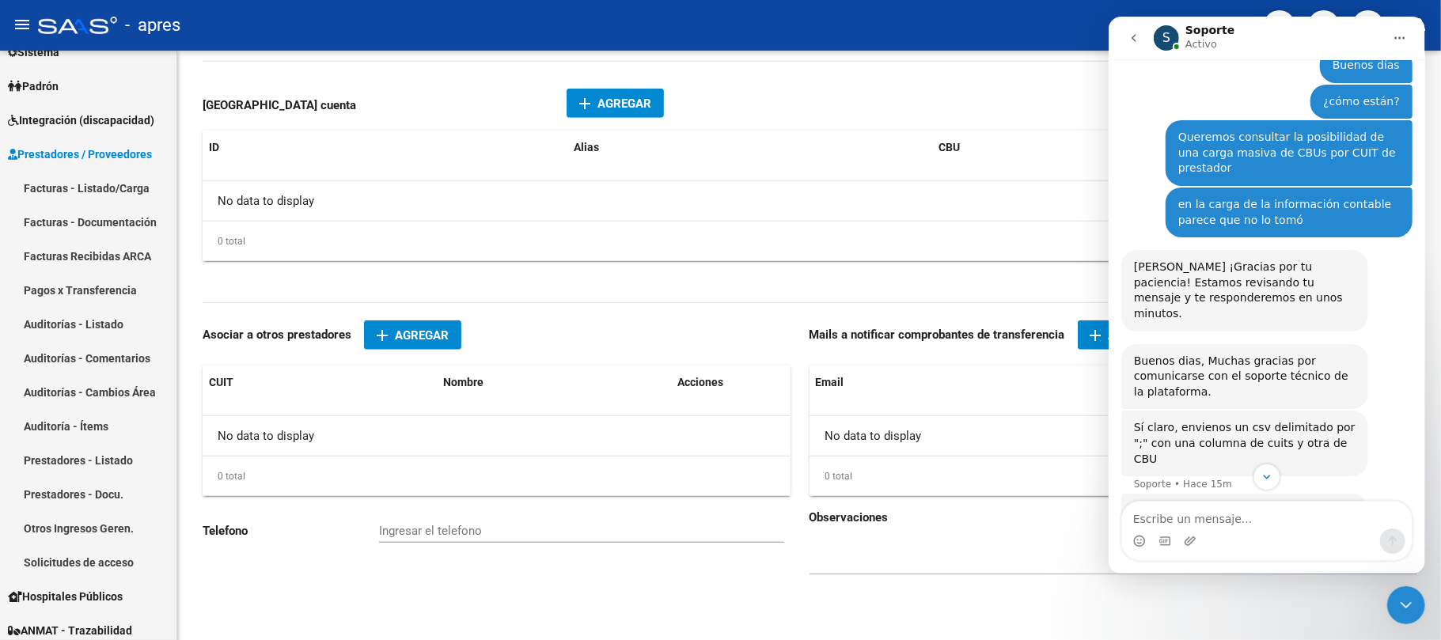
click at [1242, 260] on div "[PERSON_NAME] ¡Gracias por tu paciencia! Estamos revisando tu mensaje y te resp…" at bounding box center [1244, 291] width 222 height 62
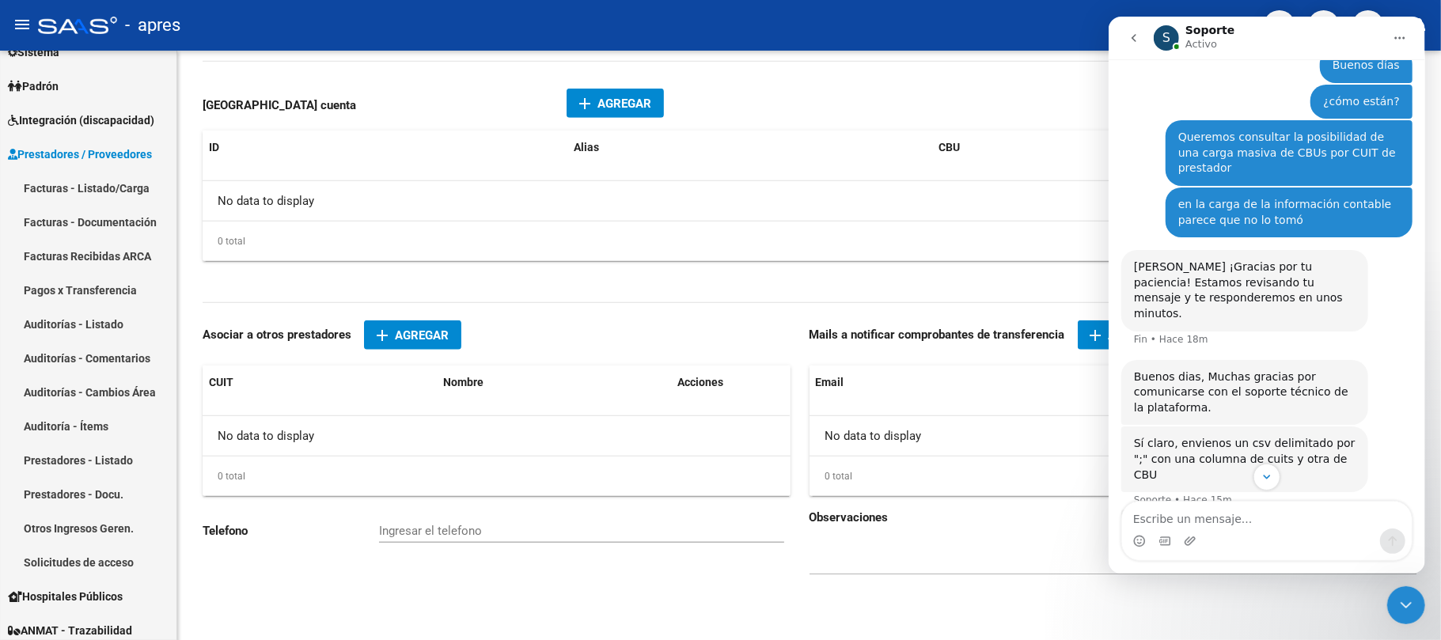
click at [1266, 360] on div "Buenos dias, Muchas gracias por comunicarse con el soporte técnico de la plataf…" at bounding box center [1244, 393] width 247 height 66
click at [1283, 452] on div "Sí claro, envienos un csv delimitado por ";" con una columna de cuits y otra de…" at bounding box center [1244, 475] width 222 height 47
click at [1264, 197] on div "en la carga de la información contable parece que no lo tomó" at bounding box center [1288, 212] width 222 height 31
drag, startPoint x: 1265, startPoint y: 135, endPoint x: 1260, endPoint y: 143, distance: 9.2
click at [1265, 135] on div "Queremos consultar la posibilidad de una carga masiva de CBUs por CUIT de prest…" at bounding box center [1288, 153] width 222 height 47
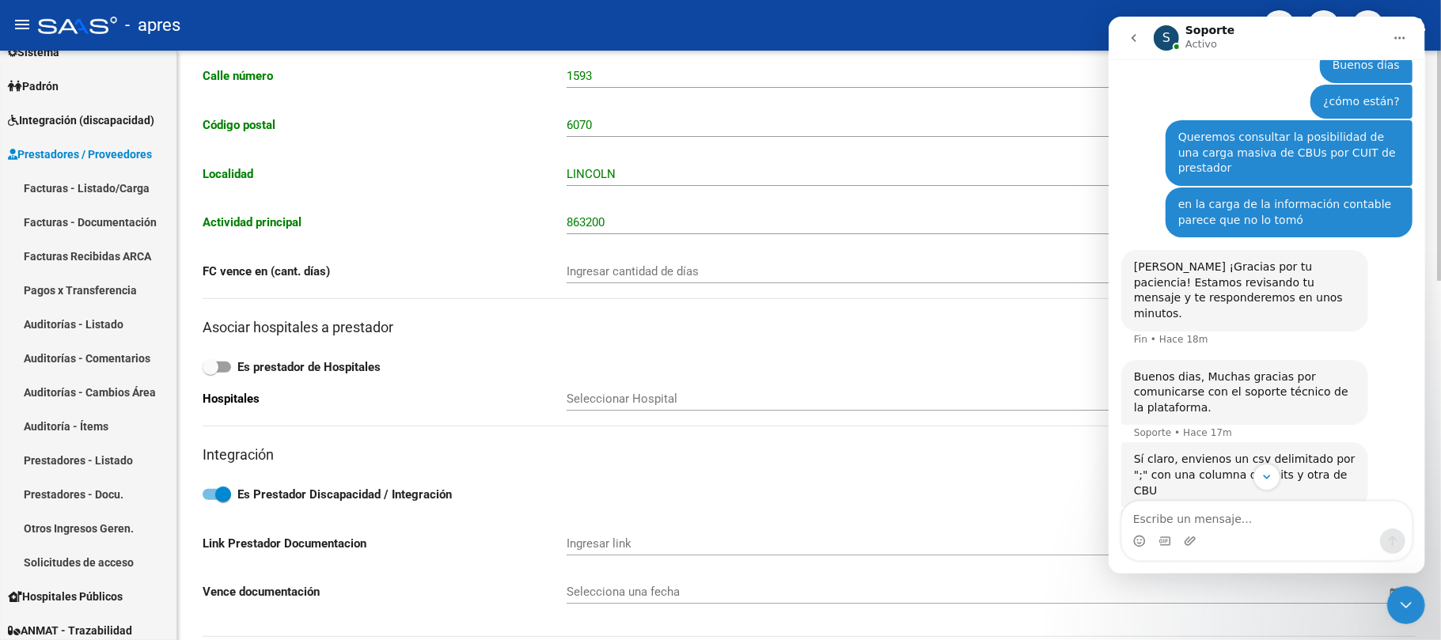
scroll to position [707, 0]
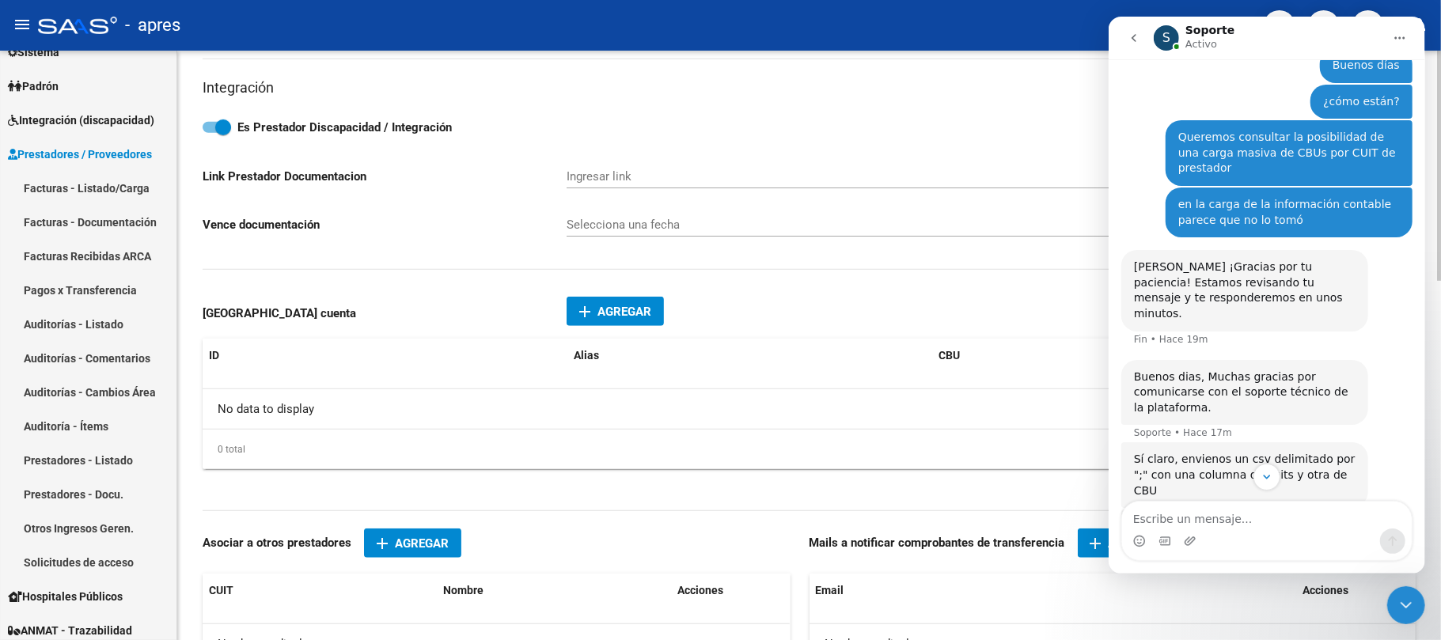
click at [298, 408] on div "No data to display" at bounding box center [809, 409] width 1213 height 40
click at [399, 411] on div "No data to display" at bounding box center [809, 409] width 1213 height 40
click at [242, 411] on div "No data to display" at bounding box center [809, 409] width 1213 height 40
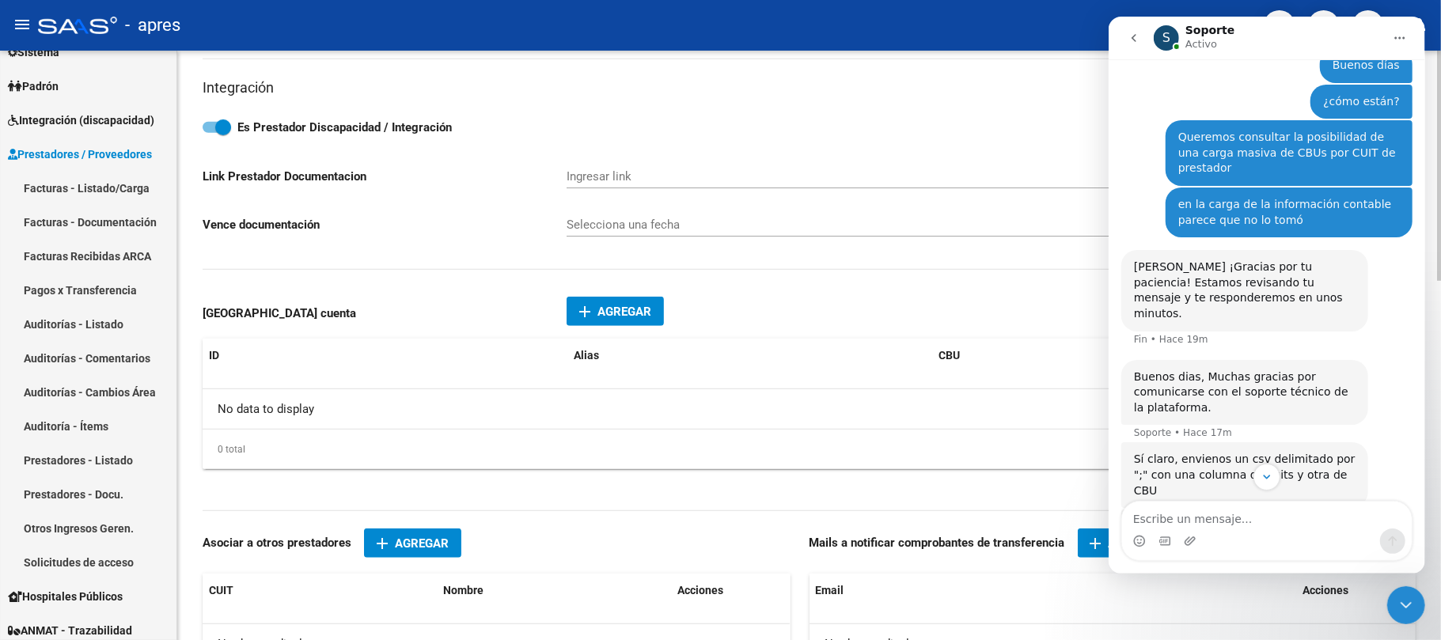
click at [242, 411] on div "No data to display" at bounding box center [809, 409] width 1213 height 40
click at [345, 410] on div "No data to display" at bounding box center [809, 409] width 1213 height 40
click at [264, 418] on div "No data to display" at bounding box center [809, 409] width 1213 height 40
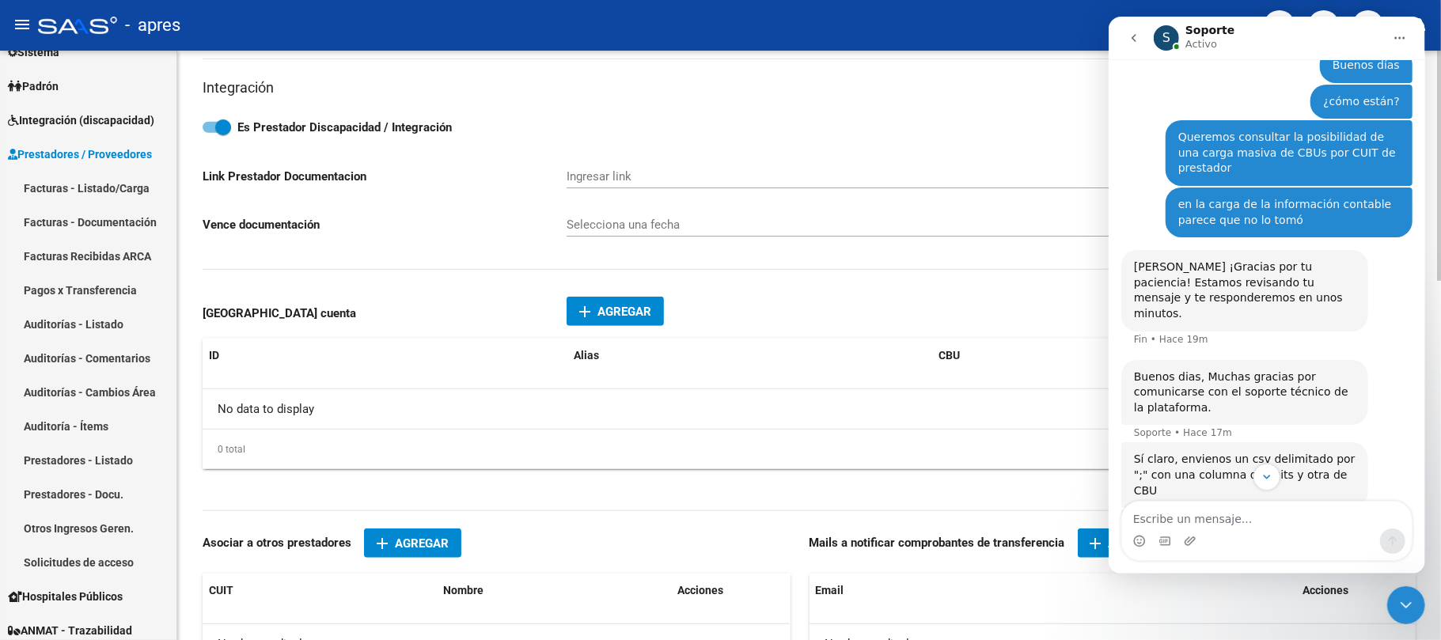
click at [264, 418] on div "No data to display" at bounding box center [809, 409] width 1213 height 40
click at [324, 415] on div "No data to display" at bounding box center [809, 409] width 1213 height 40
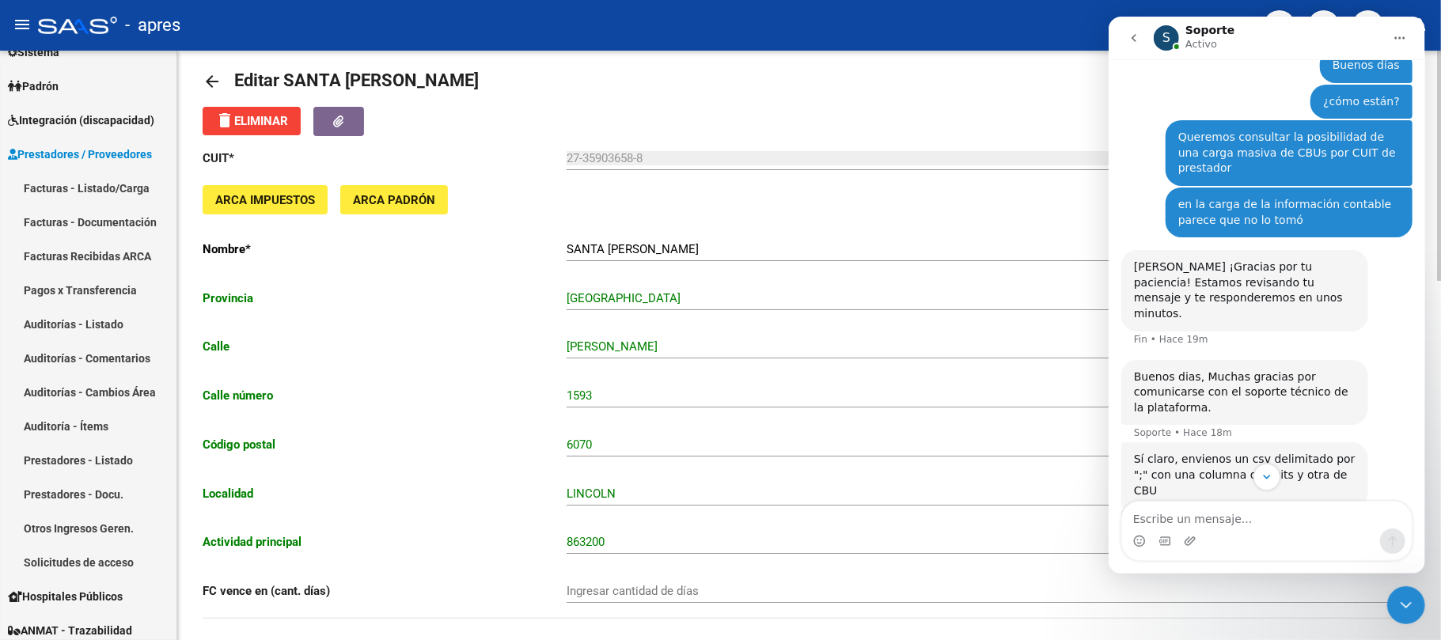
scroll to position [0, 0]
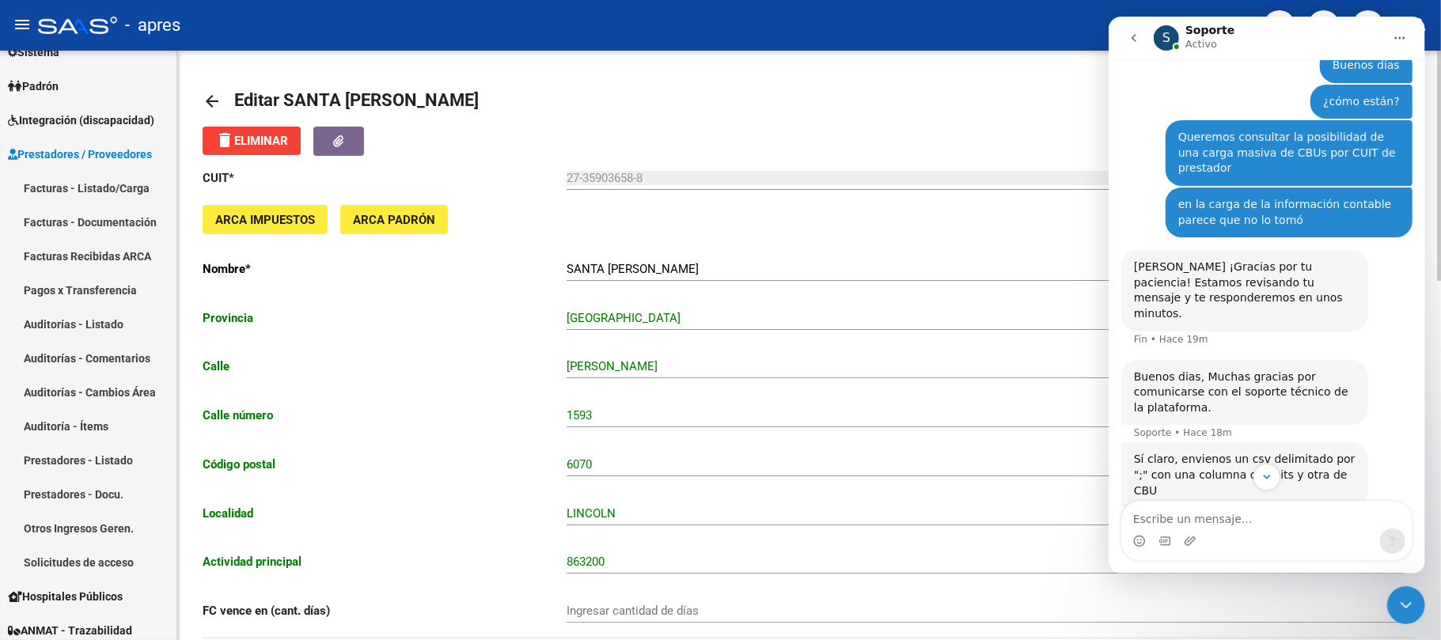
click at [210, 103] on mat-icon "arrow_back" at bounding box center [212, 101] width 19 height 19
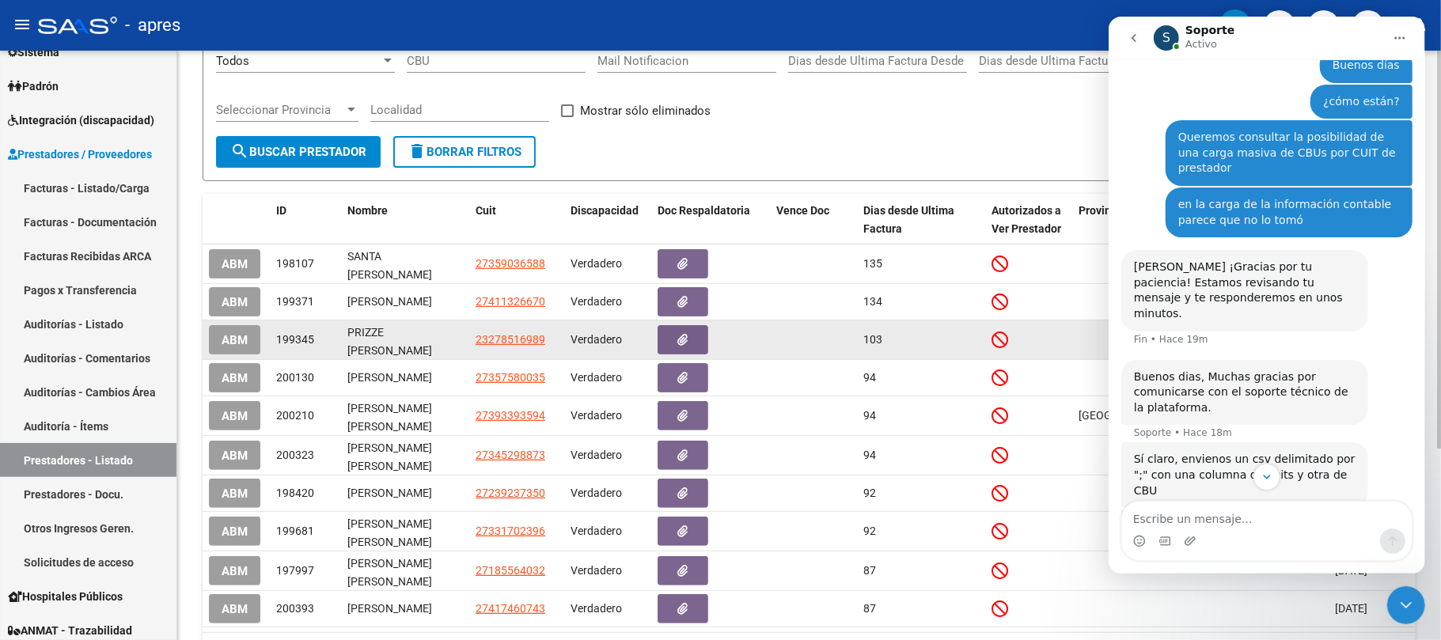
scroll to position [283, 0]
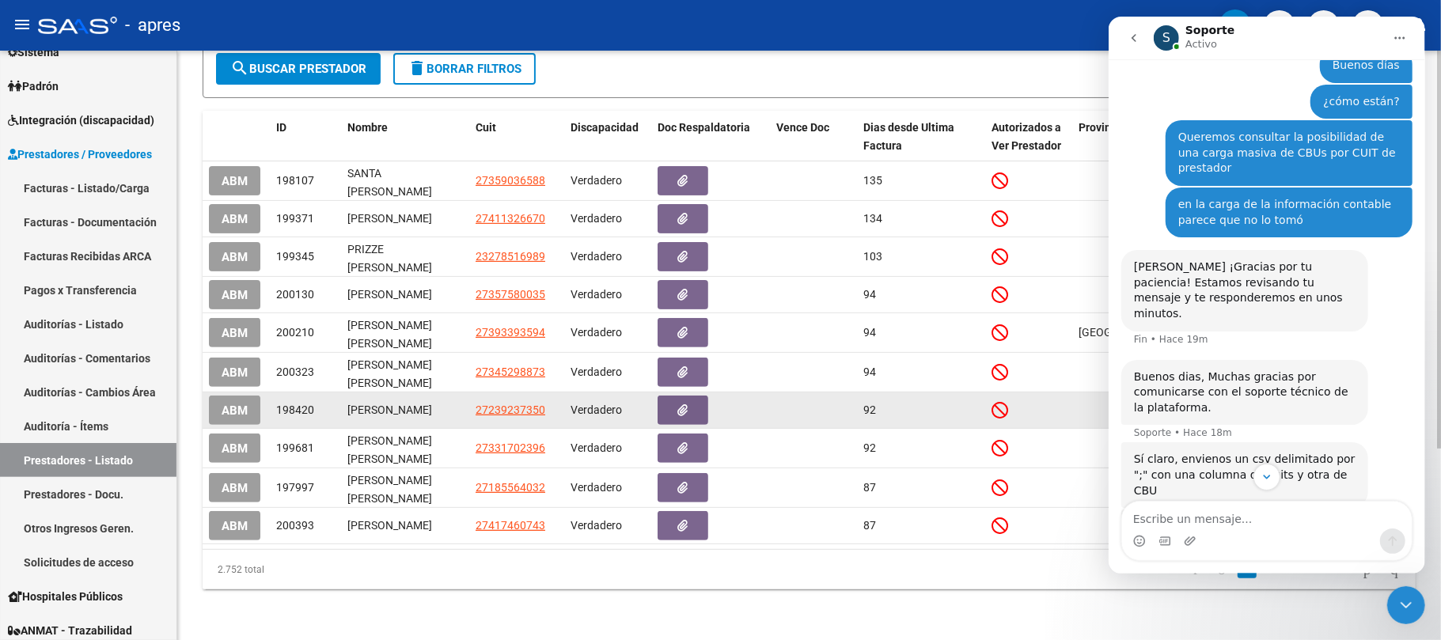
drag, startPoint x: 859, startPoint y: 169, endPoint x: 934, endPoint y: 415, distance: 257.9
click at [934, 415] on datatable-scroller "ABM 198107 [PERSON_NAME] 27359036588 Verdadero 135 [DATE] ABM 199371 [PERSON_NA…" at bounding box center [809, 352] width 1213 height 383
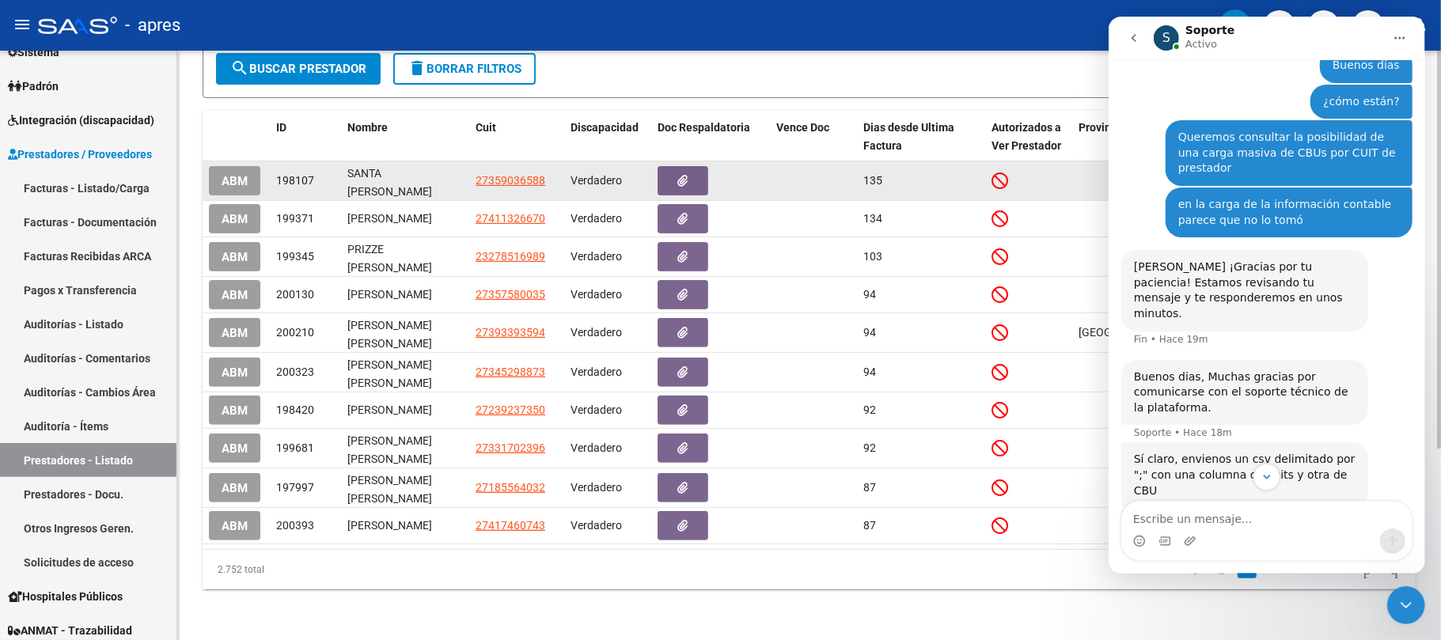
click at [889, 161] on datatable-body-cell "135" at bounding box center [921, 180] width 128 height 39
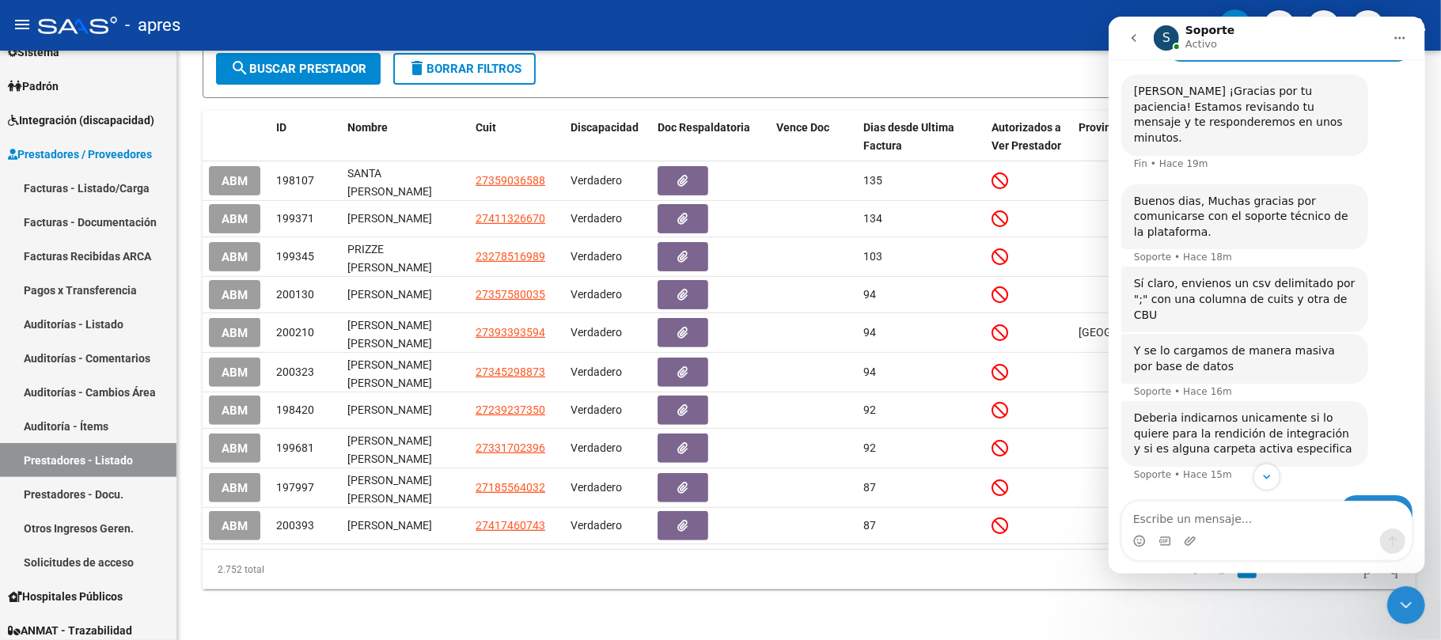
scroll to position [407, 0]
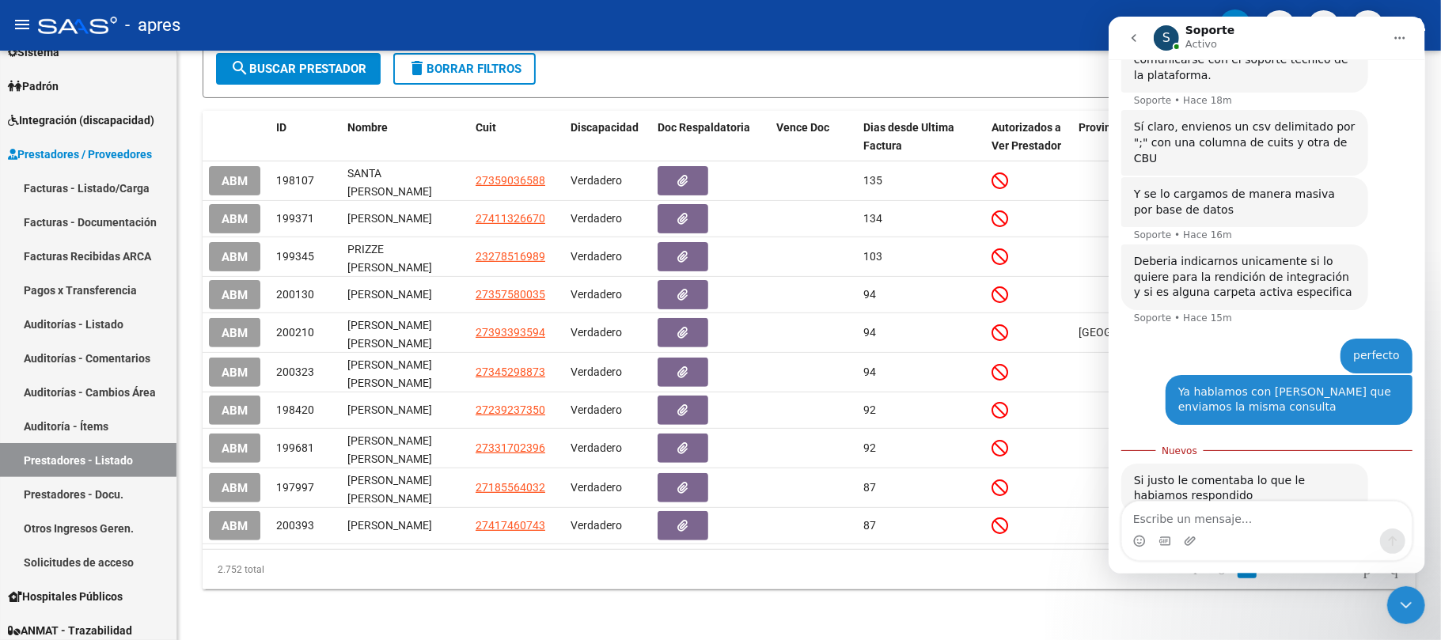
click at [1403, 603] on icon "Cerrar Intercom Messenger" at bounding box center [1405, 604] width 19 height 19
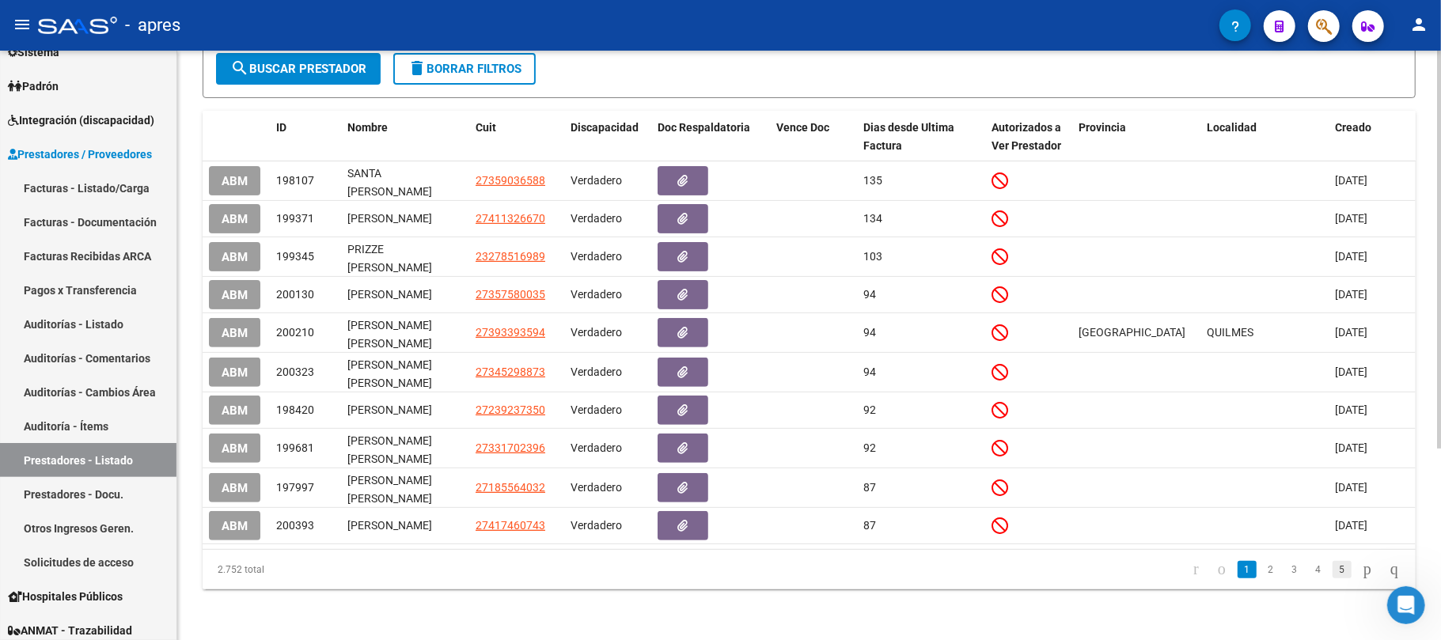
click at [1334, 567] on link "5" at bounding box center [1342, 569] width 19 height 17
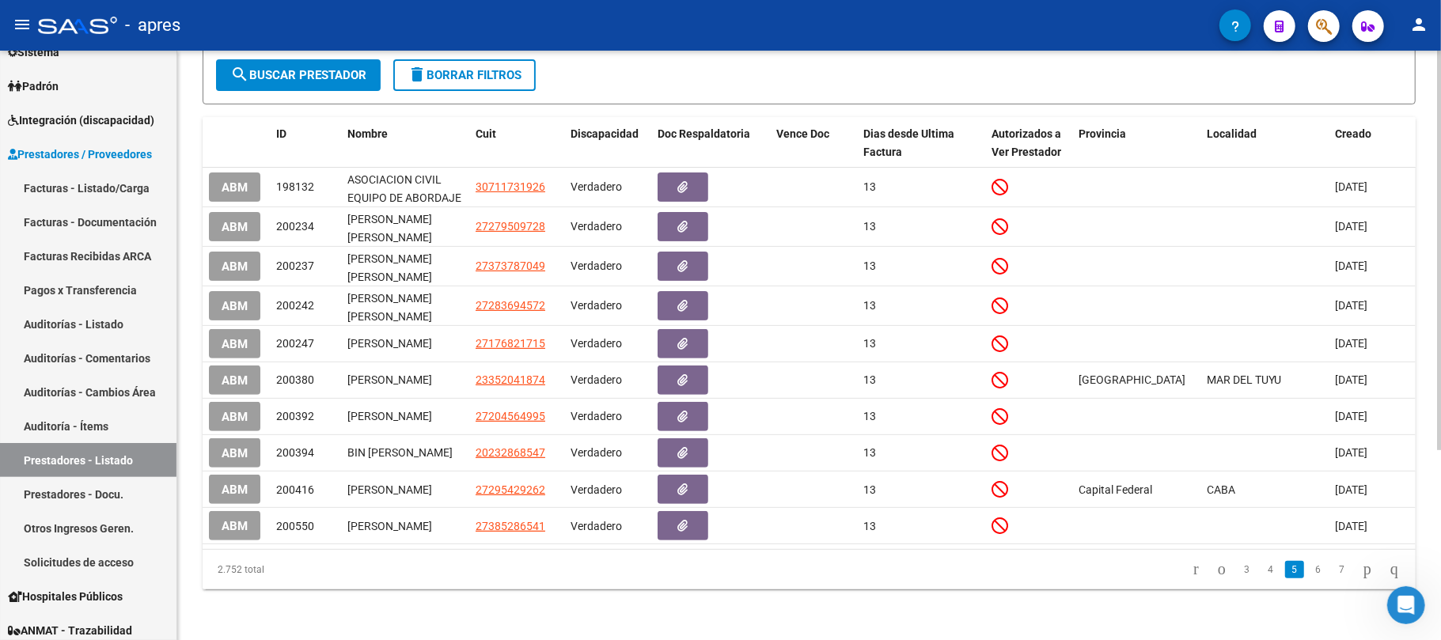
scroll to position [280, 0]
click at [1390, 565] on icon "go to last page" at bounding box center [1394, 568] width 13 height 19
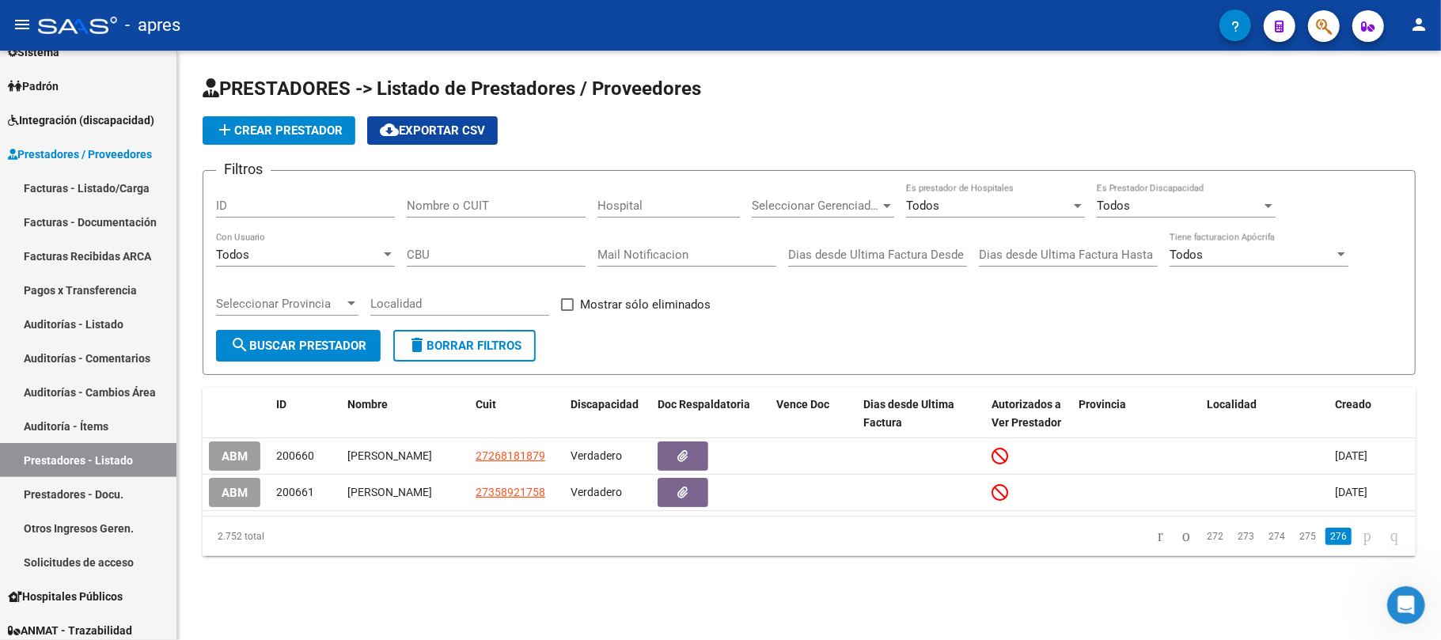
scroll to position [0, 0]
click at [1264, 543] on link "274" at bounding box center [1277, 536] width 26 height 17
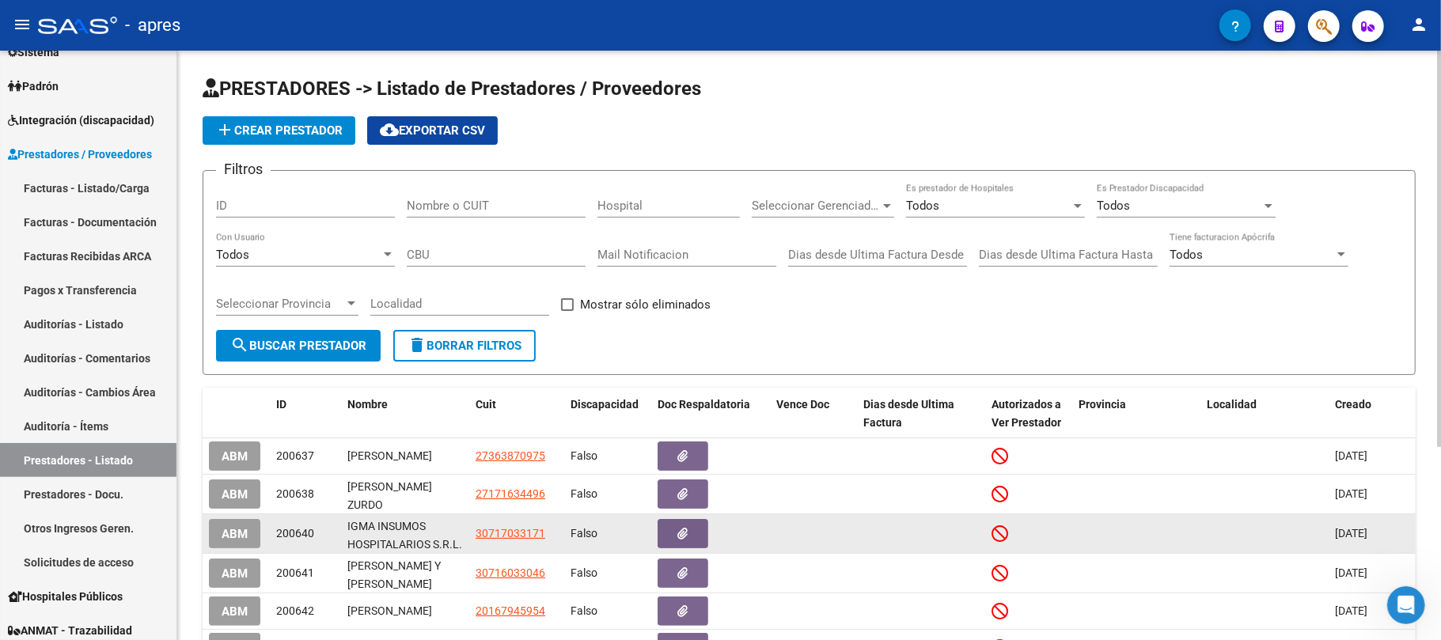
scroll to position [286, 0]
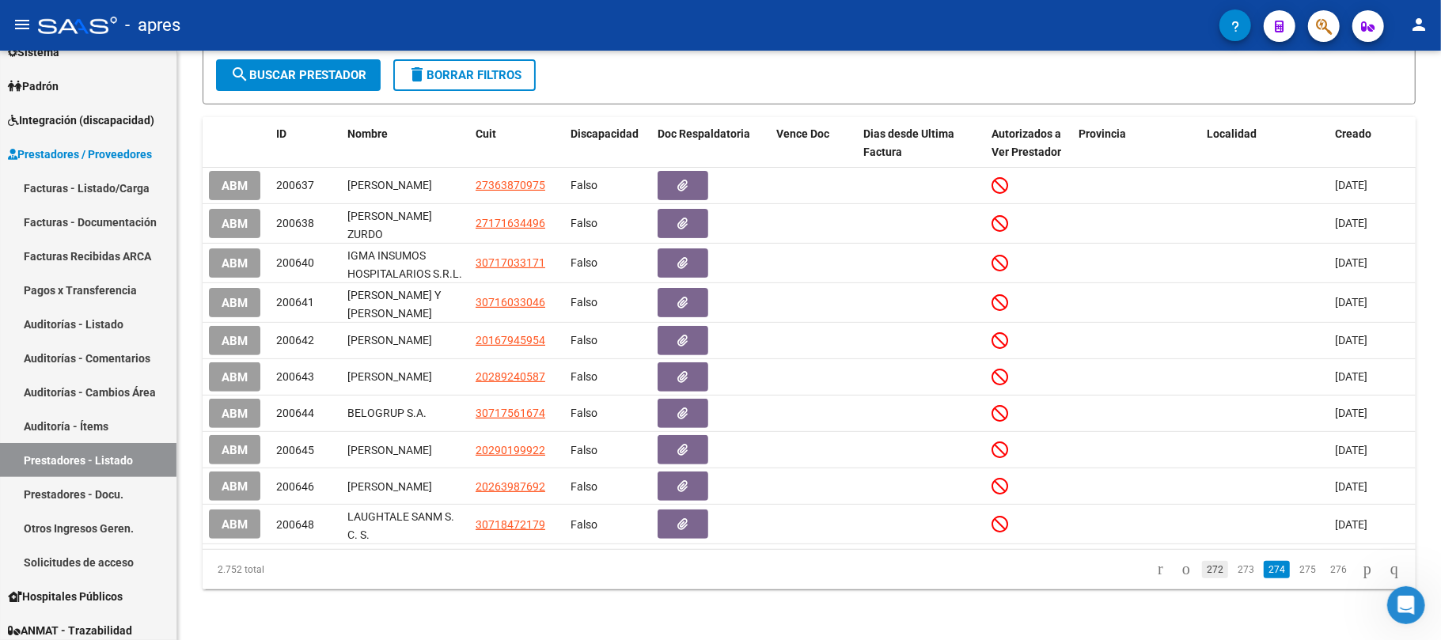
click at [1202, 567] on link "272" at bounding box center [1215, 569] width 26 height 17
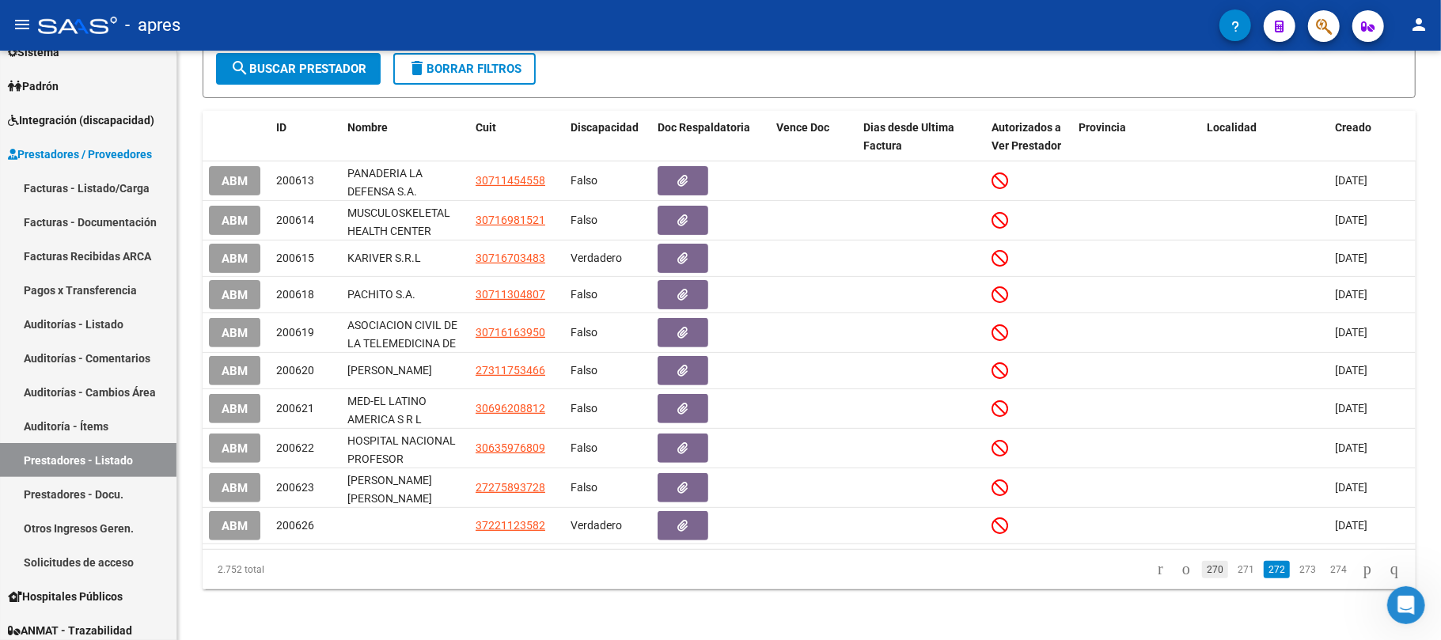
scroll to position [277, 0]
click at [1204, 567] on link "270" at bounding box center [1215, 569] width 26 height 17
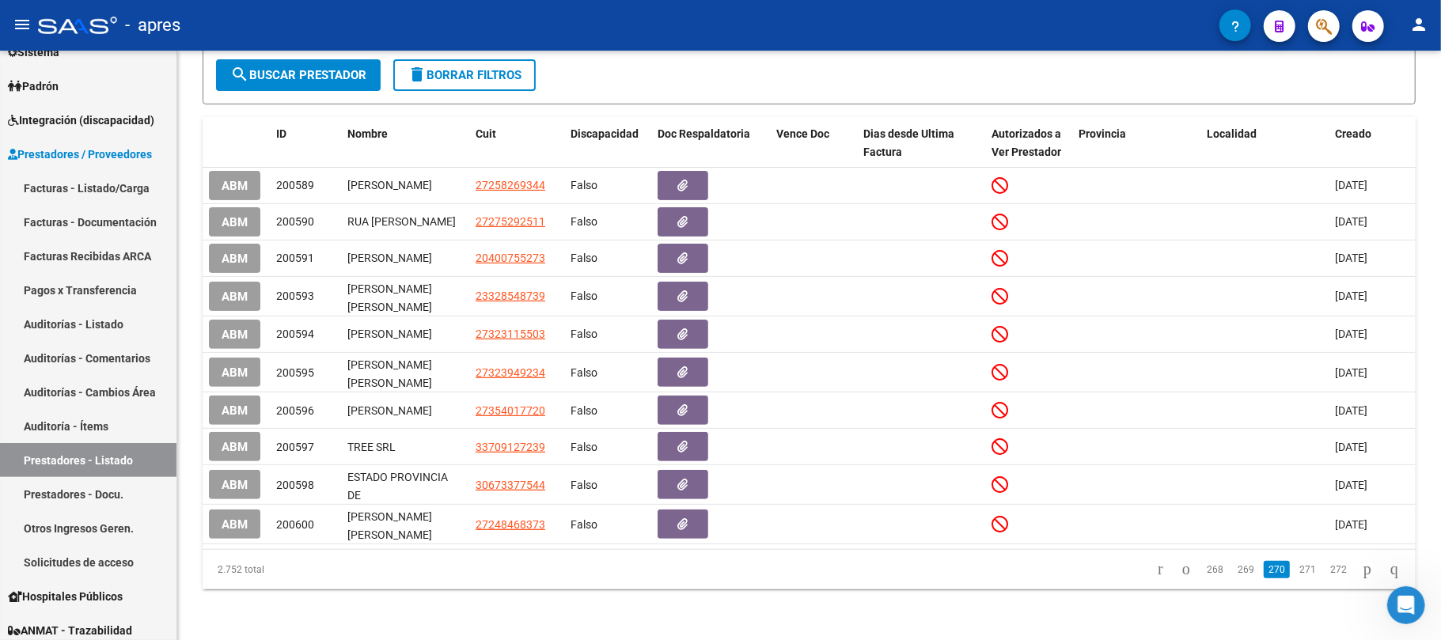
click at [1202, 568] on link "268" at bounding box center [1215, 569] width 26 height 17
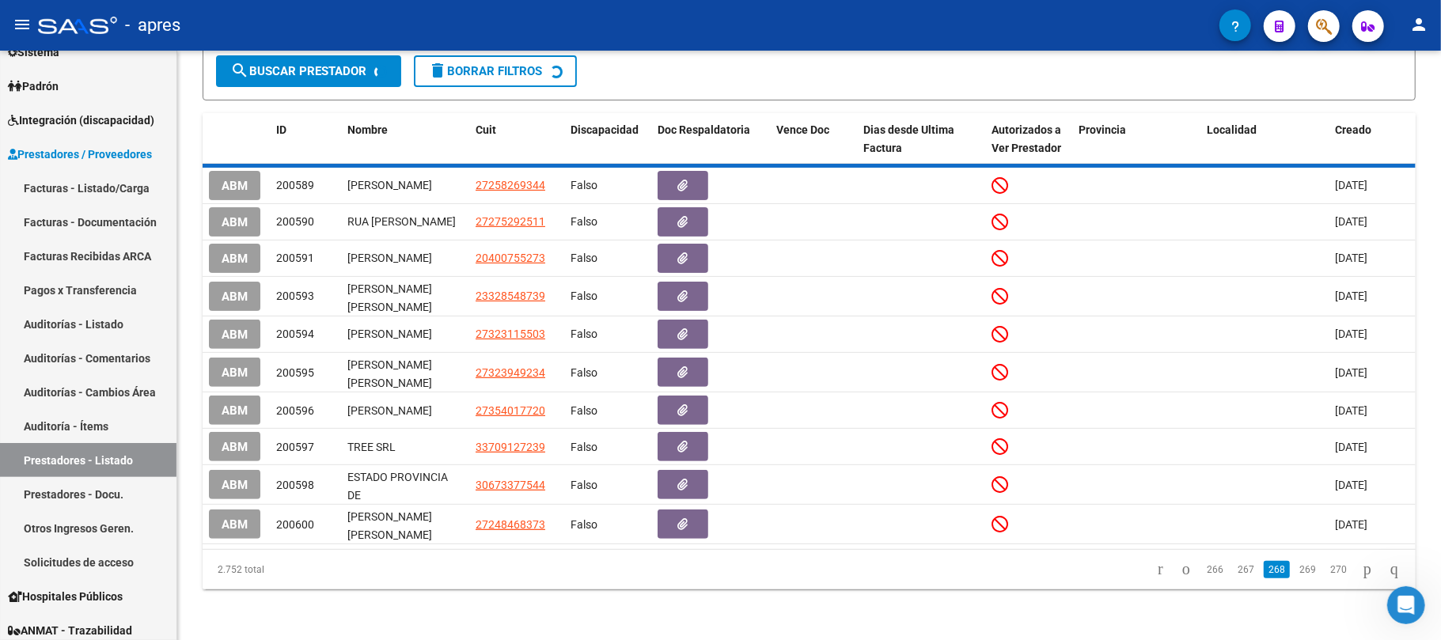
scroll to position [467, 0]
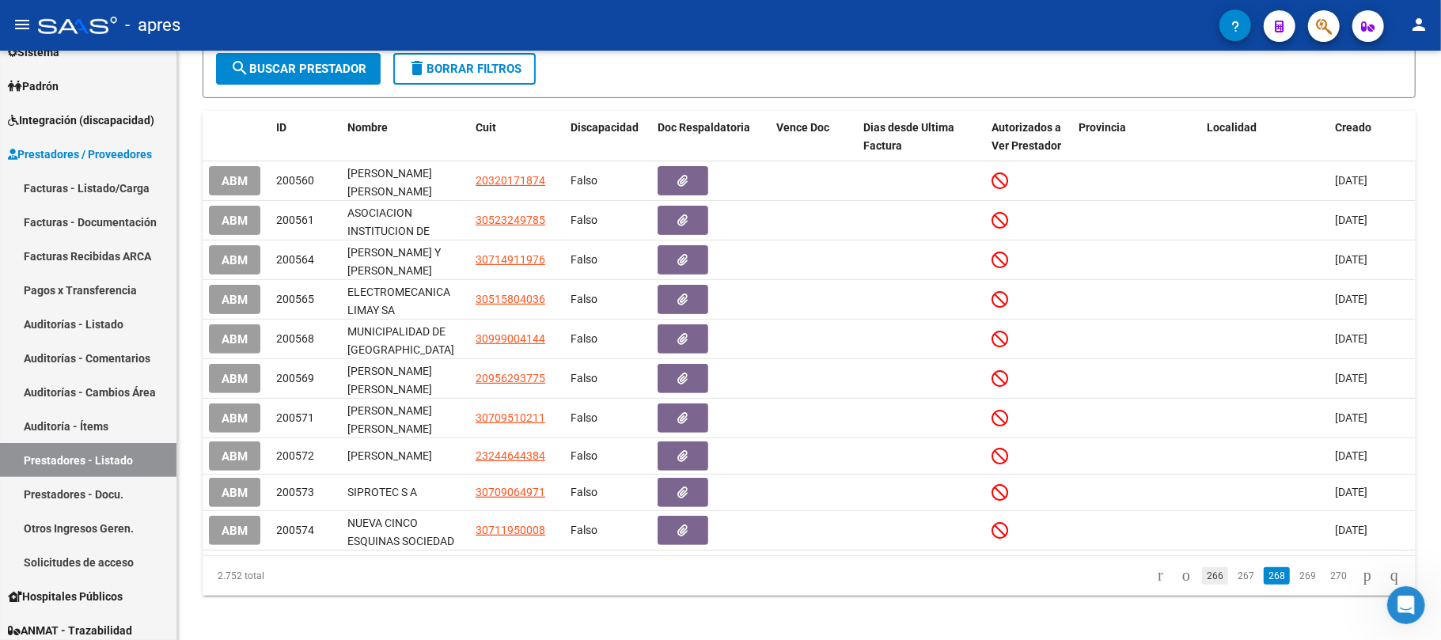
click at [1202, 567] on link "266" at bounding box center [1215, 575] width 26 height 17
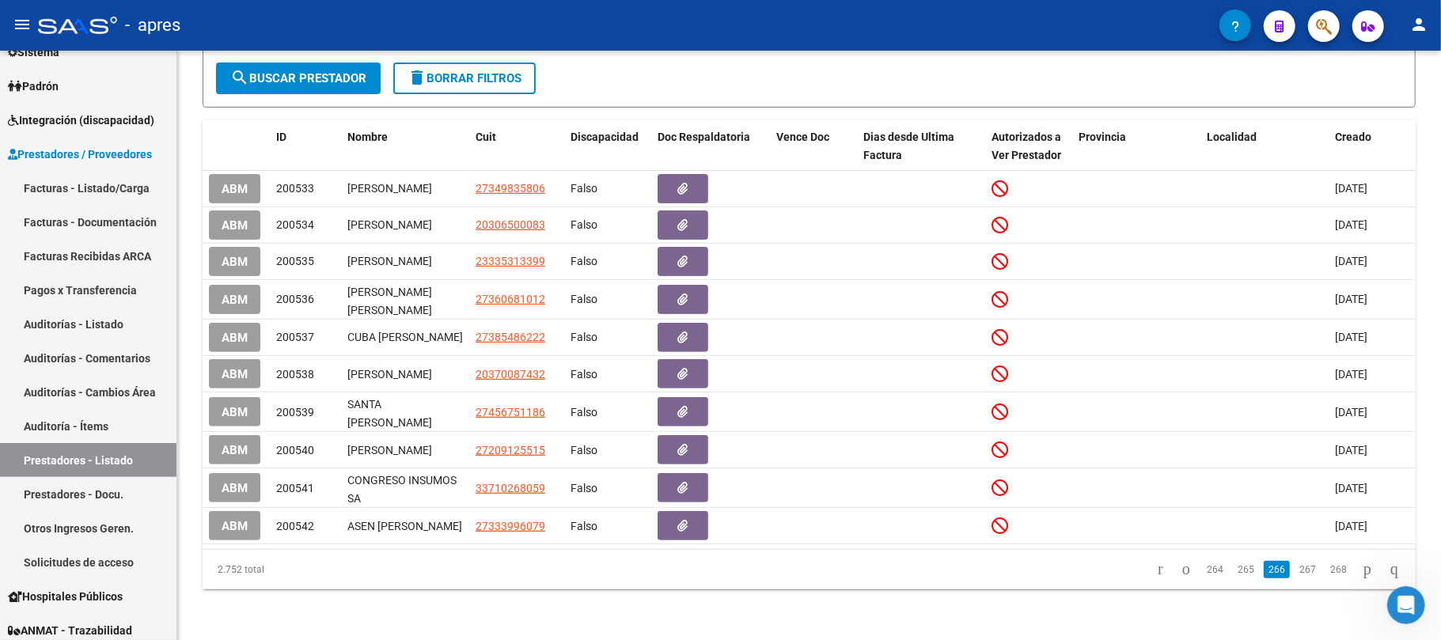
click at [1202, 567] on link "264" at bounding box center [1215, 569] width 26 height 17
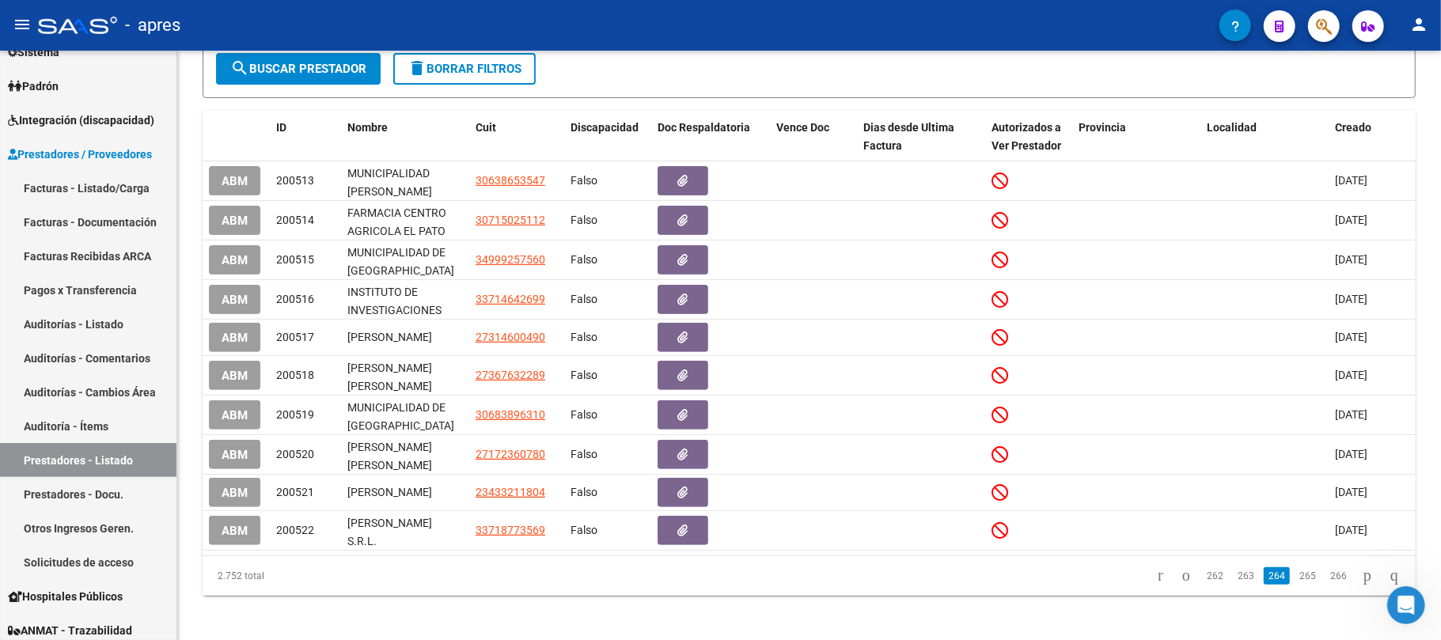
click at [1202, 567] on link "262" at bounding box center [1215, 575] width 26 height 17
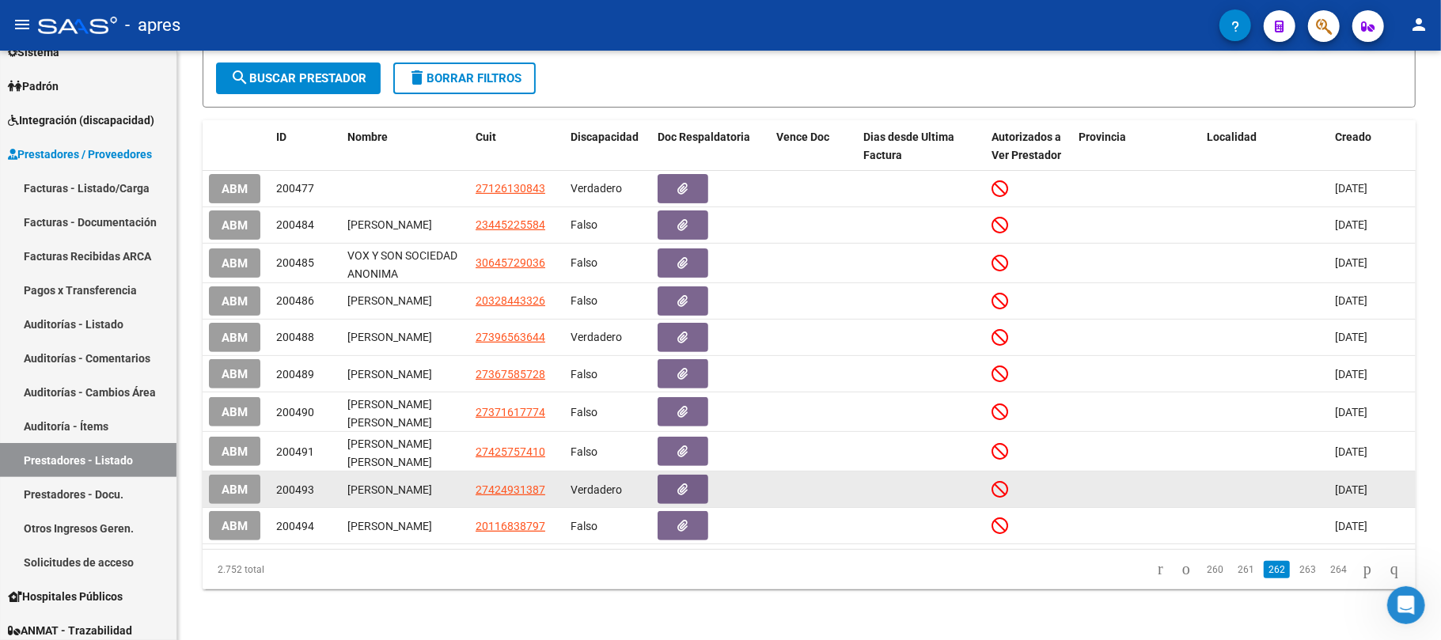
click at [589, 496] on span "Verdadero" at bounding box center [596, 489] width 51 height 13
click at [590, 496] on span "Verdadero" at bounding box center [596, 489] width 51 height 13
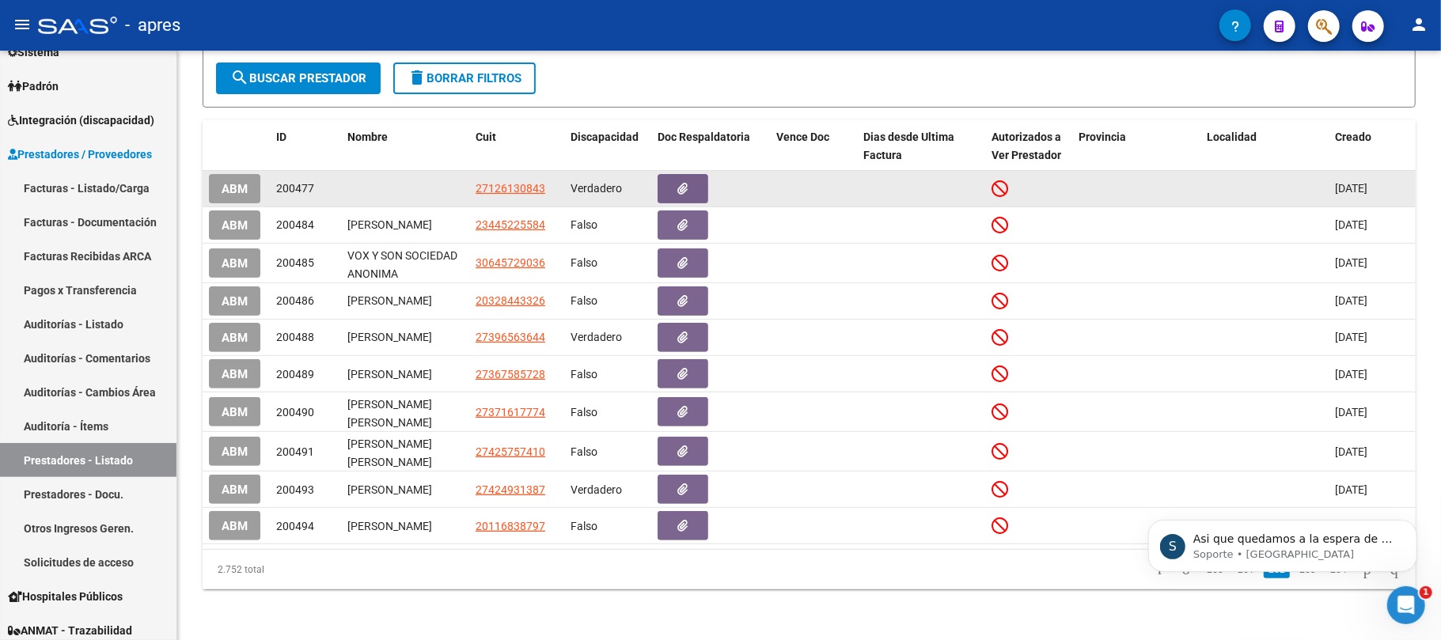
scroll to position [0, 0]
click at [366, 180] on datatable-body-cell at bounding box center [405, 189] width 128 height 36
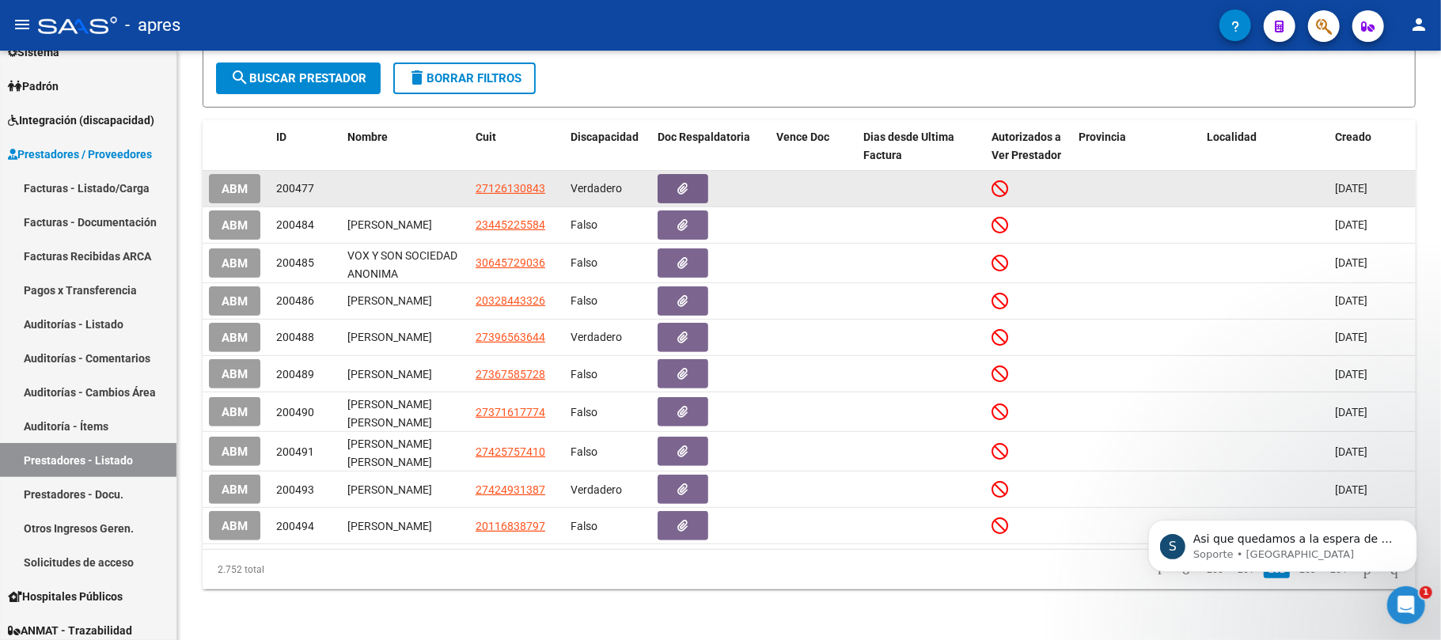
scroll to position [416, 0]
click at [366, 180] on datatable-body-cell at bounding box center [405, 189] width 128 height 36
click at [384, 171] on datatable-body-cell at bounding box center [405, 189] width 128 height 36
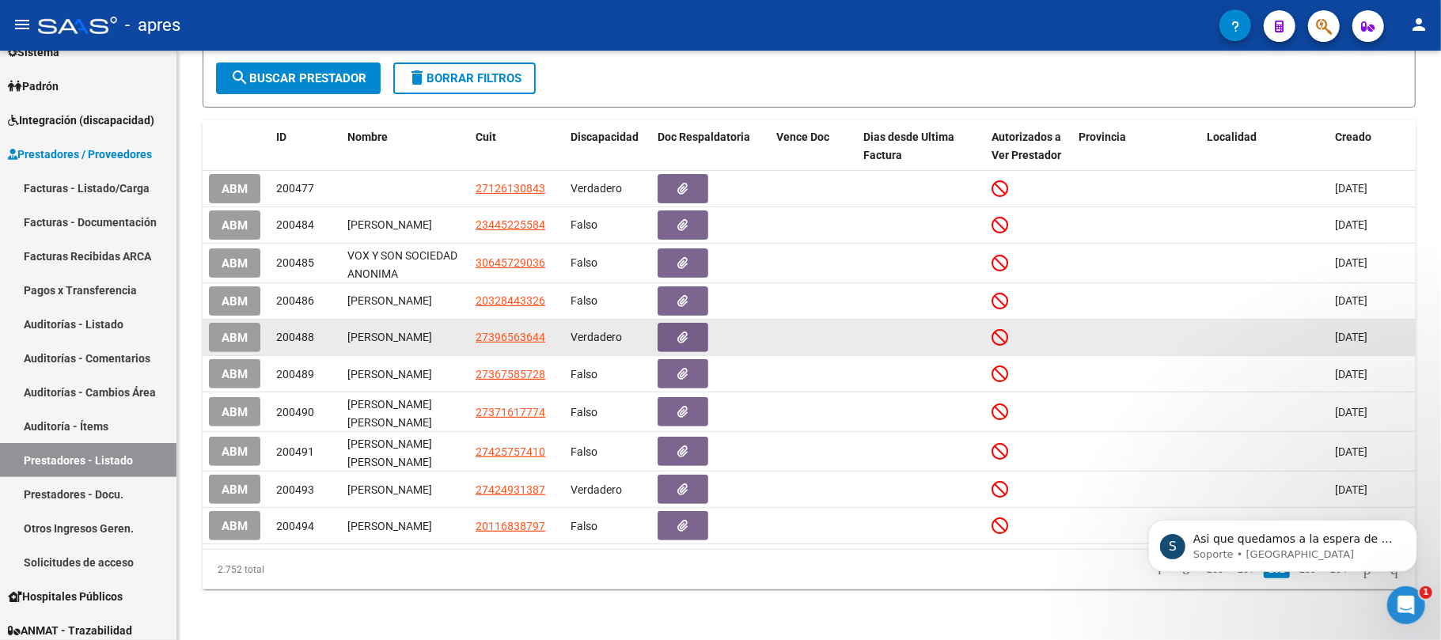
scroll to position [478, 0]
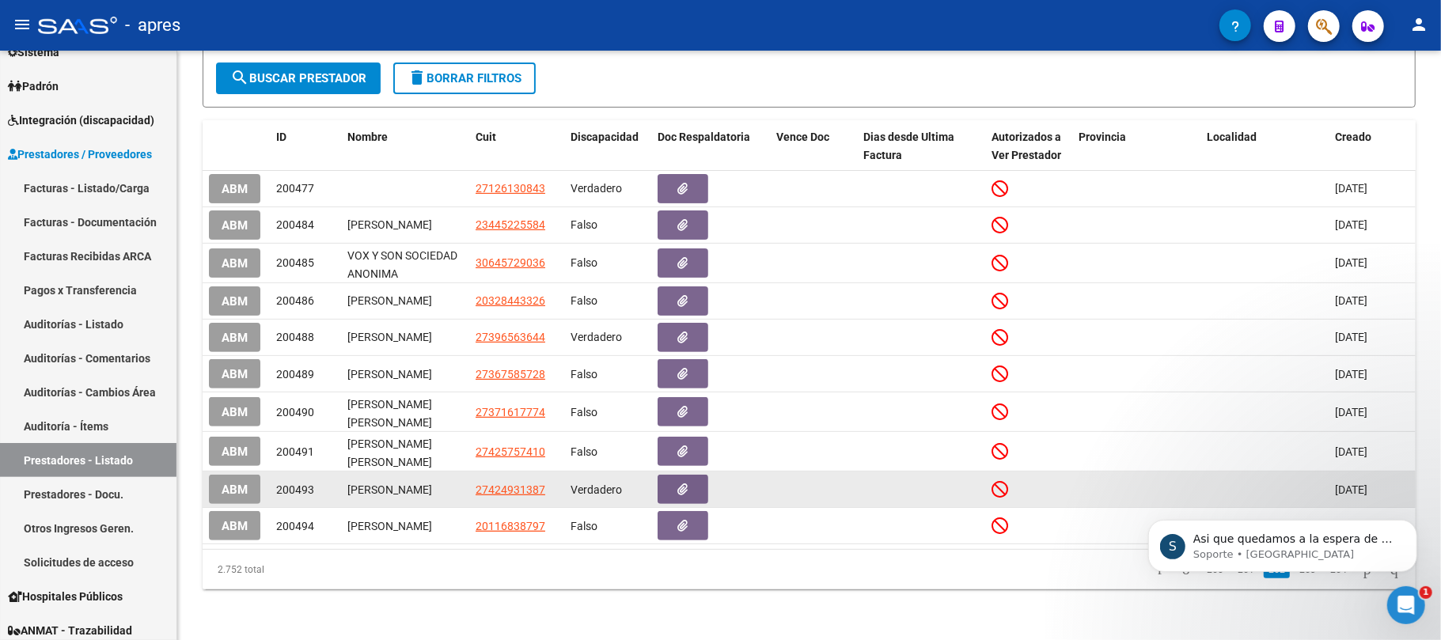
drag, startPoint x: 286, startPoint y: 162, endPoint x: 260, endPoint y: 304, distance: 144.2
click at [256, 488] on datatable-scroller "ABM 200477 27126130843 Verdadero [DATE] ABM 200484 [PERSON_NAME] 23445225584 Fa…" at bounding box center [809, 358] width 1213 height 374
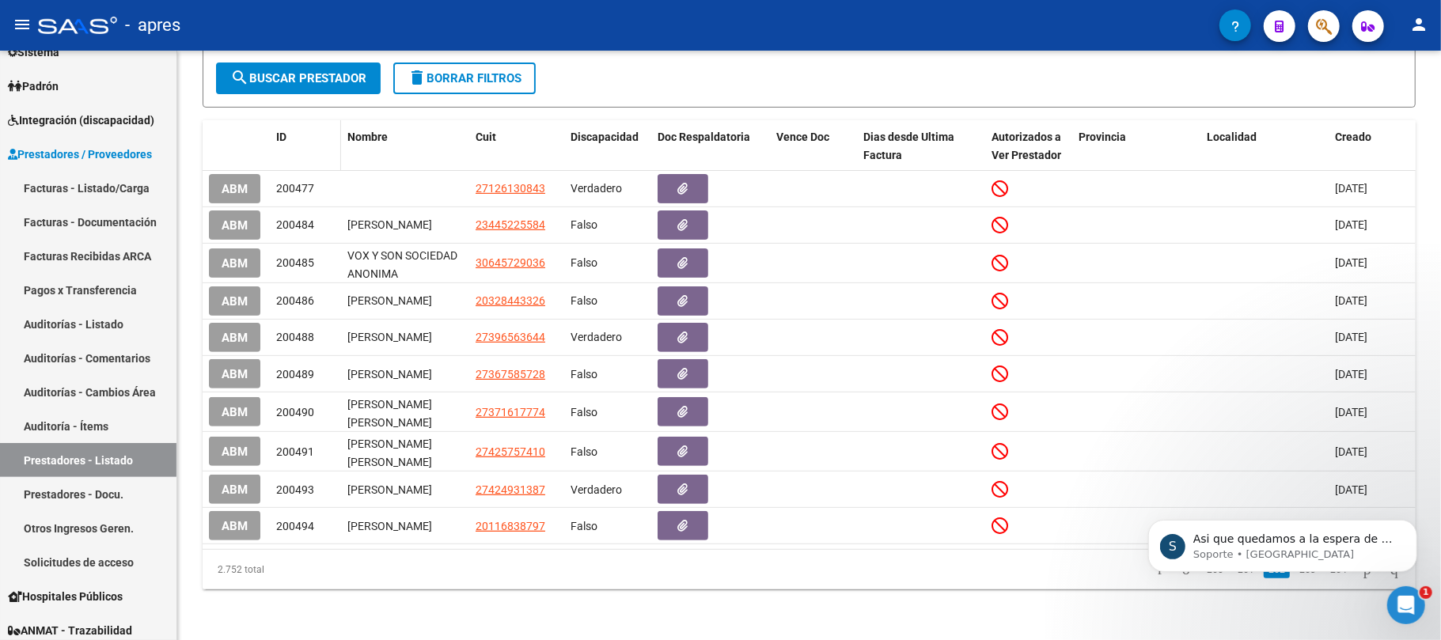
click at [277, 131] on span "ID" at bounding box center [281, 137] width 10 height 13
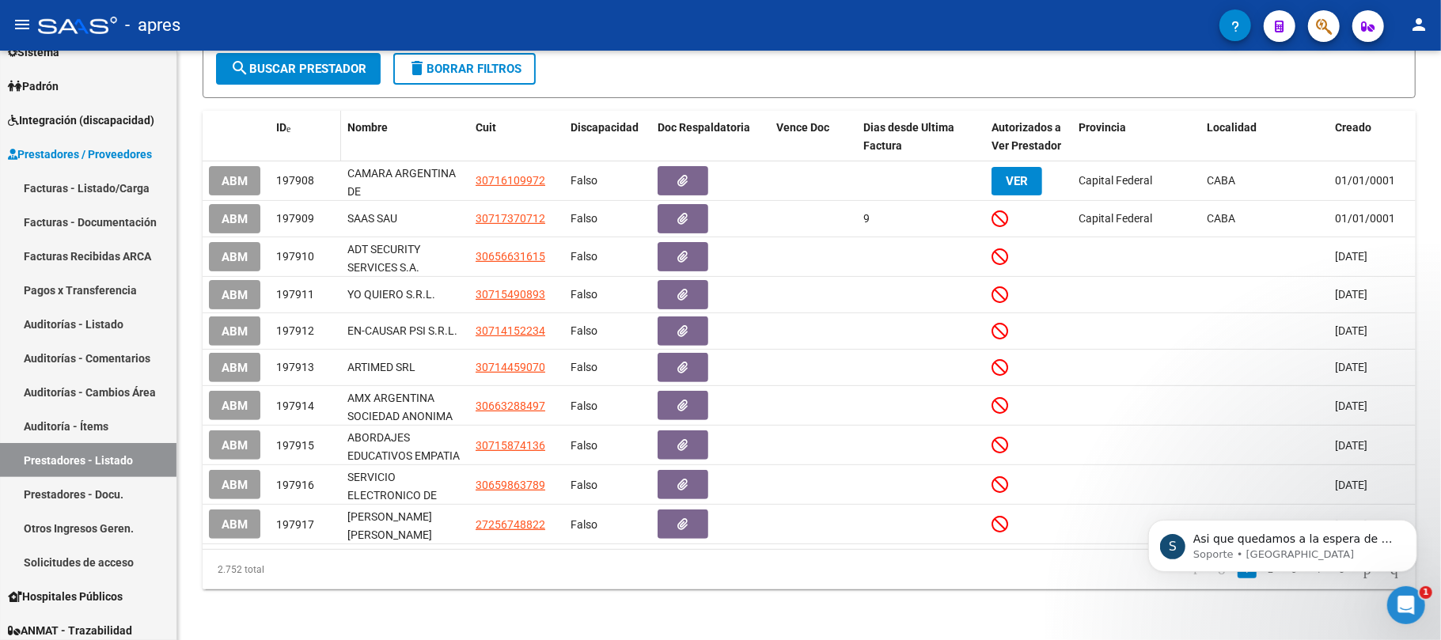
scroll to position [277, 0]
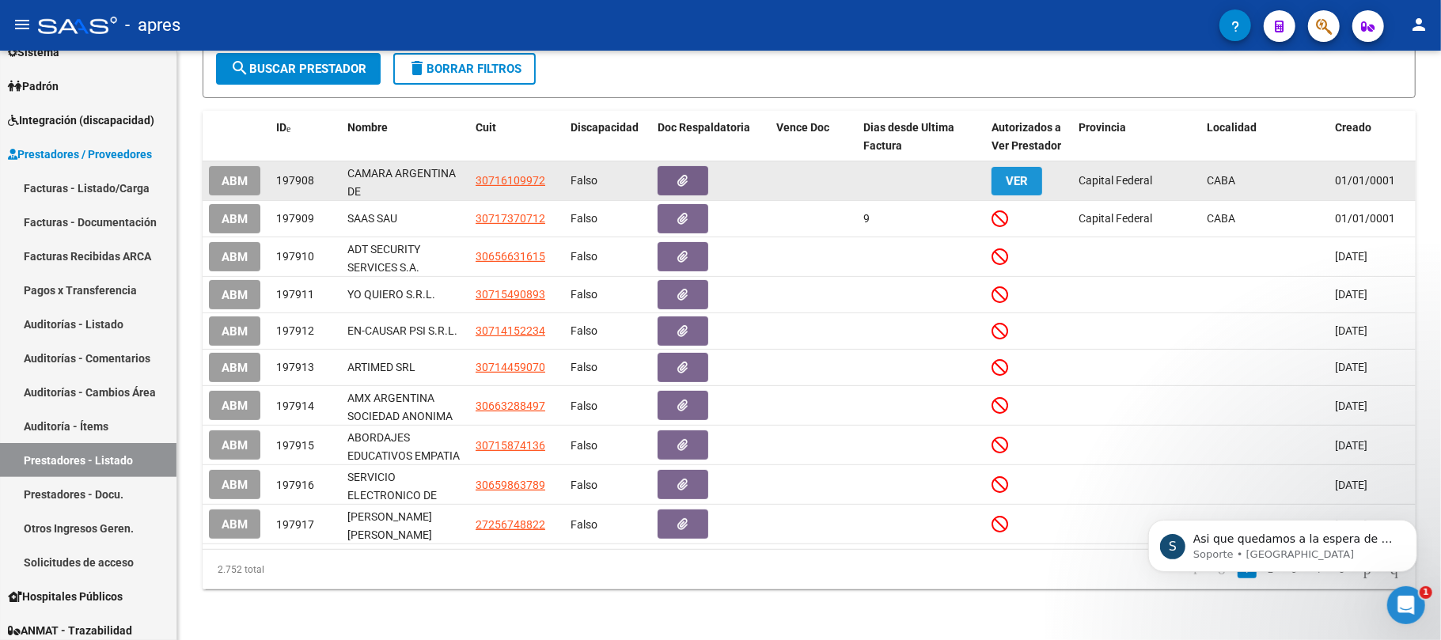
click at [1013, 177] on span "VER" at bounding box center [1017, 181] width 22 height 14
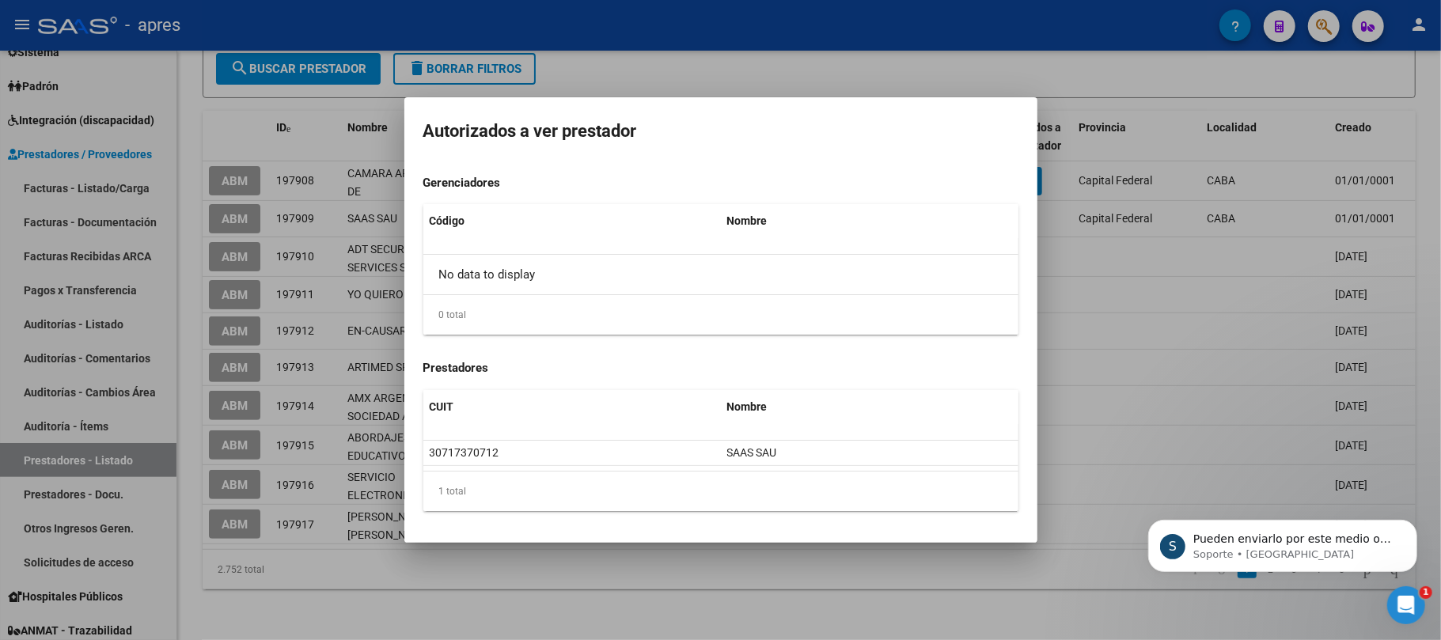
scroll to position [468, 0]
click at [906, 567] on div at bounding box center [720, 320] width 1441 height 640
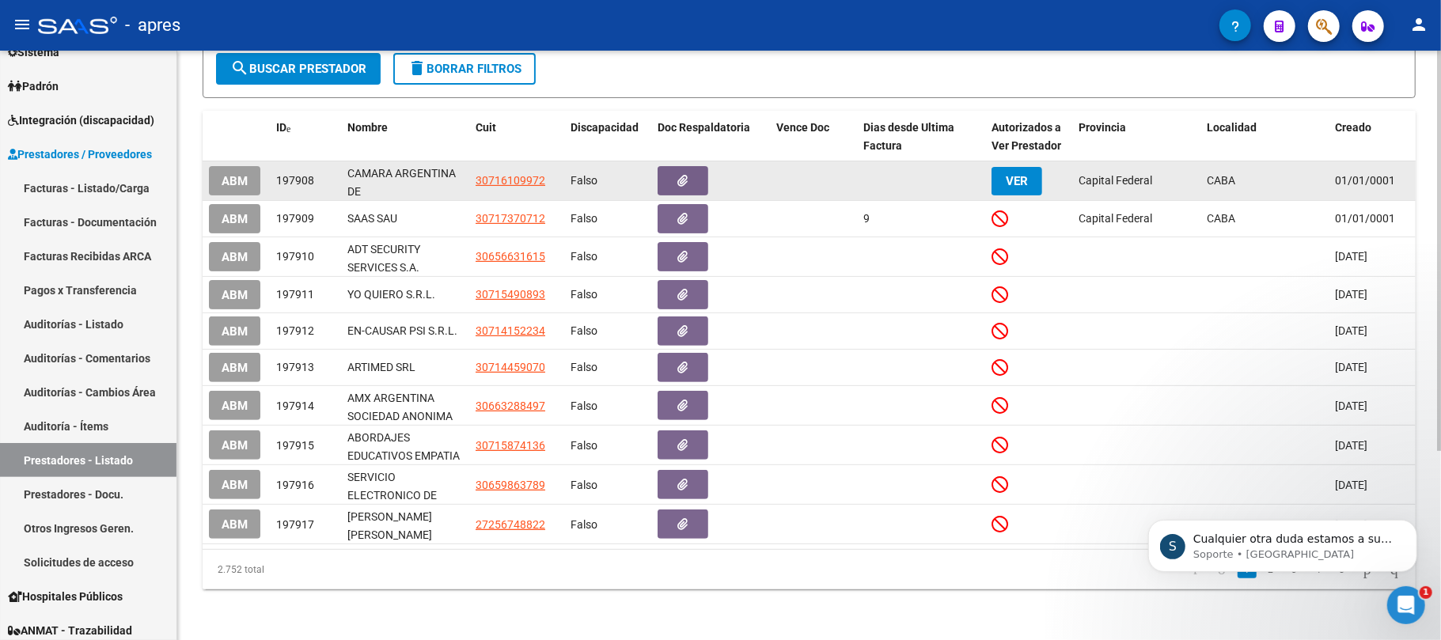
scroll to position [520, 0]
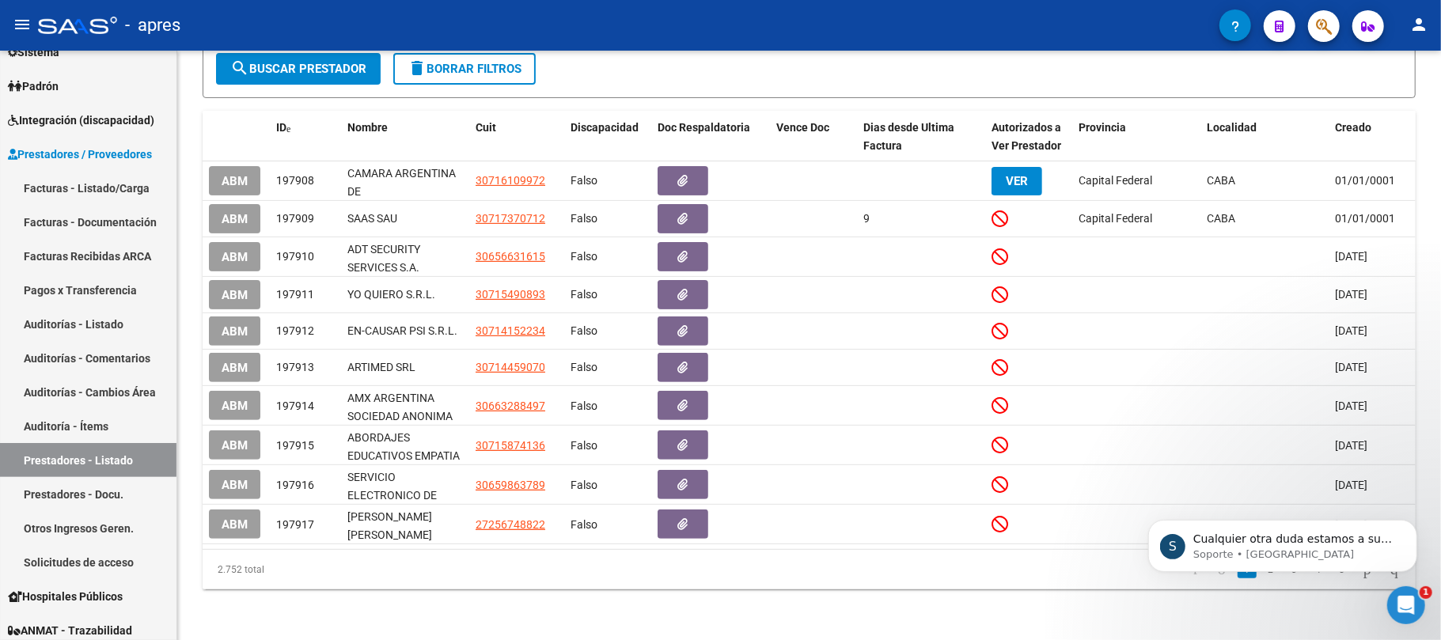
click at [1397, 596] on icon "Abrir Intercom Messenger" at bounding box center [1406, 605] width 26 height 26
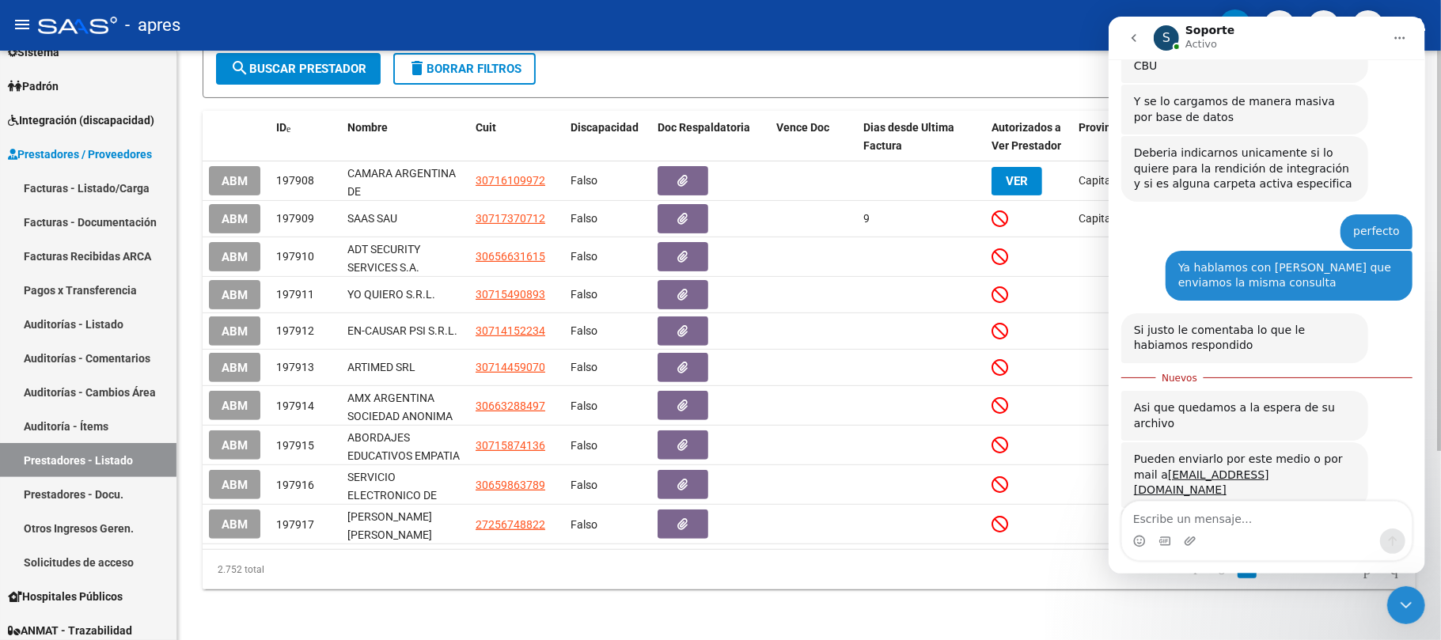
scroll to position [483, 0]
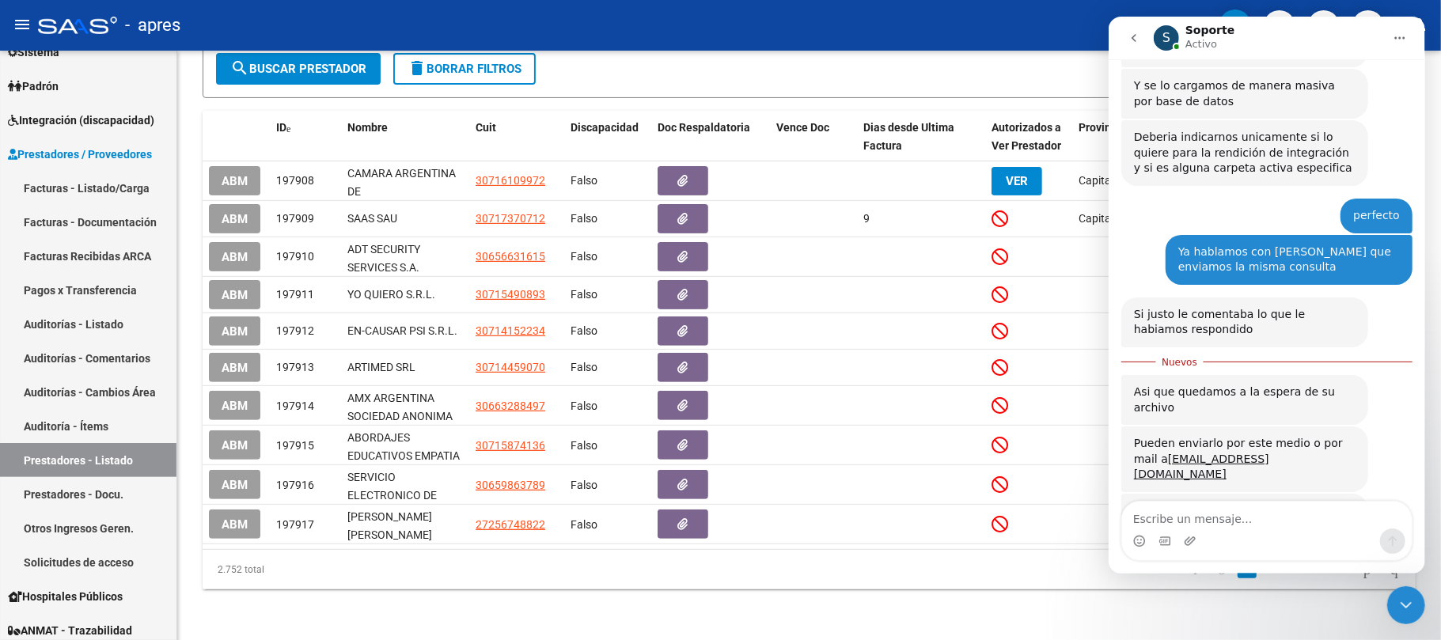
click at [1273, 502] on textarea "Escribe un mensaje..." at bounding box center [1266, 515] width 290 height 27
type textarea "listo, ya se lo está remitiendo mi compañera"
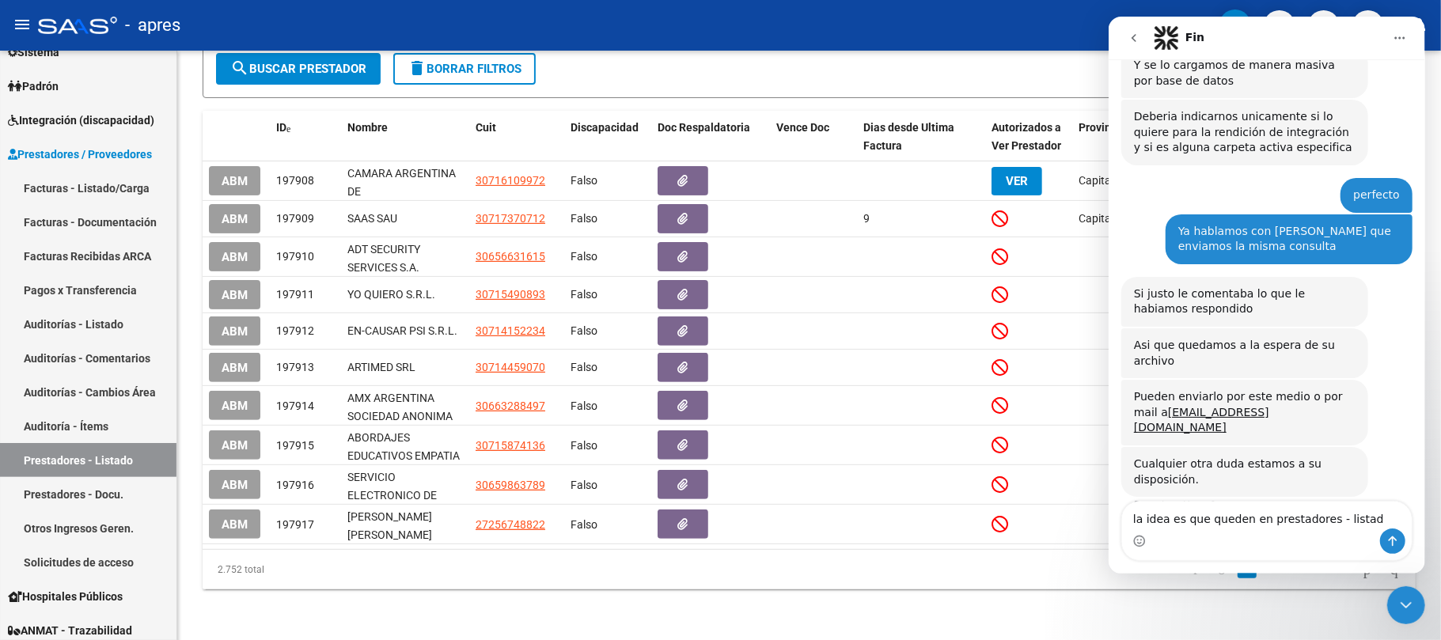
type textarea "la idea es que queden en prestadores - listado"
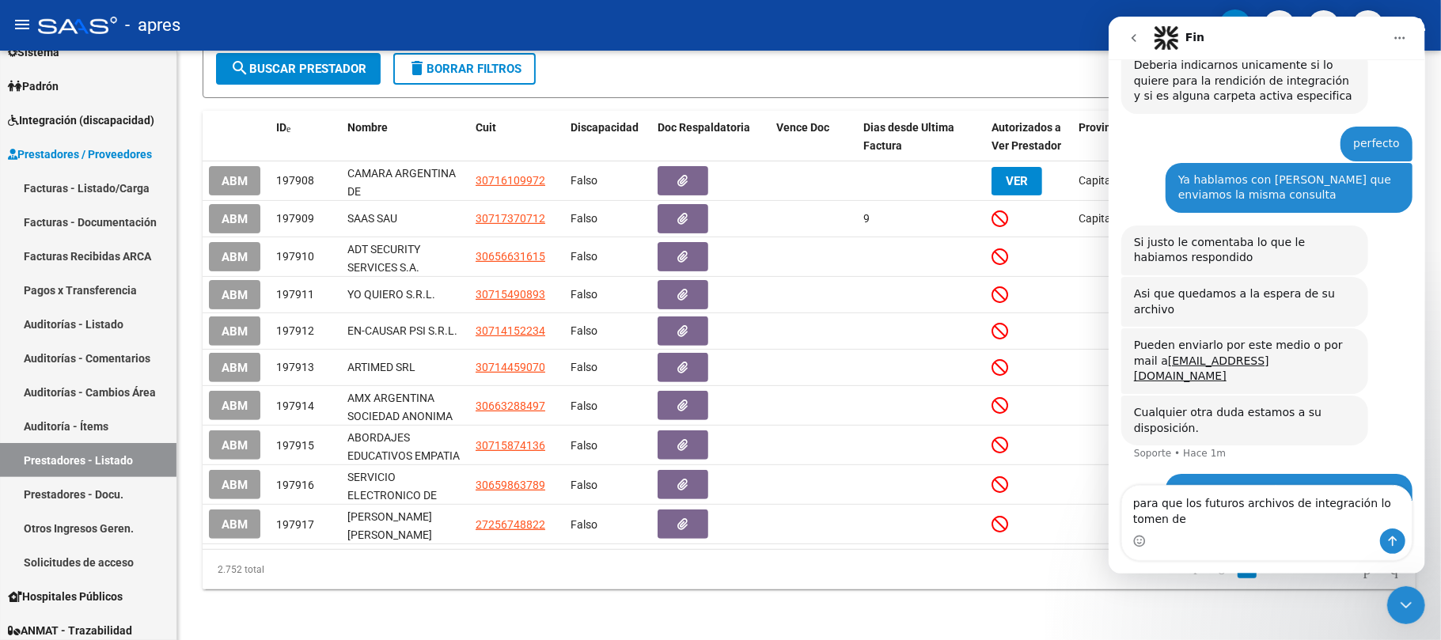
scroll to position [571, 0]
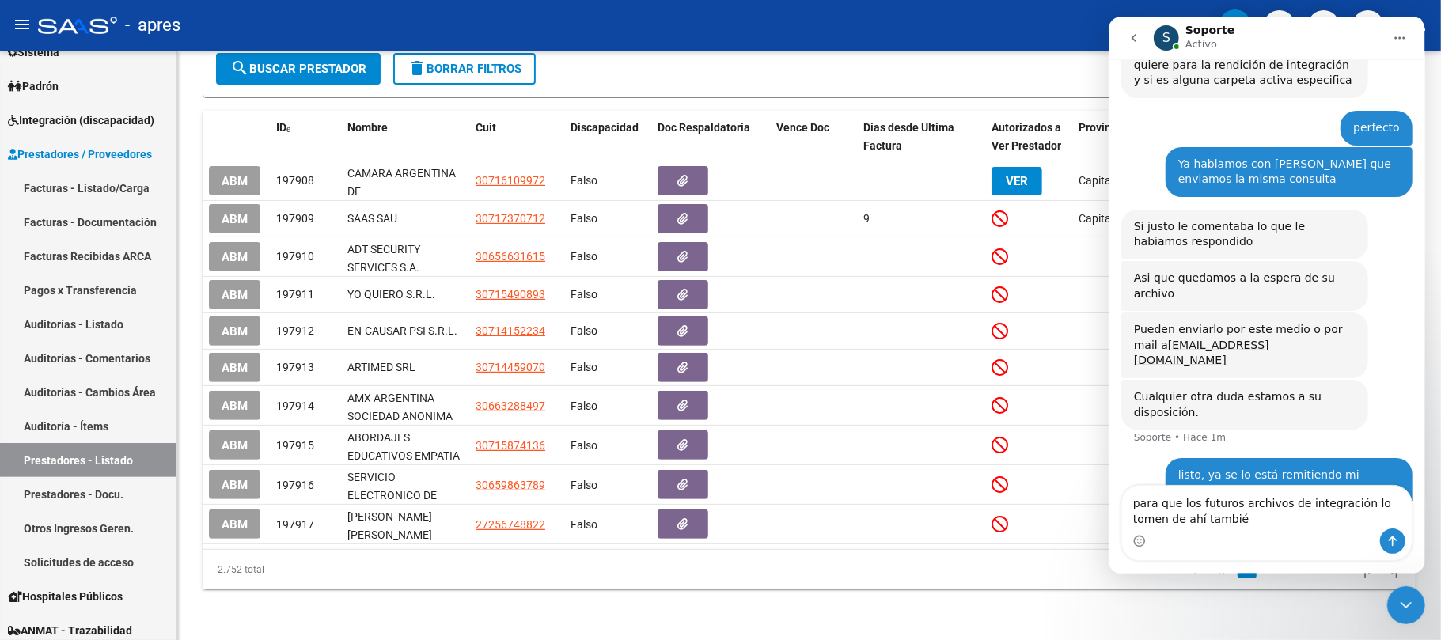
type textarea "para que los futuros archivos de integración lo tomen de ahí también"
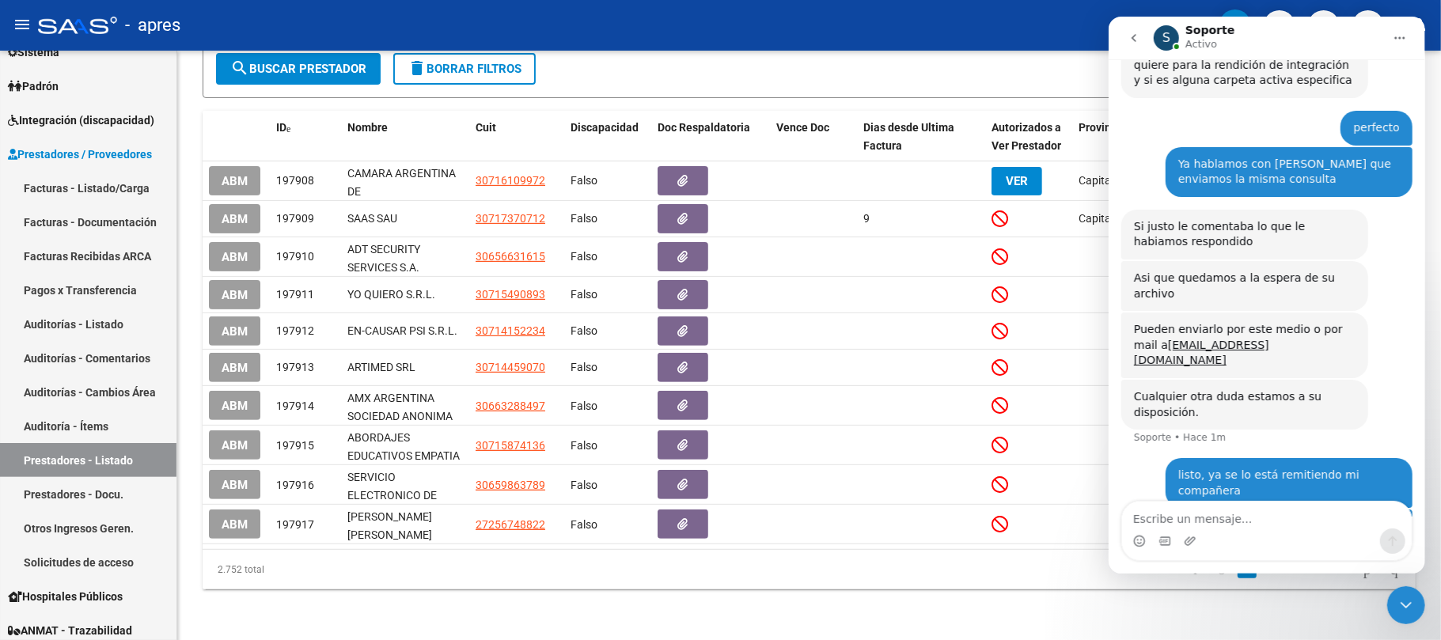
scroll to position [608, 0]
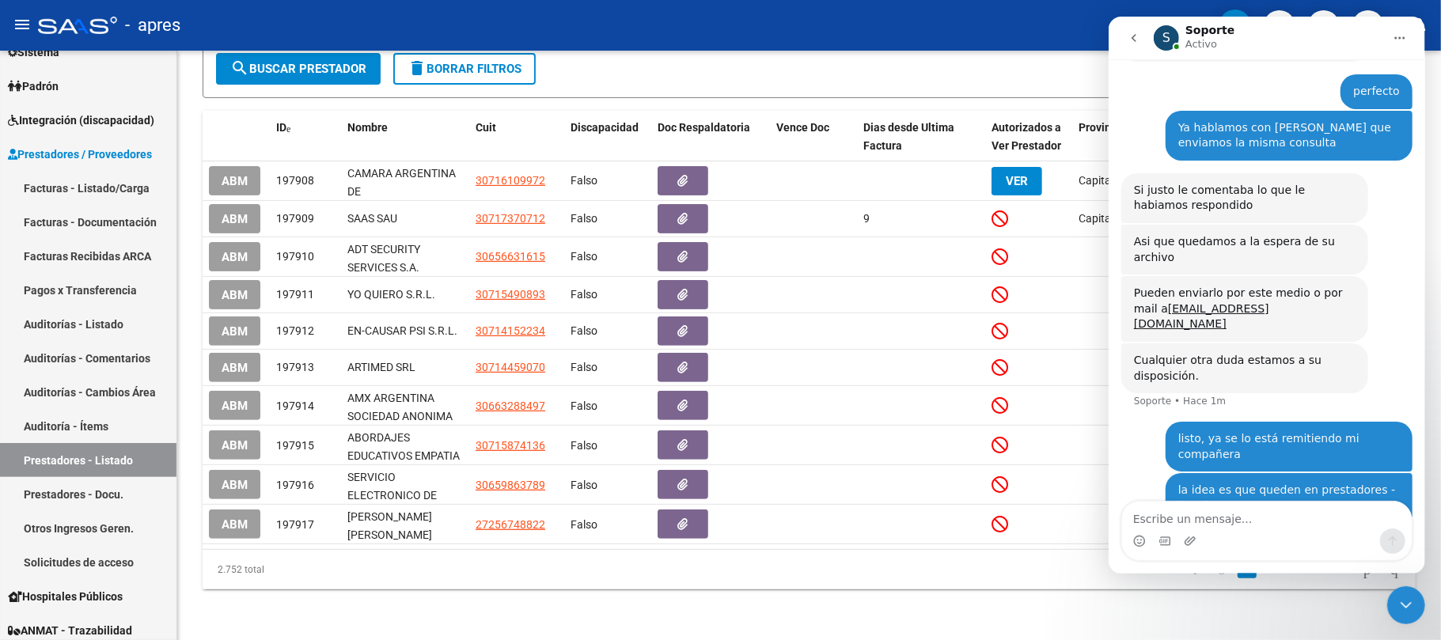
click at [1268, 509] on textarea "Escribe un mensaje..." at bounding box center [1266, 515] width 290 height 27
click at [1399, 596] on icon "Cerrar Intercom Messenger" at bounding box center [1405, 604] width 19 height 19
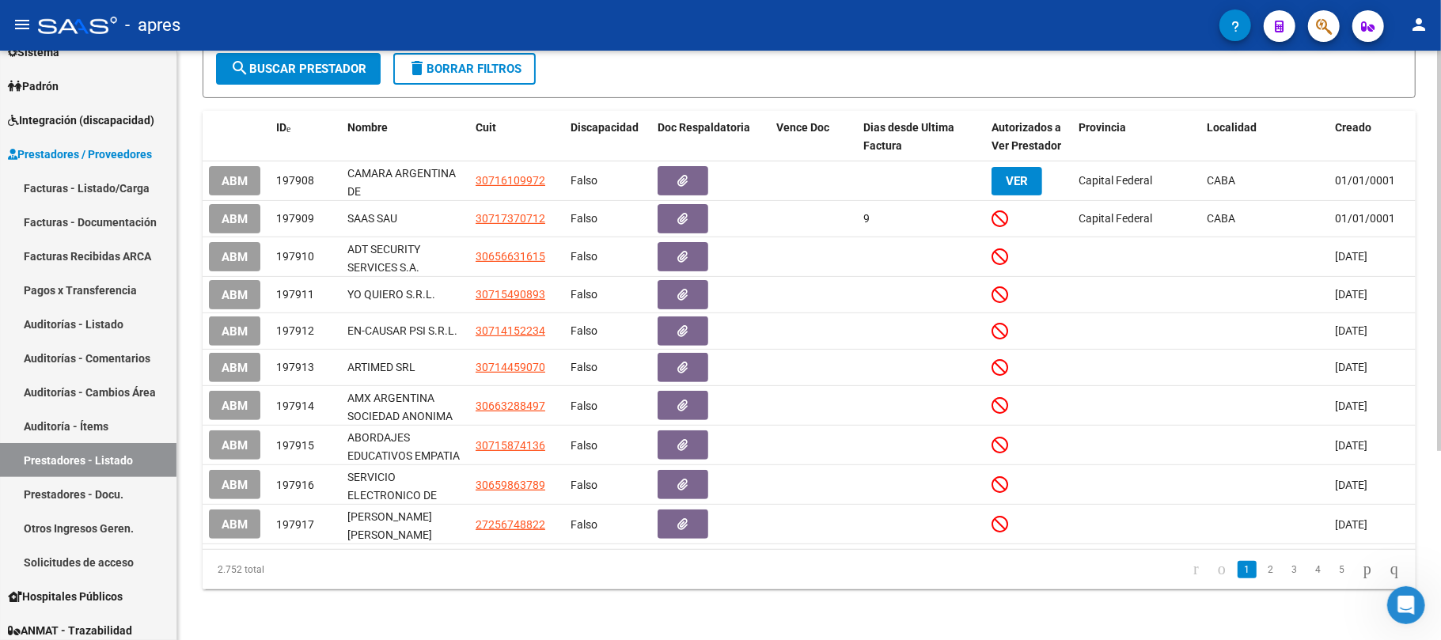
click at [946, 602] on div "PRESTADORES -> Listado de Prestadores / Proveedores add Crear Prestador cloud_d…" at bounding box center [809, 207] width 1264 height 866
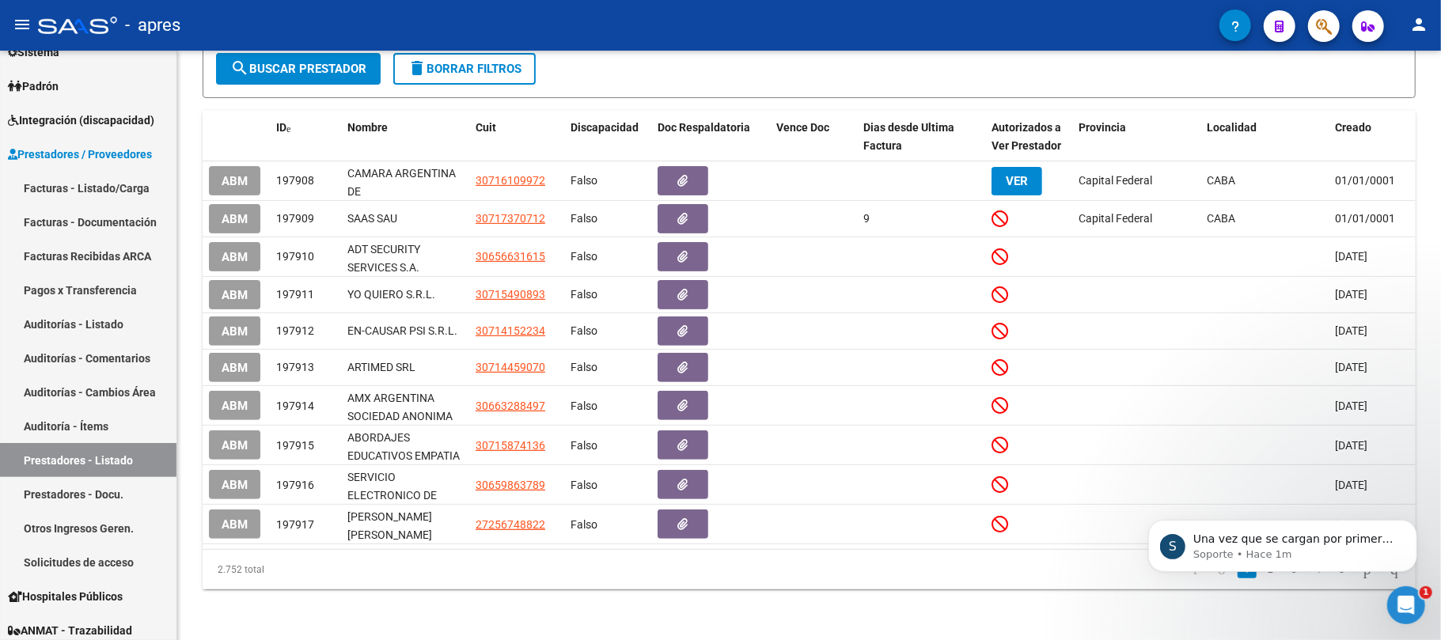
click at [1394, 601] on div "Abrir Intercom Messenger" at bounding box center [1405, 604] width 52 height 52
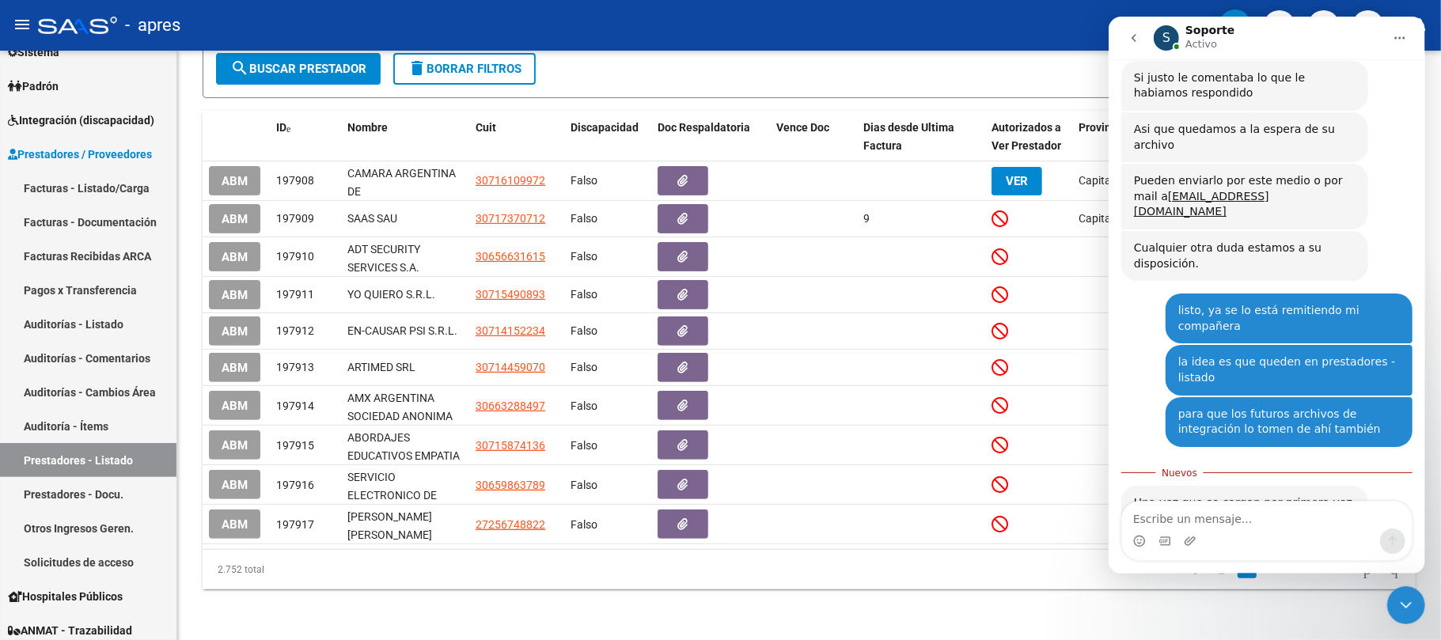
scroll to position [726, 0]
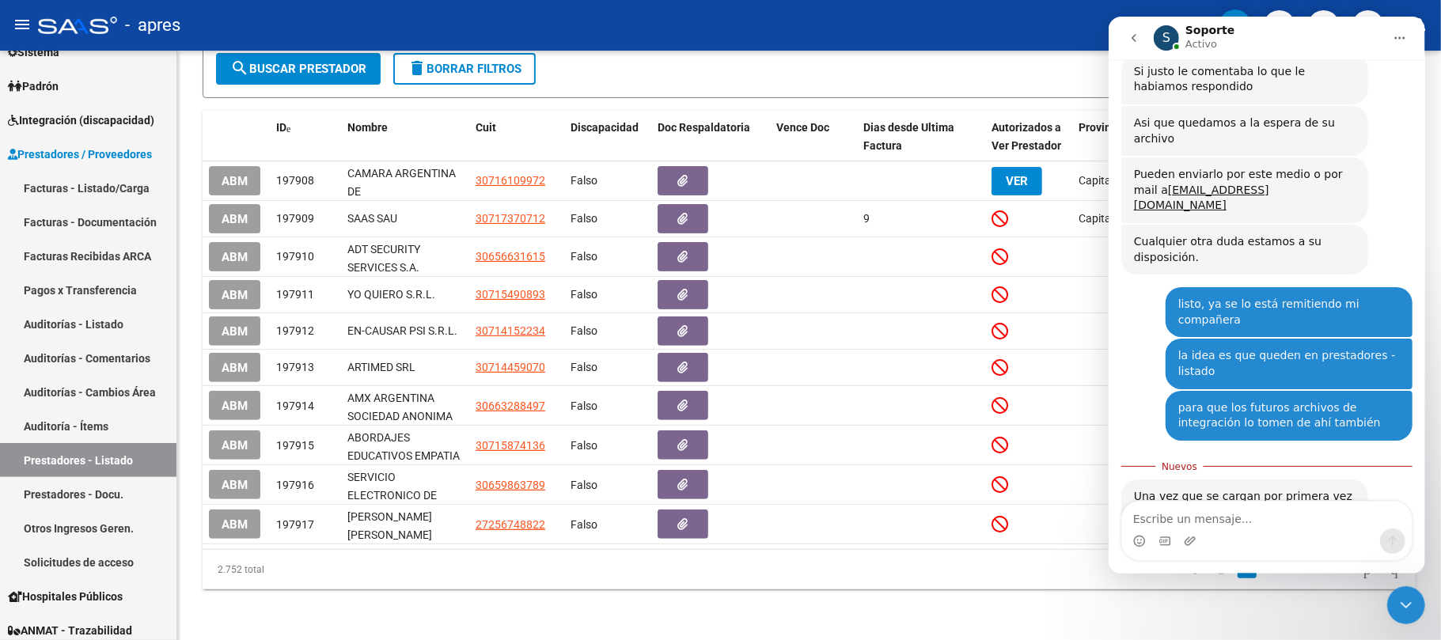
click at [1214, 511] on textarea "Escribe un mensaje..." at bounding box center [1266, 515] width 290 height 27
type textarea "E"
type textarea "entiendo"
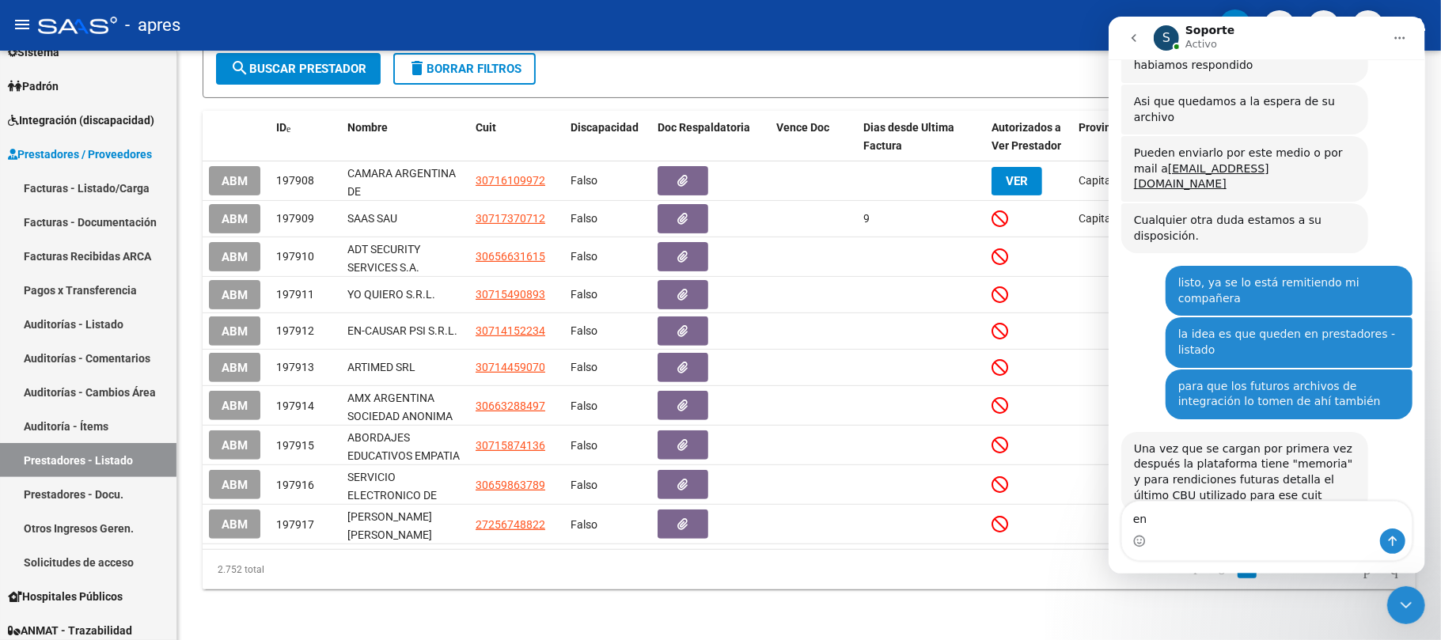
type textarea "e"
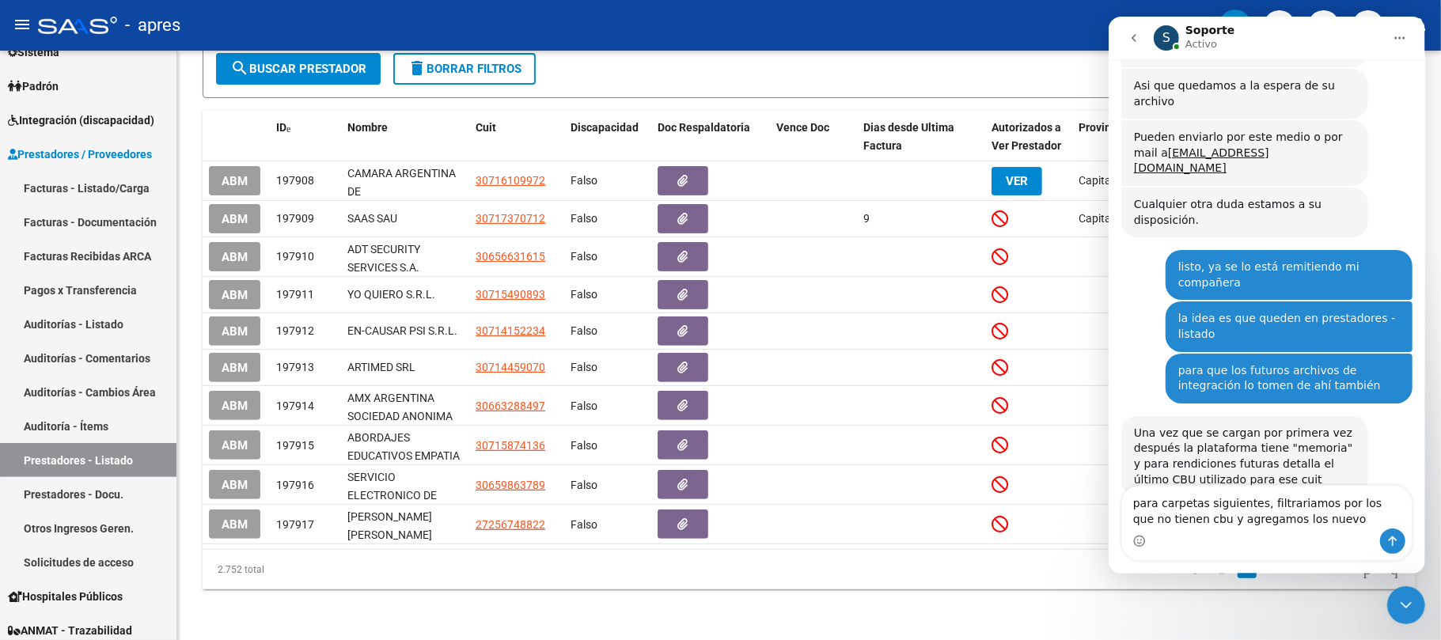
type textarea "para carpetas siguientes, filtrariamos por los que no tienen cbu y agregamos lo…"
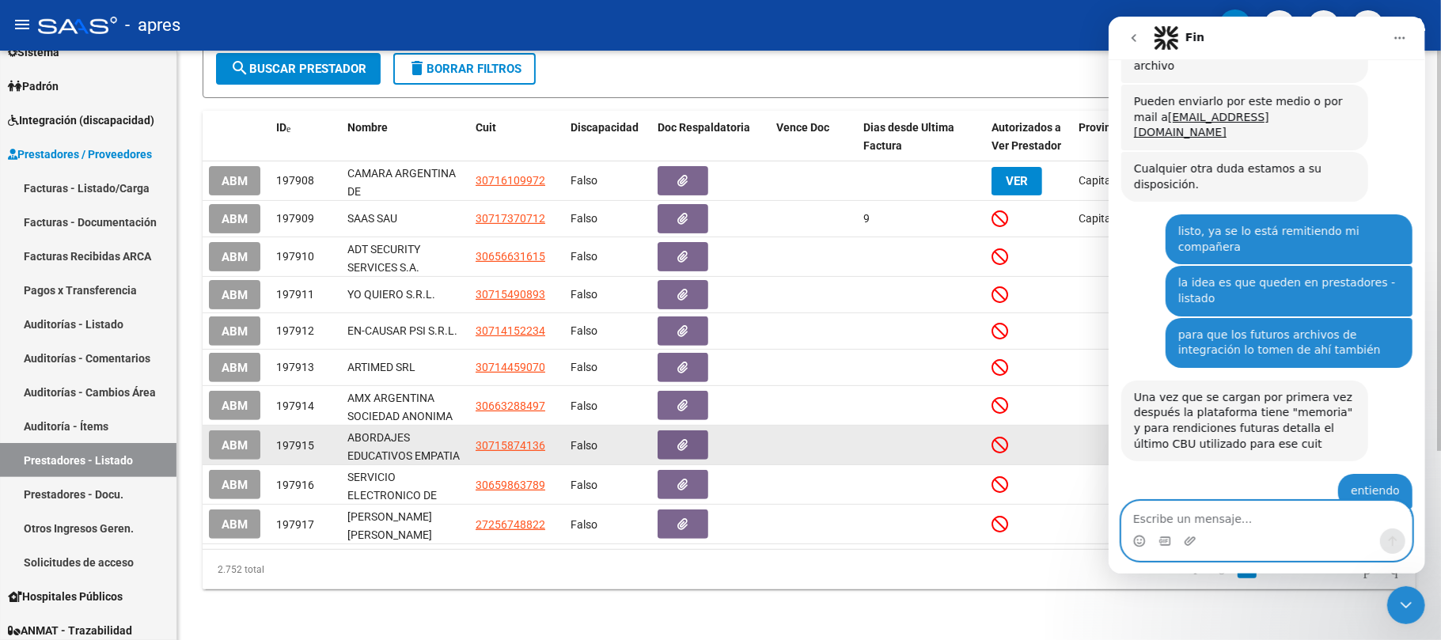
scroll to position [847, 0]
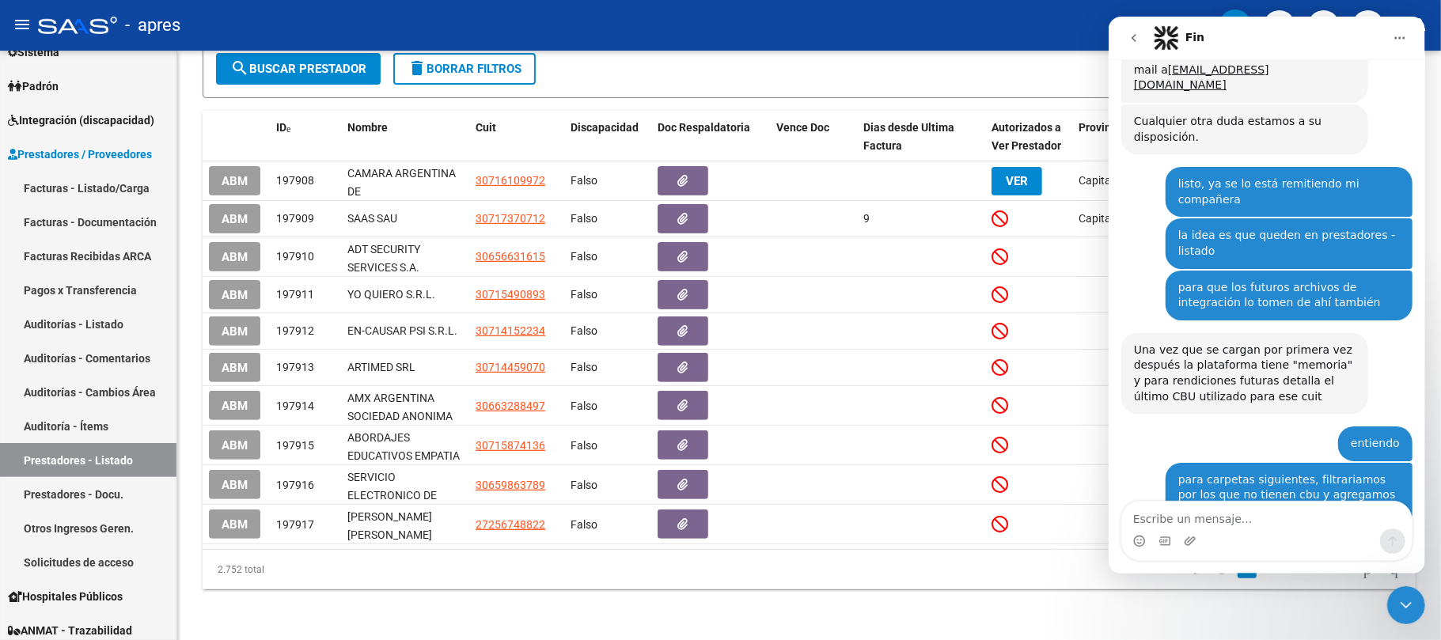
click at [1189, 36] on h1 "Fin" at bounding box center [1194, 38] width 19 height 12
click at [1399, 601] on icon "Cerrar Intercom Messenger" at bounding box center [1405, 604] width 19 height 19
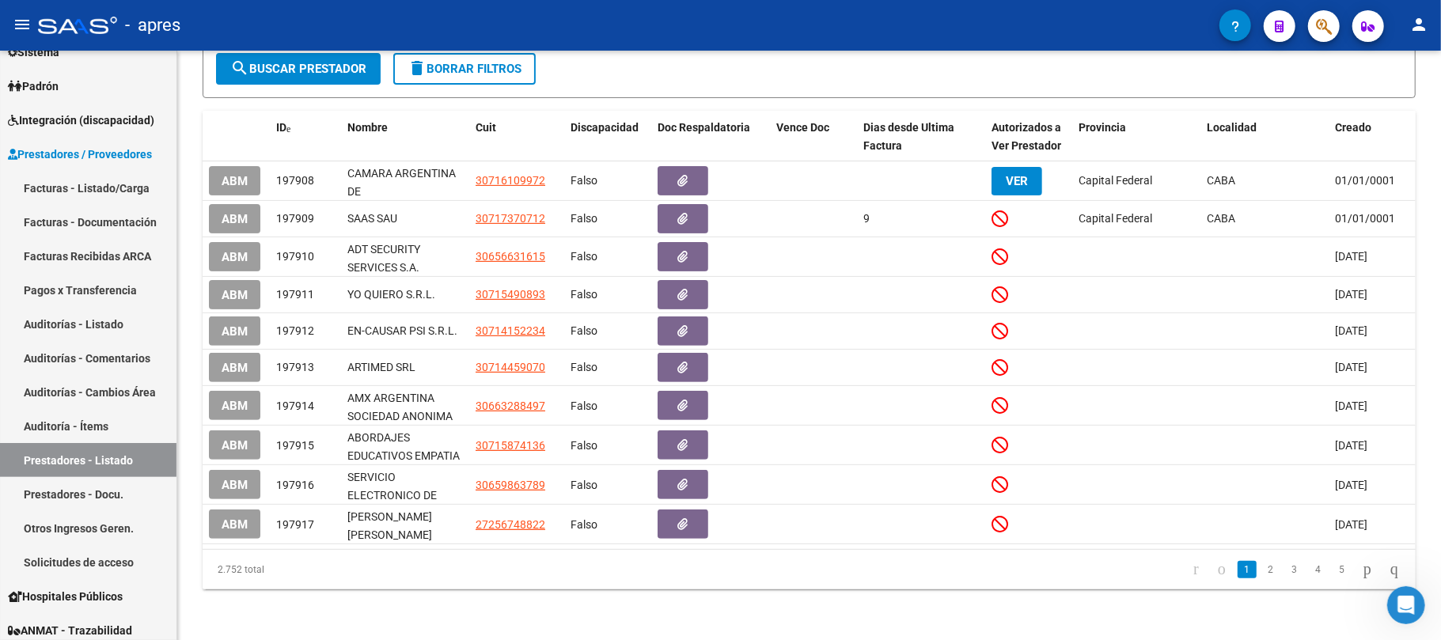
click at [1399, 601] on icon "Abrir Intercom Messenger" at bounding box center [1406, 605] width 26 height 26
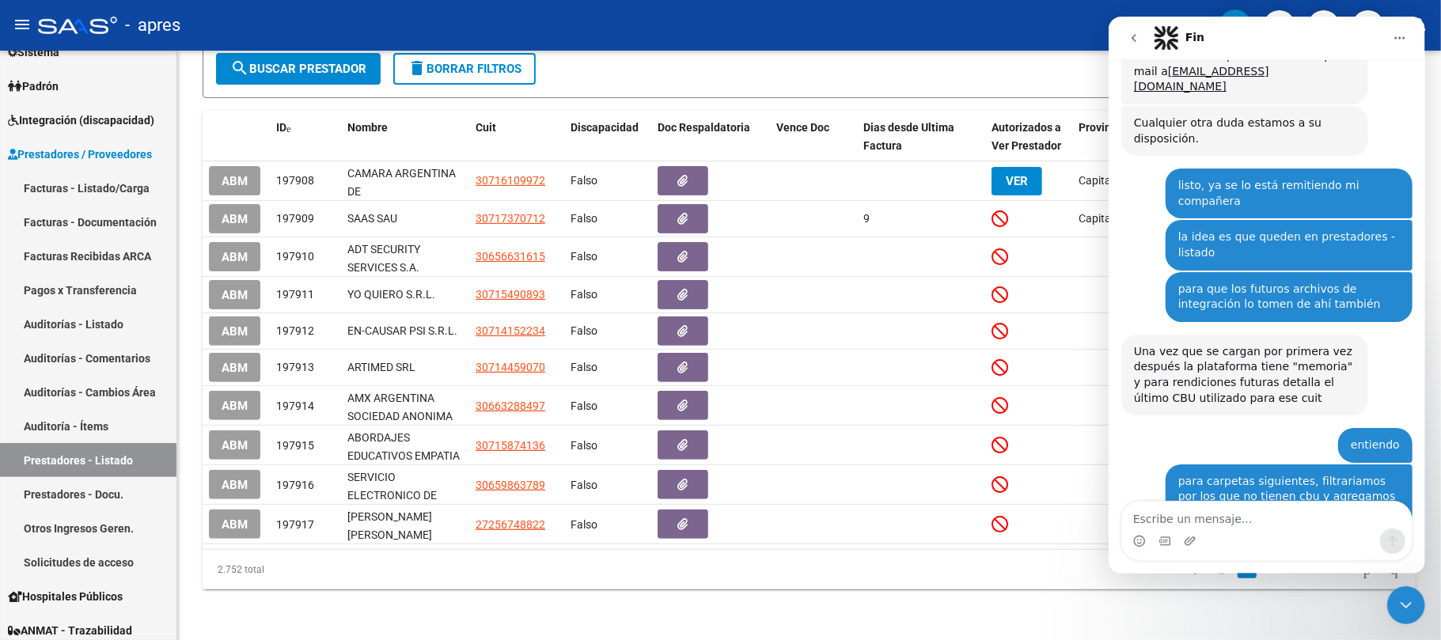
click at [1399, 601] on icon "Cerrar Intercom Messenger" at bounding box center [1405, 604] width 19 height 19
